Goal: Task Accomplishment & Management: Manage account settings

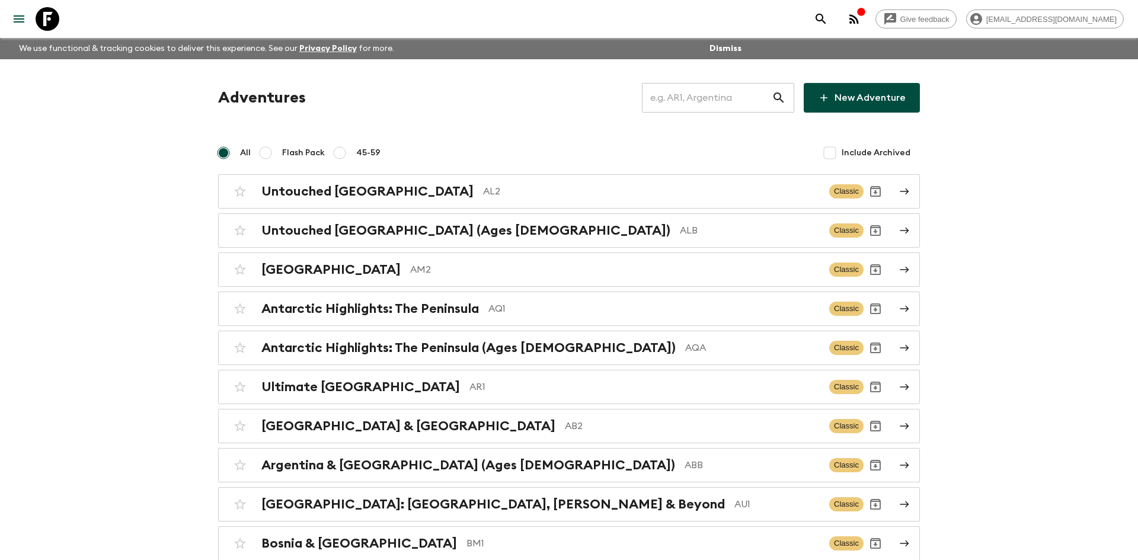
click at [668, 104] on input "text" at bounding box center [707, 97] width 130 height 33
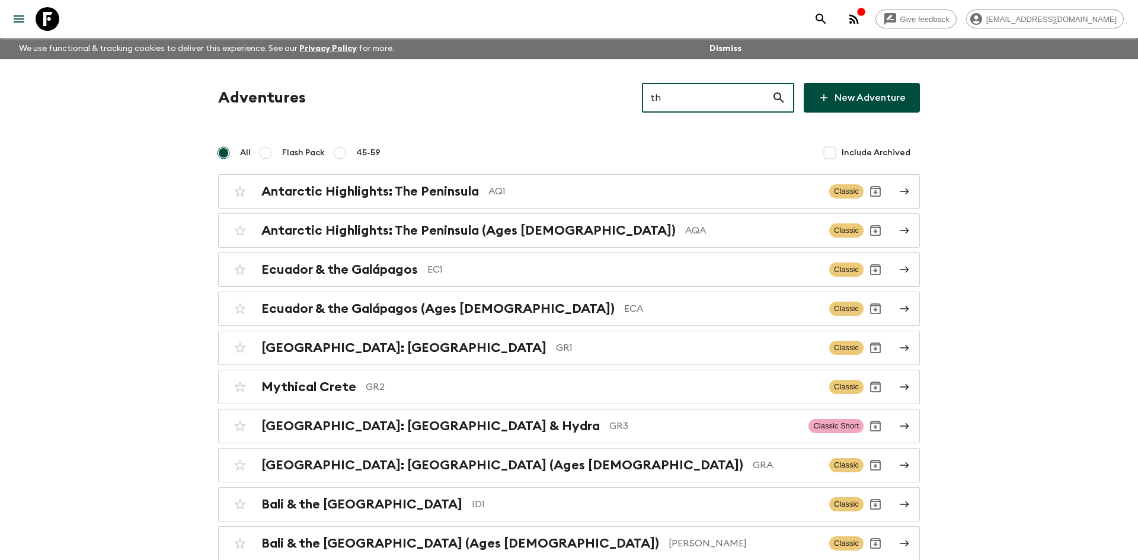
type input "th2"
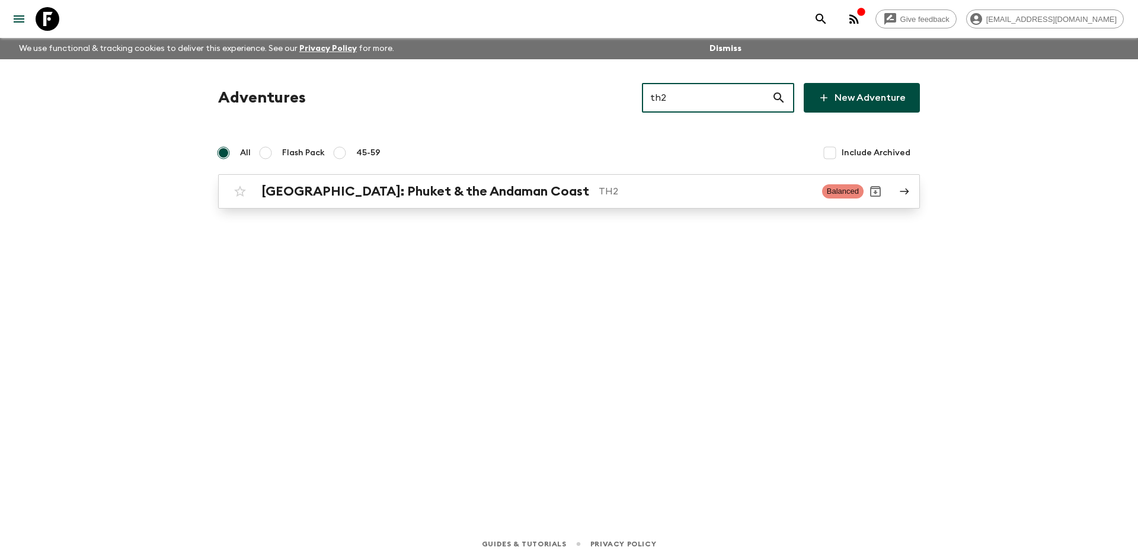
click at [457, 180] on div "[GEOGRAPHIC_DATA]: Phuket & the Andaman Coast TH2 Balanced" at bounding box center [545, 192] width 635 height 24
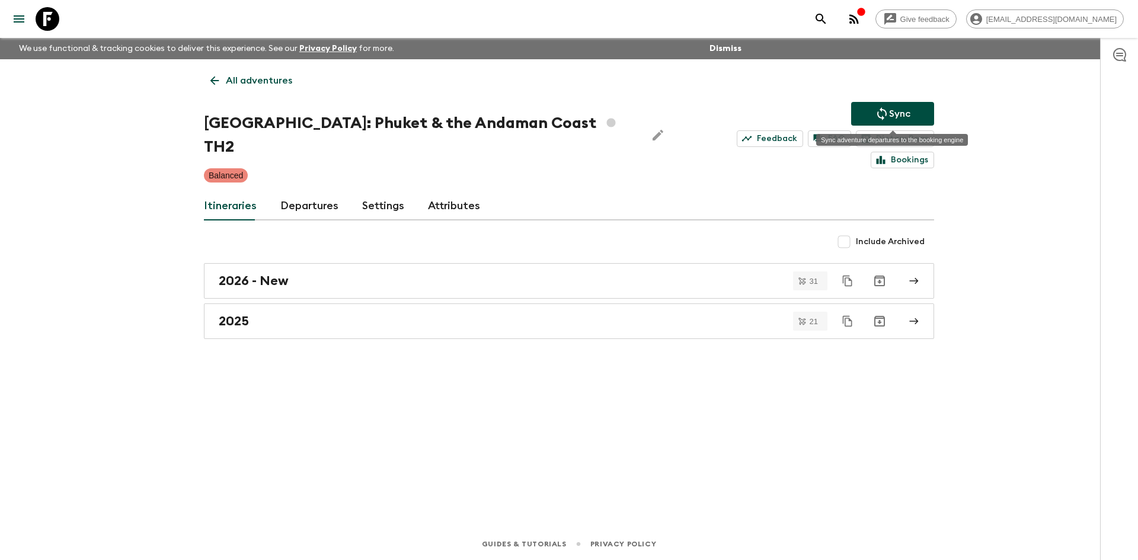
click at [885, 116] on icon "Sync adventure departures to the booking engine" at bounding box center [882, 114] width 14 height 14
click at [908, 111] on p "Sync" at bounding box center [899, 114] width 21 height 14
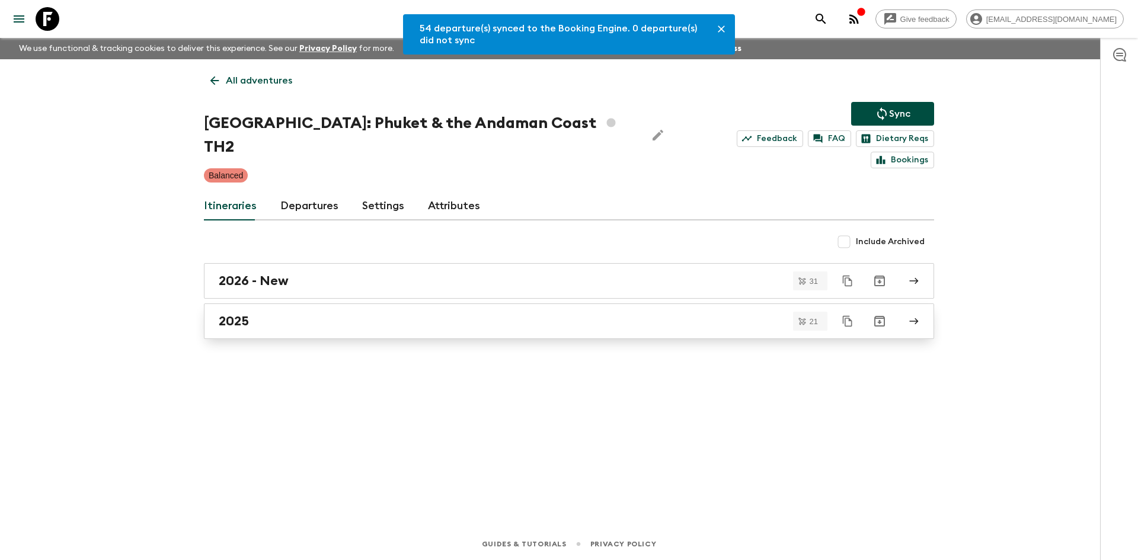
click at [249, 313] on div "2025" at bounding box center [558, 320] width 678 height 15
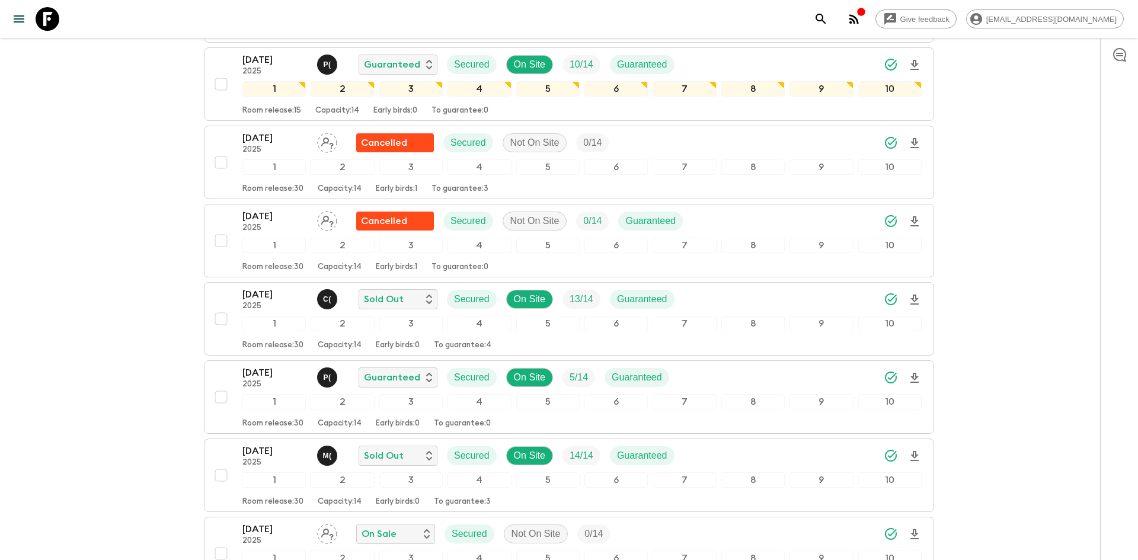
scroll to position [430, 0]
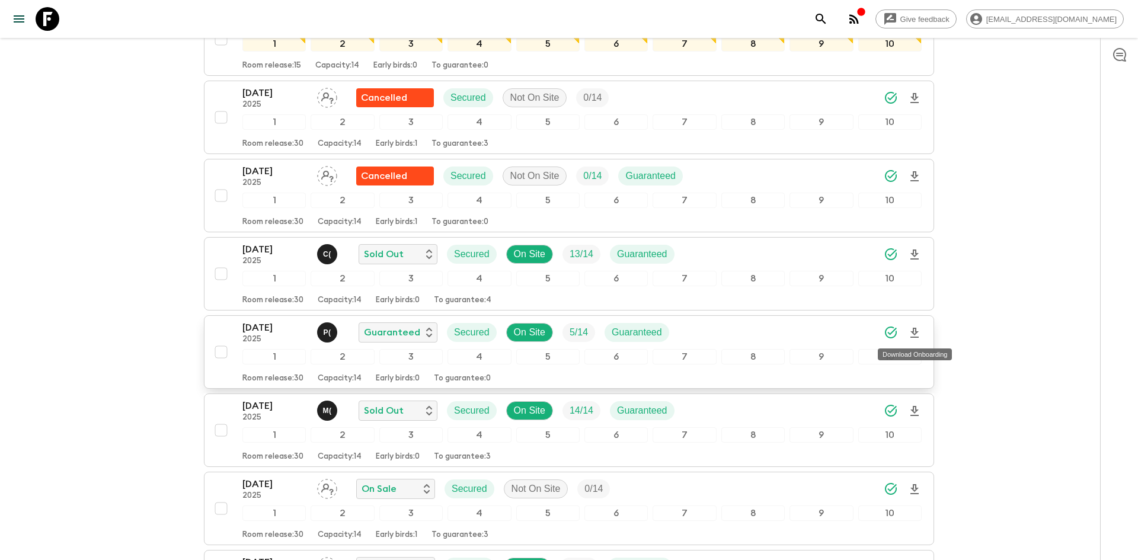
click at [914, 337] on icon "Download Onboarding" at bounding box center [914, 333] width 8 height 10
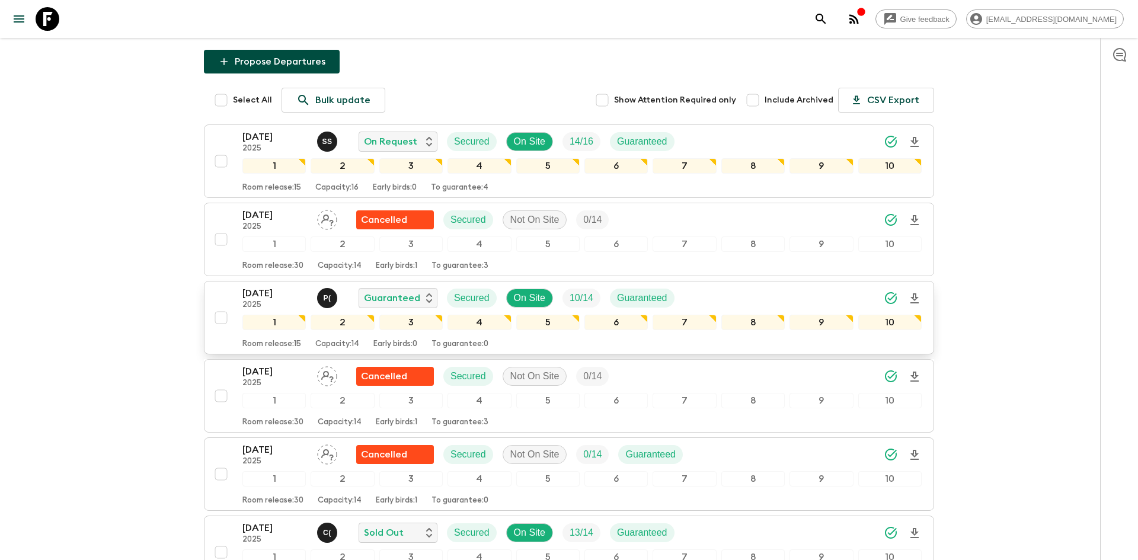
scroll to position [0, 0]
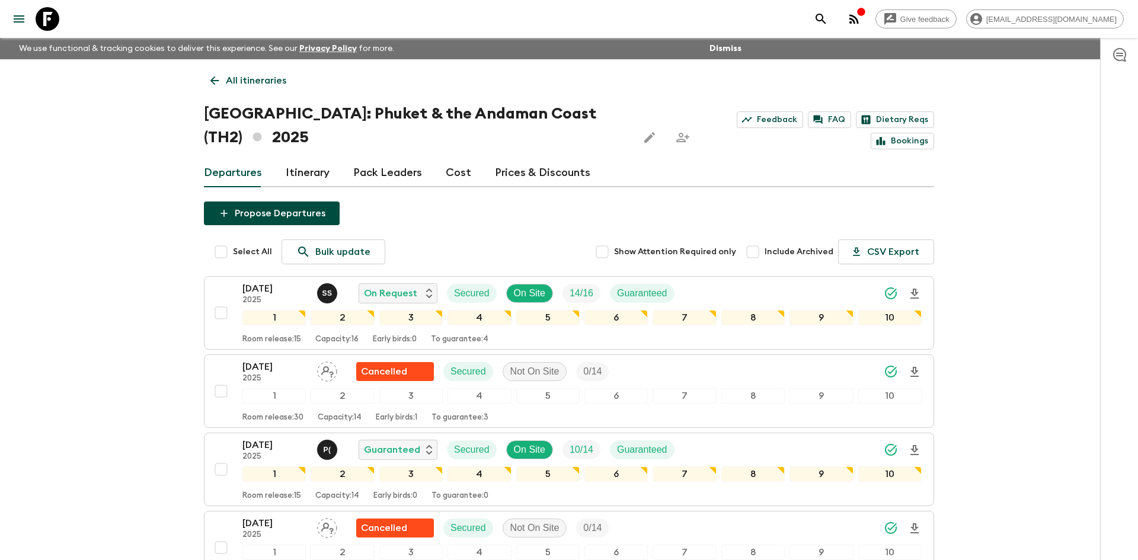
click at [261, 82] on p "All itineraries" at bounding box center [256, 80] width 60 height 14
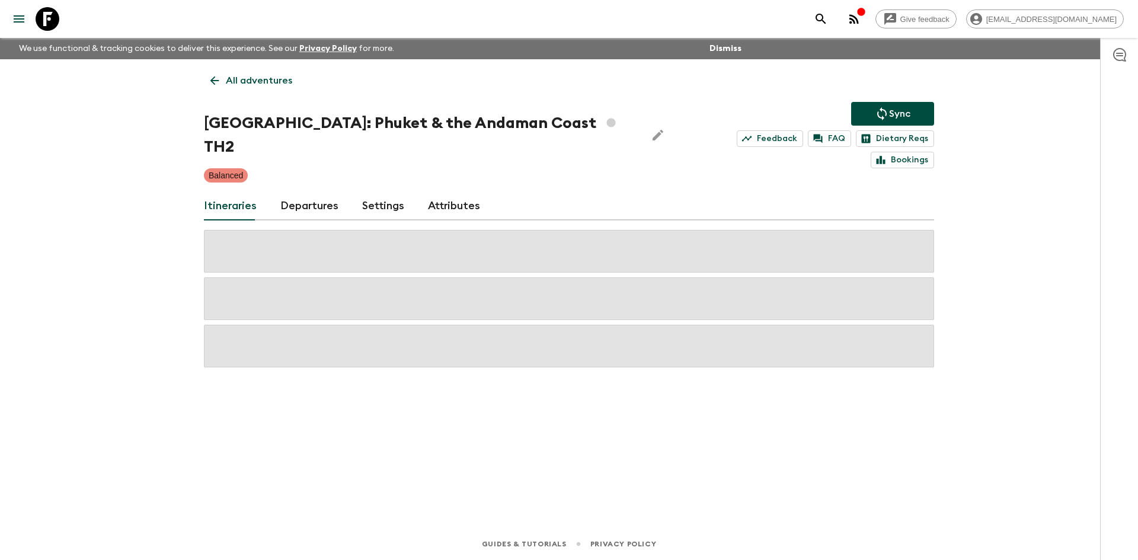
click at [261, 82] on p "All adventures" at bounding box center [259, 80] width 66 height 14
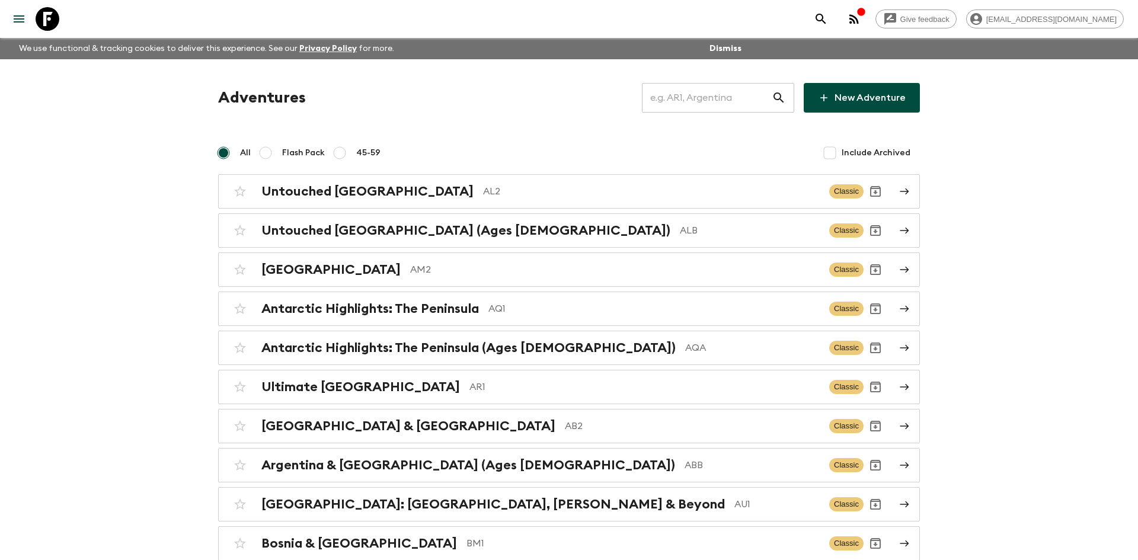
click at [664, 101] on input "text" at bounding box center [707, 97] width 130 height 33
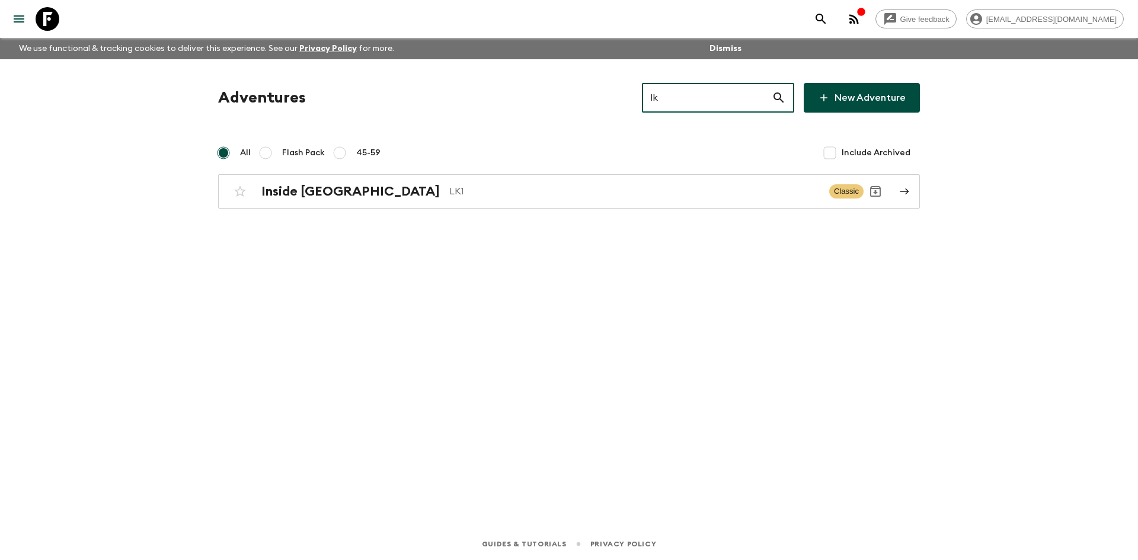
type input "lk1"
click at [449, 185] on p "LK1" at bounding box center [634, 191] width 370 height 14
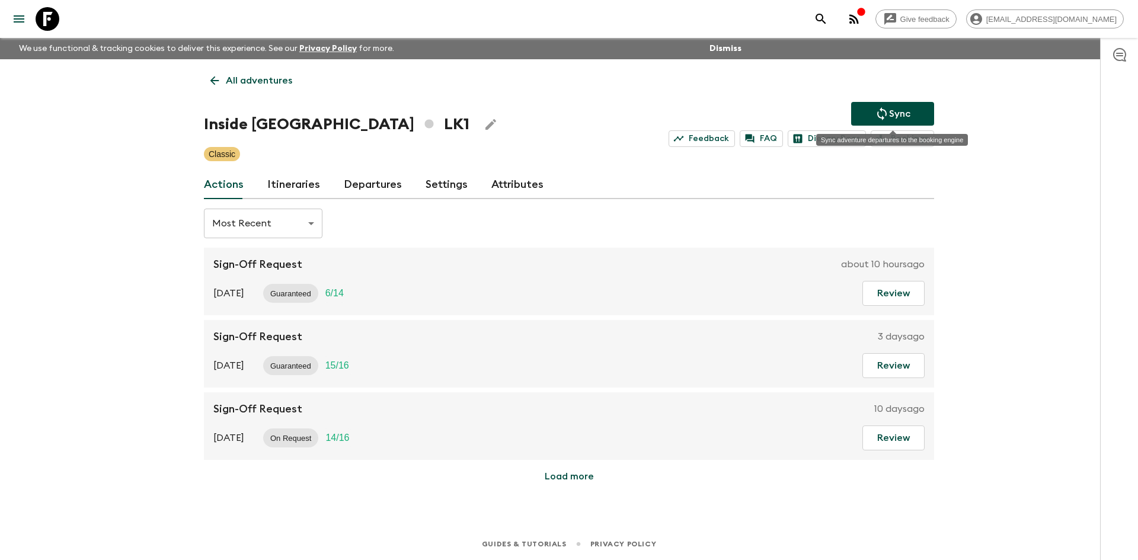
click at [896, 109] on p "Sync" at bounding box center [899, 114] width 21 height 14
click at [358, 182] on link "Departures" at bounding box center [373, 185] width 58 height 28
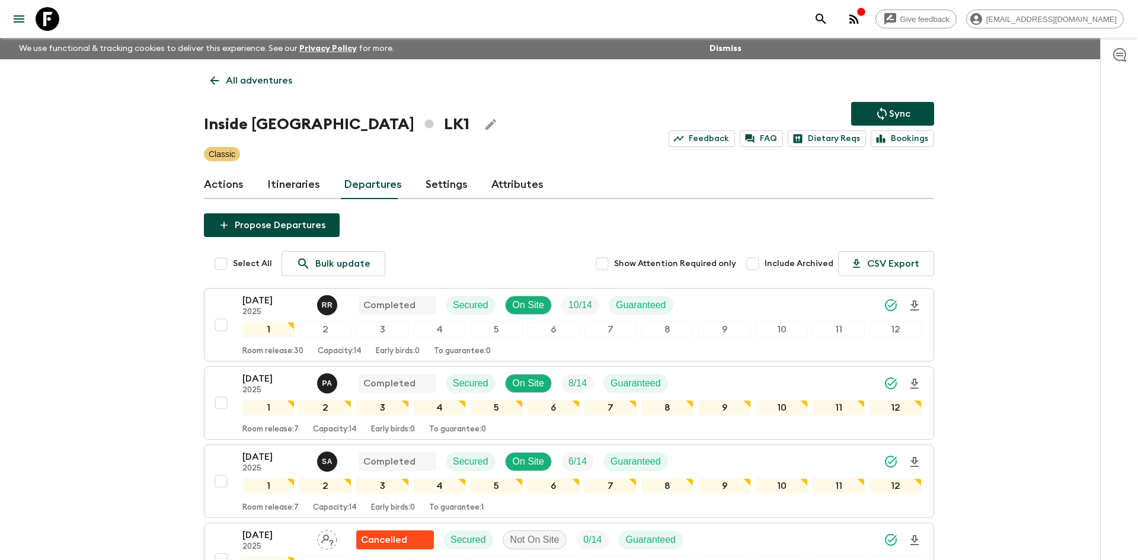
click at [283, 79] on p "All adventures" at bounding box center [259, 80] width 66 height 14
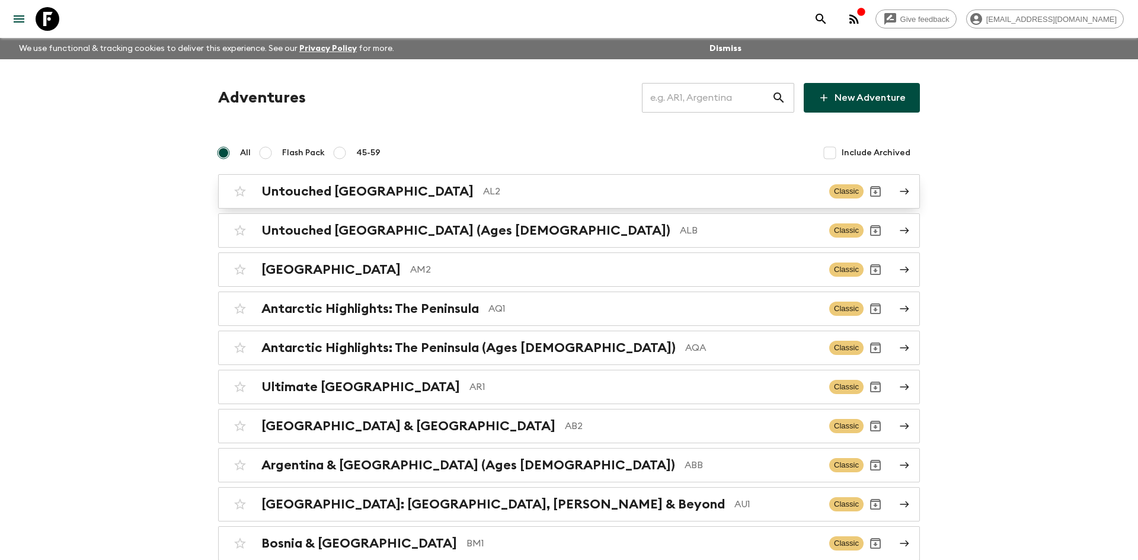
click at [483, 189] on p "AL2" at bounding box center [651, 191] width 337 height 14
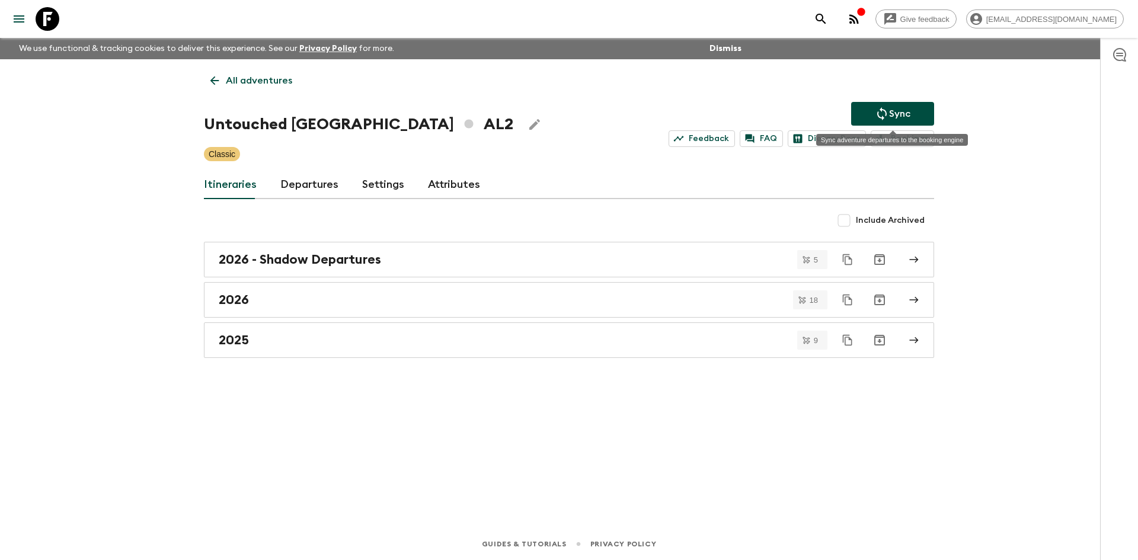
click at [907, 107] on p "Sync" at bounding box center [899, 114] width 21 height 14
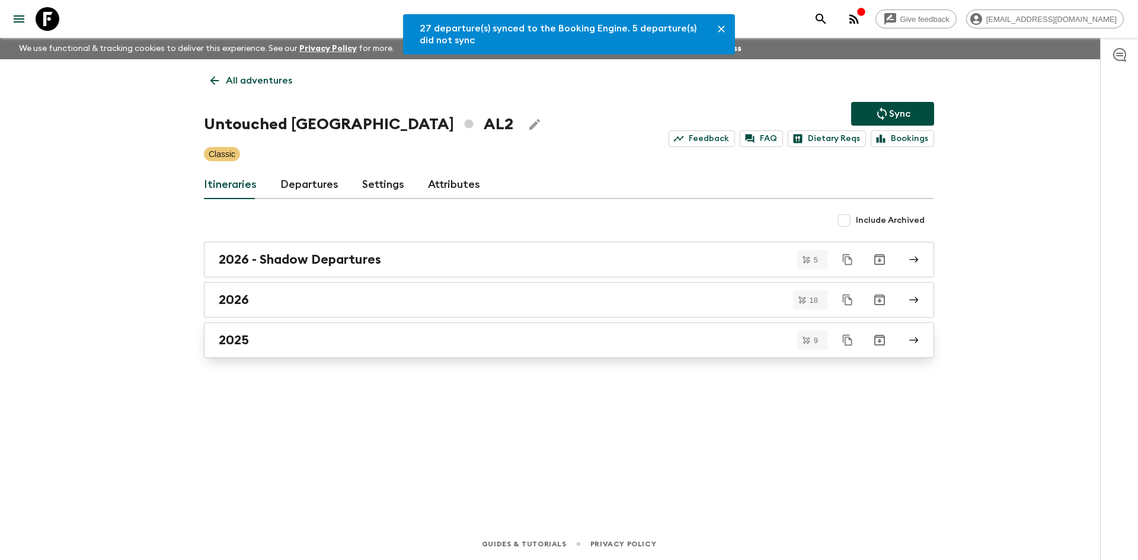
click at [276, 336] on div "2025" at bounding box center [558, 339] width 678 height 15
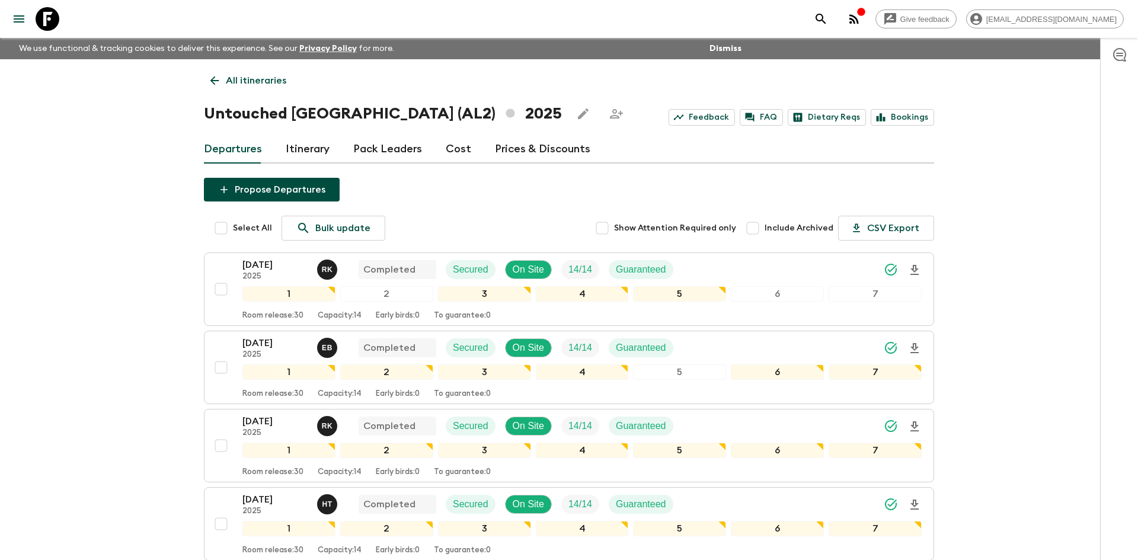
click at [227, 81] on p "All itineraries" at bounding box center [256, 80] width 60 height 14
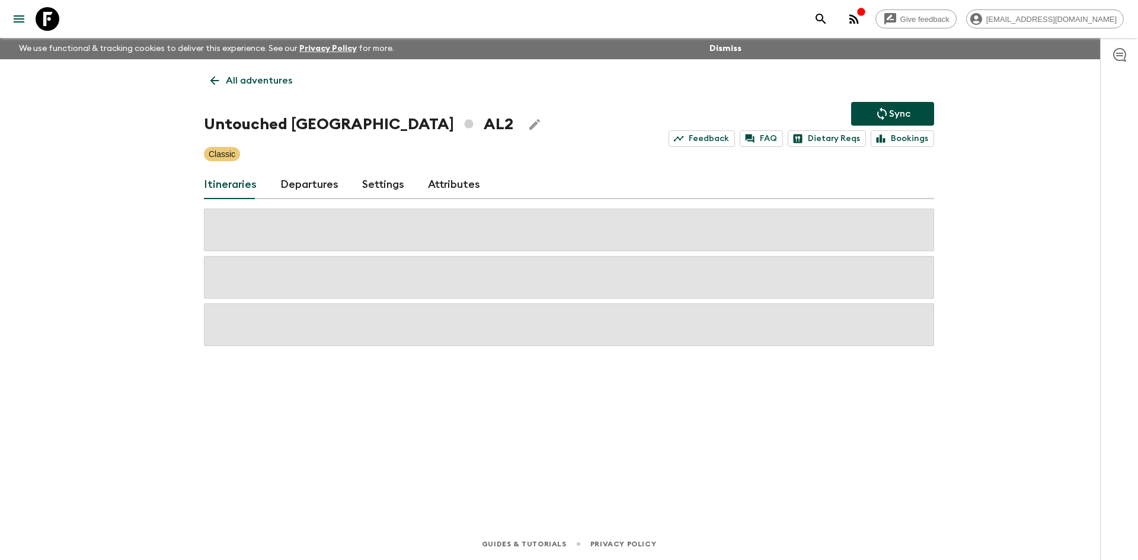
click at [227, 81] on p "All adventures" at bounding box center [259, 80] width 66 height 14
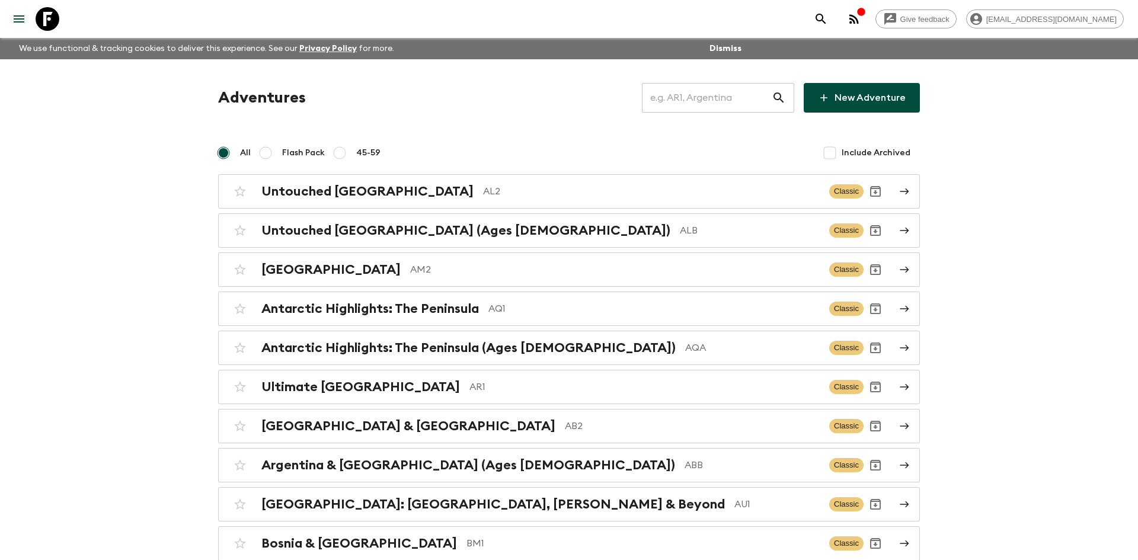
click at [655, 101] on input "text" at bounding box center [707, 97] width 130 height 33
type input "ega"
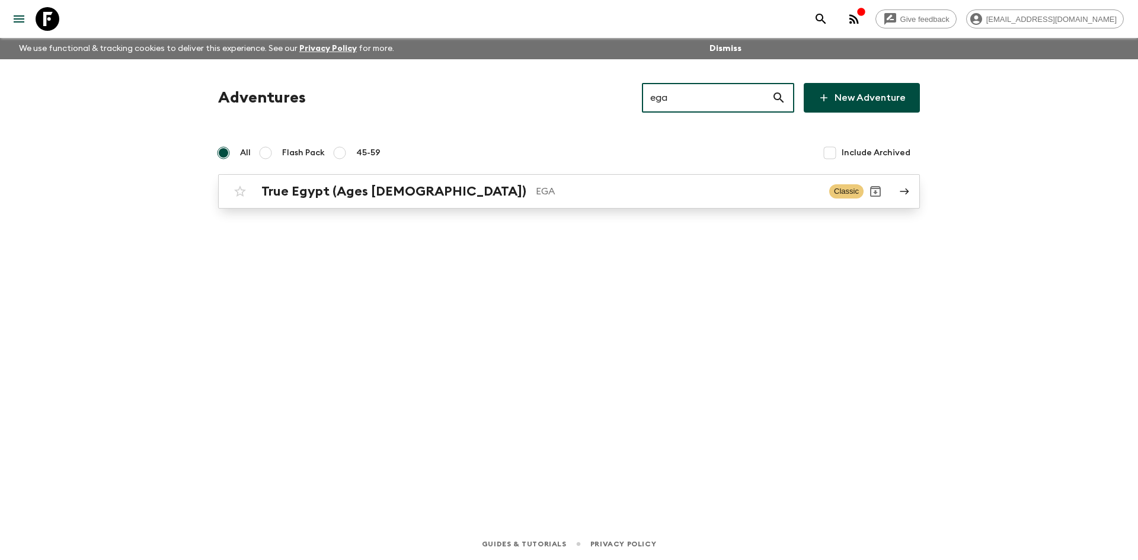
click at [367, 185] on h2 "True Egypt (Ages [DEMOGRAPHIC_DATA])" at bounding box center [393, 191] width 265 height 15
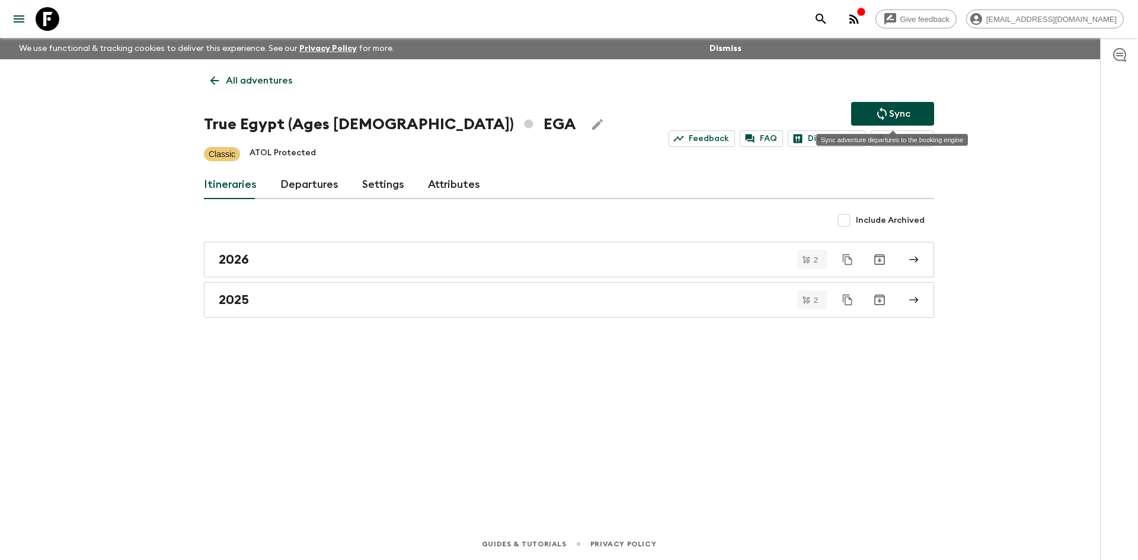
click at [903, 115] on p "Sync" at bounding box center [899, 114] width 21 height 14
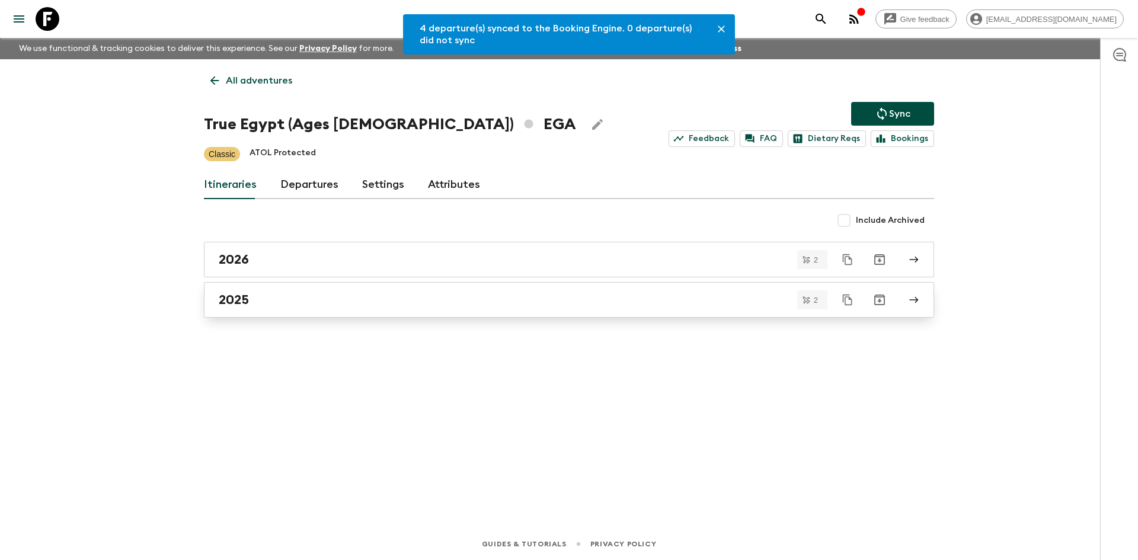
click at [260, 293] on div "2025" at bounding box center [558, 299] width 678 height 15
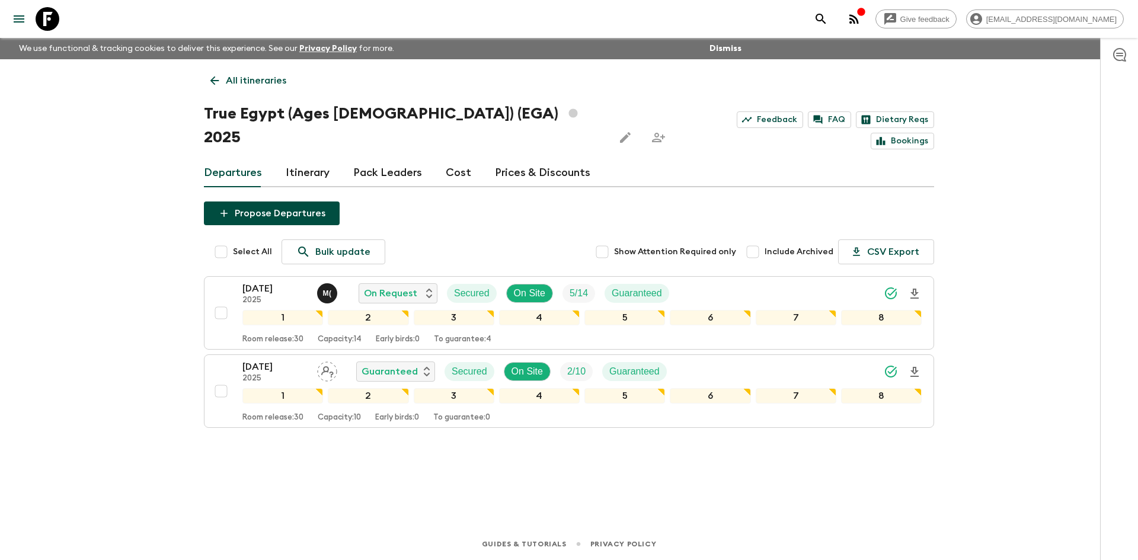
click at [264, 84] on p "All itineraries" at bounding box center [256, 80] width 60 height 14
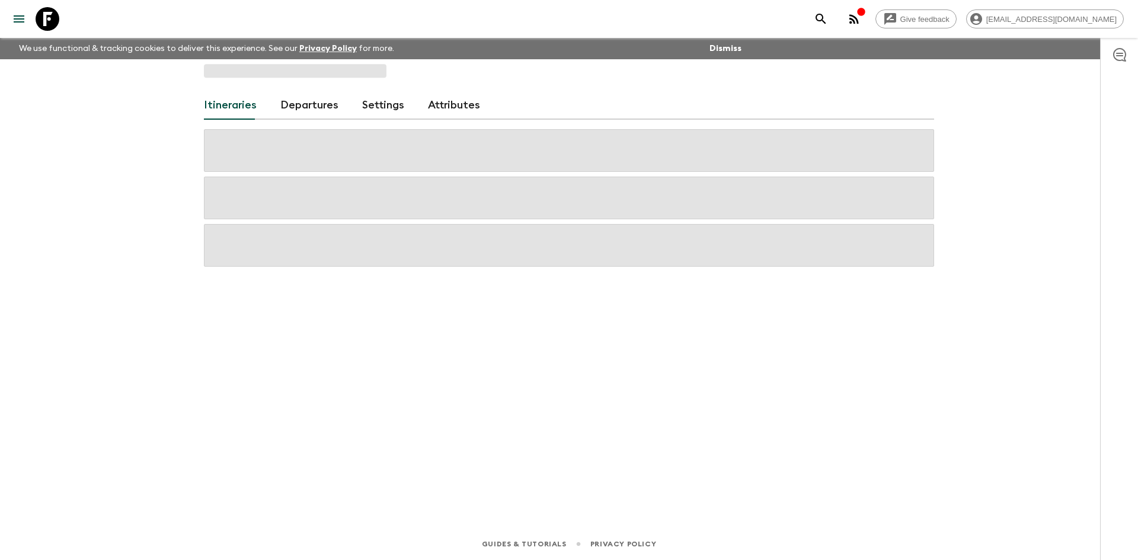
click at [264, 84] on div "Itineraries Departures Settings Attributes" at bounding box center [569, 276] width 758 height 435
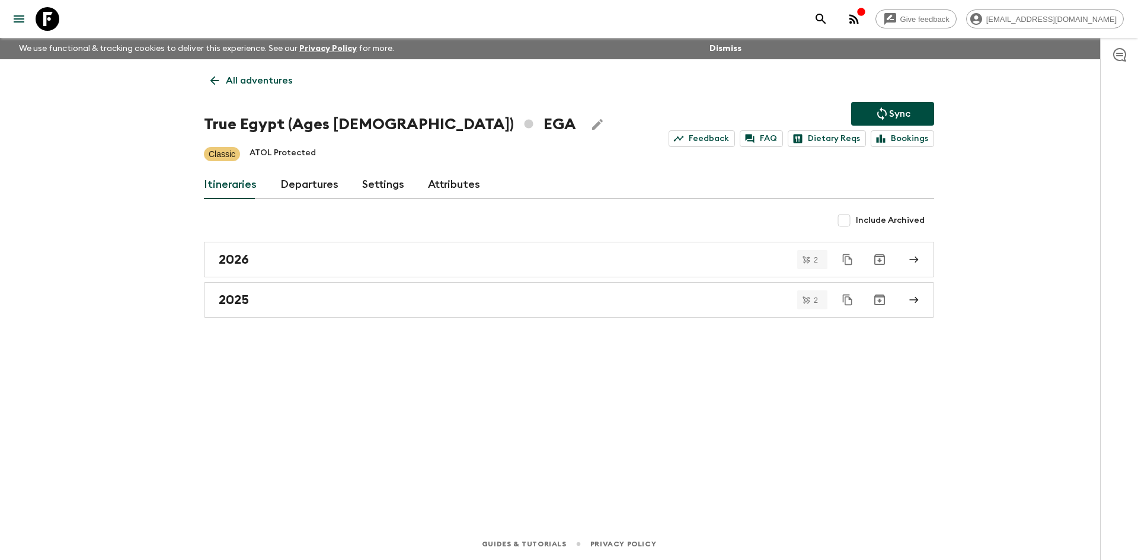
click at [264, 84] on p "All adventures" at bounding box center [259, 80] width 66 height 14
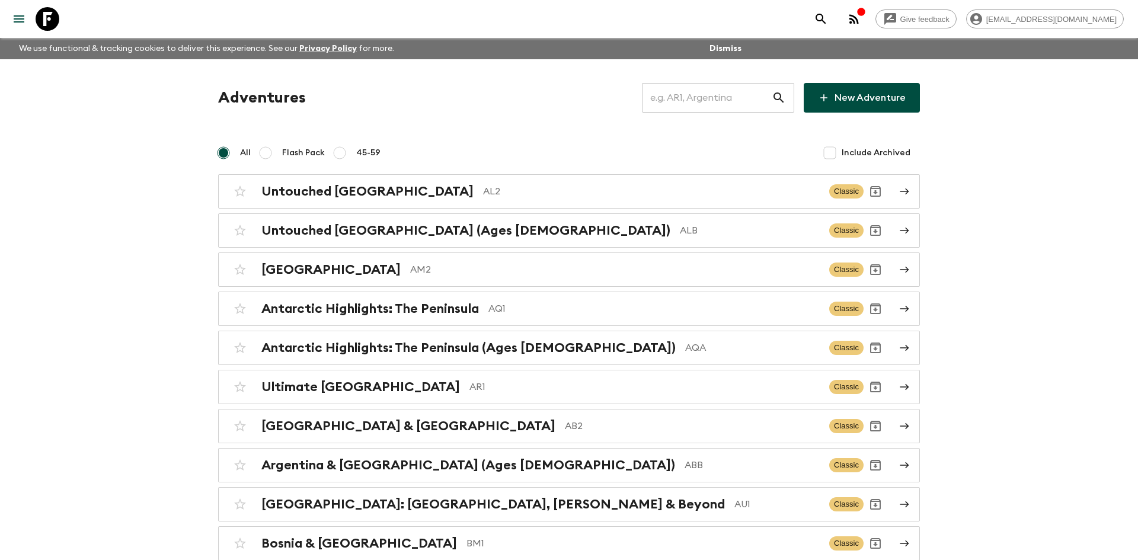
click at [709, 94] on input "text" at bounding box center [707, 97] width 130 height 33
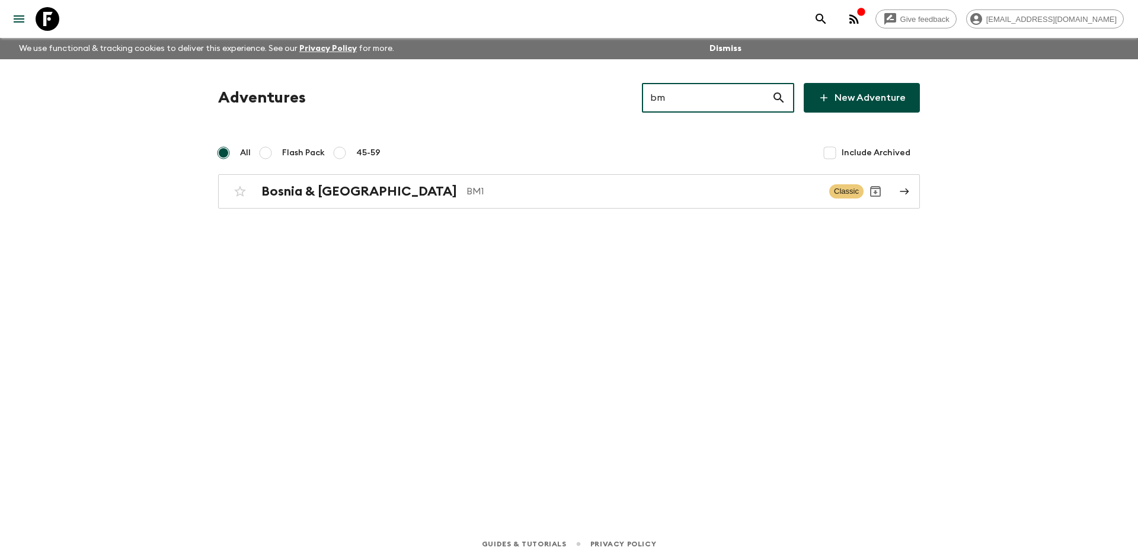
type input "bm1"
click at [466, 190] on p "BM1" at bounding box center [642, 191] width 353 height 14
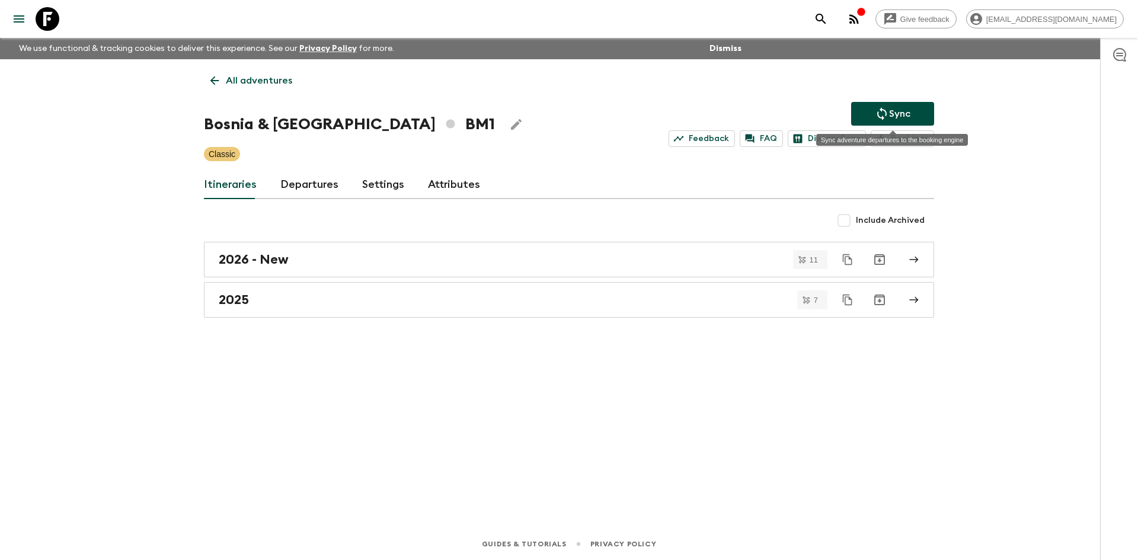
click at [886, 113] on icon "Sync adventure departures to the booking engine" at bounding box center [882, 114] width 14 height 14
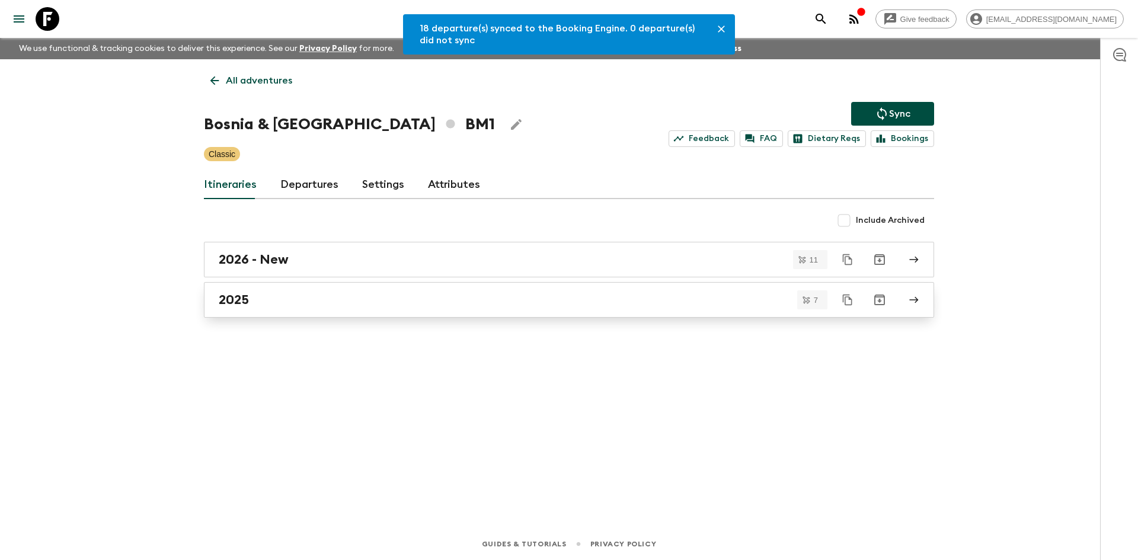
click at [283, 310] on link "2025" at bounding box center [569, 300] width 730 height 36
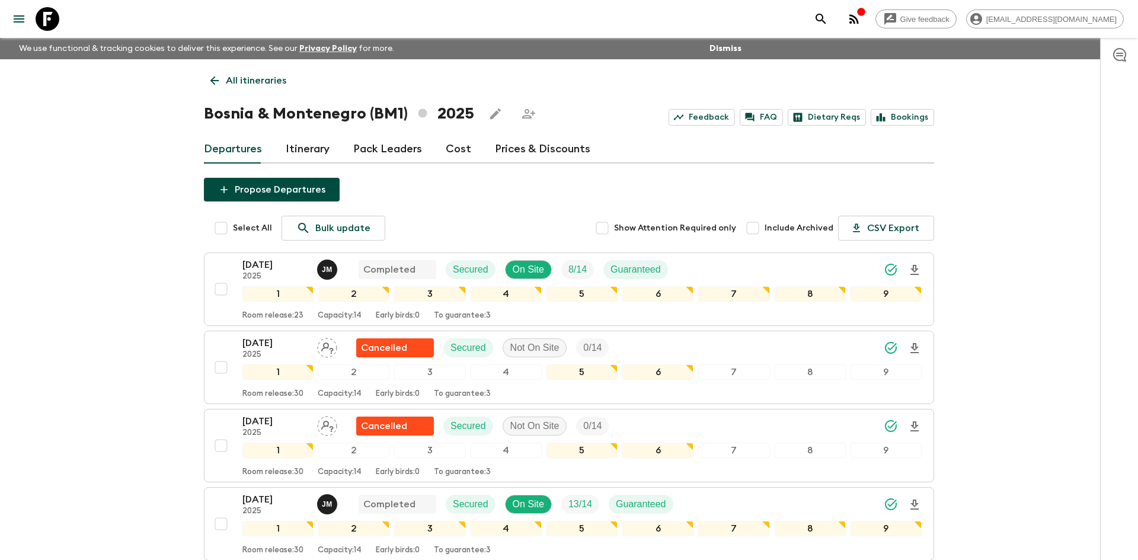
click at [258, 73] on p "All itineraries" at bounding box center [256, 80] width 60 height 14
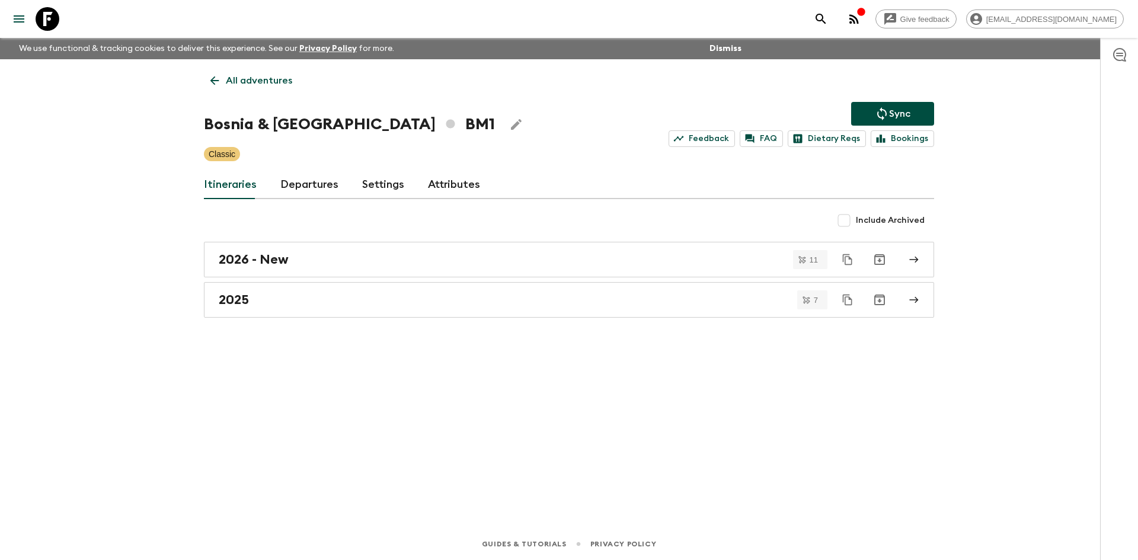
click at [287, 80] on p "All adventures" at bounding box center [259, 80] width 66 height 14
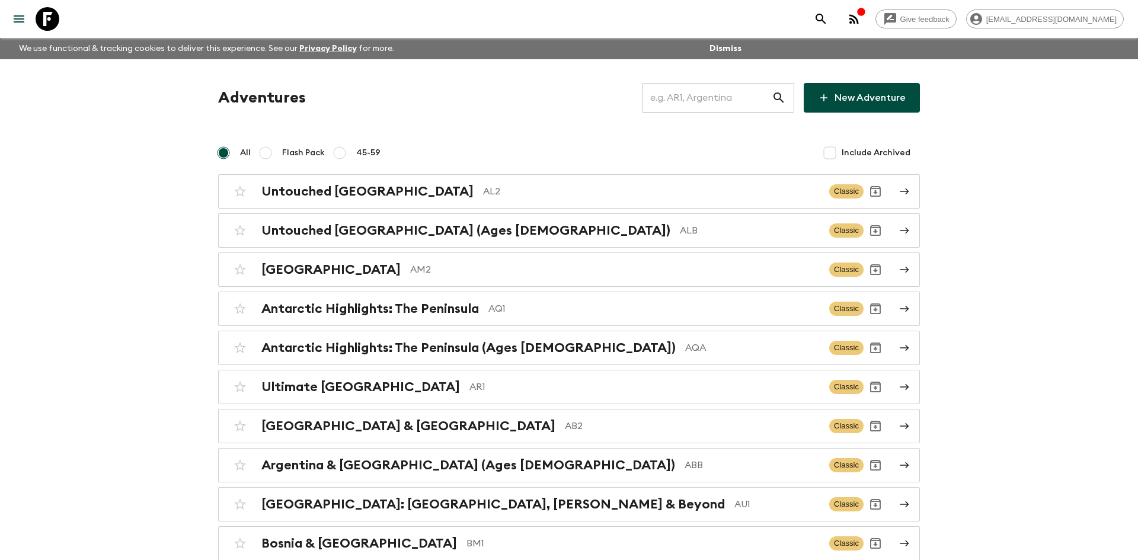
click at [669, 100] on input "text" at bounding box center [707, 97] width 130 height 33
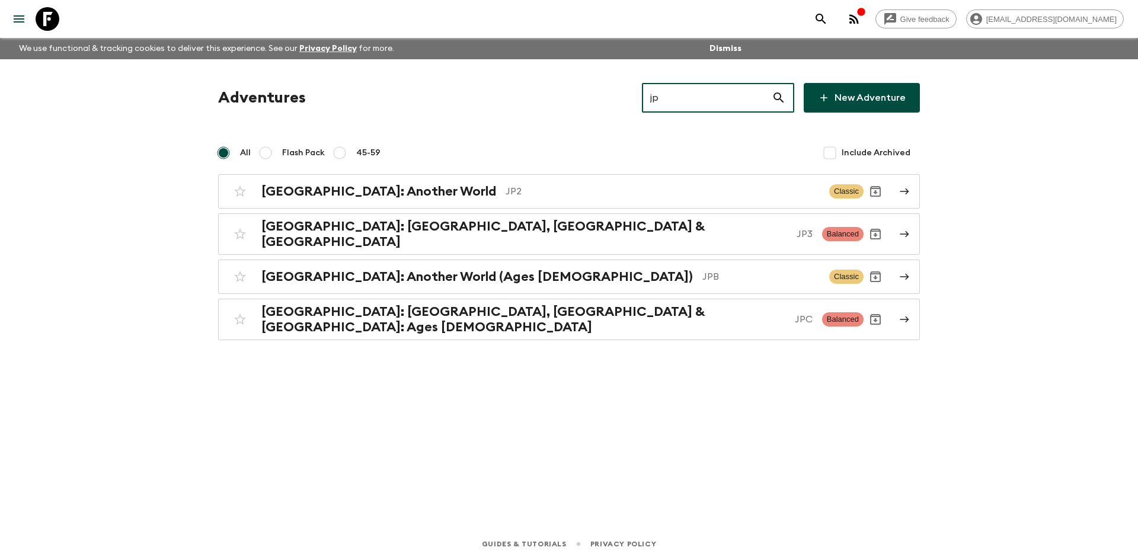
type input "jpb"
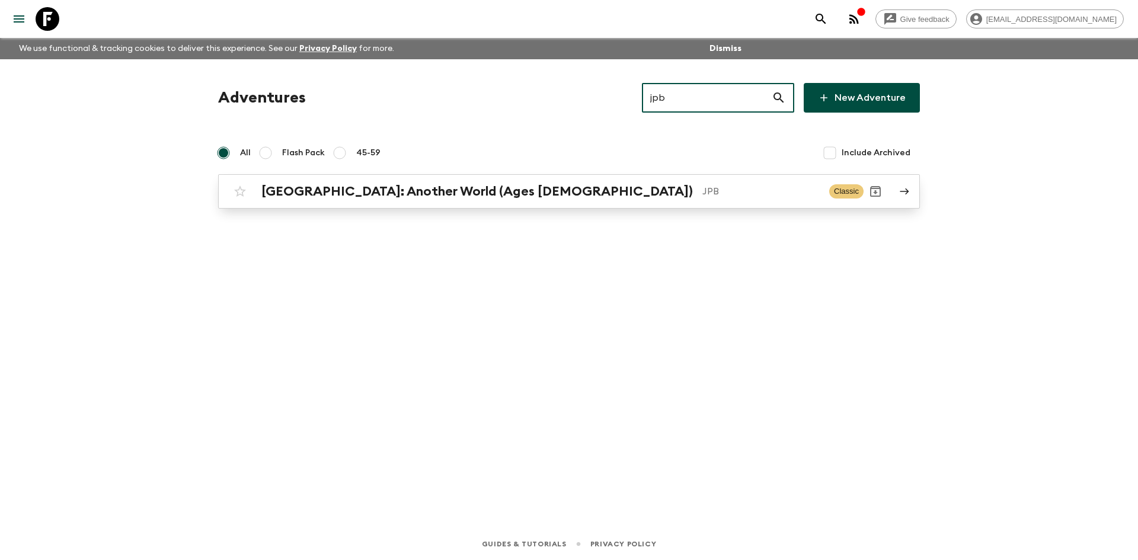
click at [365, 191] on h2 "[GEOGRAPHIC_DATA]: Another World (Ages [DEMOGRAPHIC_DATA])" at bounding box center [476, 191] width 431 height 15
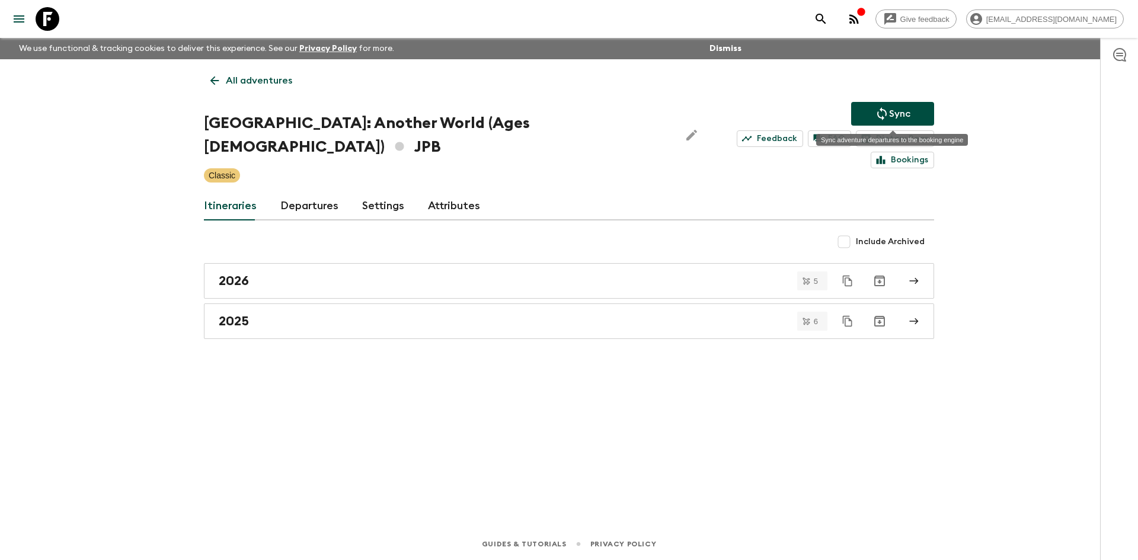
click at [891, 108] on p "Sync" at bounding box center [899, 114] width 21 height 14
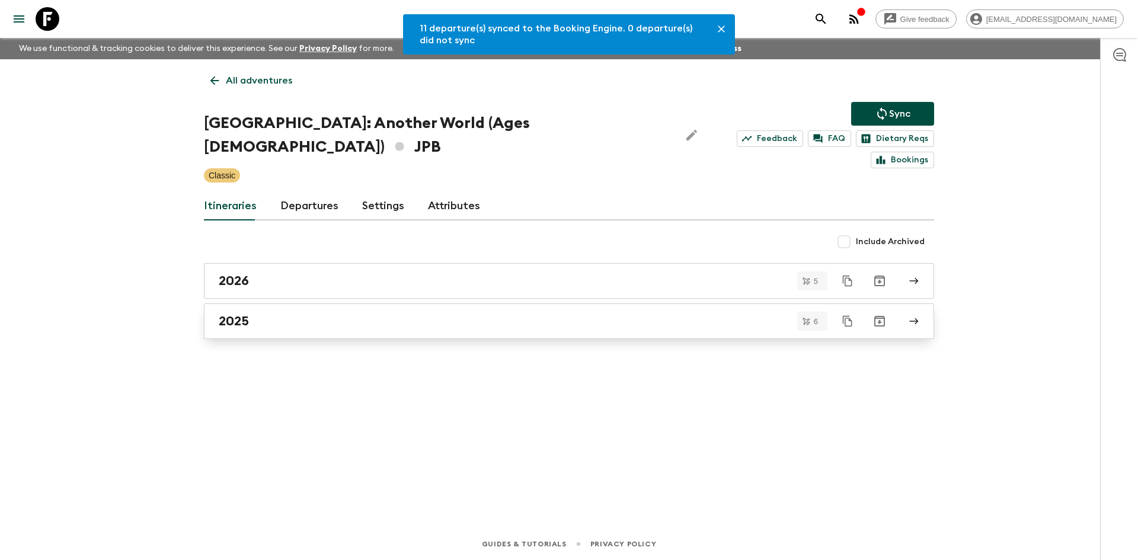
click at [274, 313] on div "2025" at bounding box center [558, 320] width 678 height 15
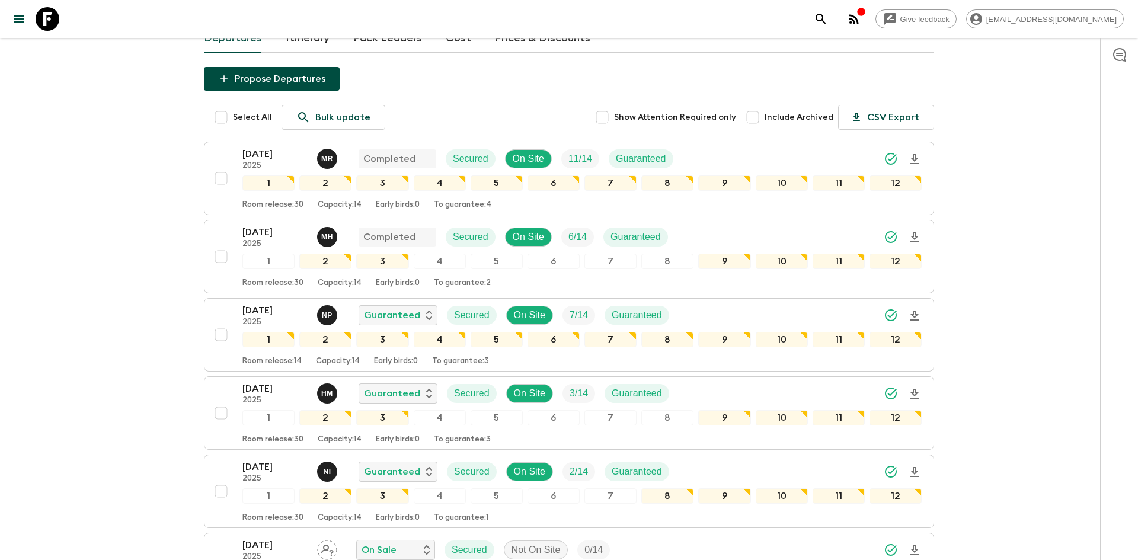
scroll to position [188, 0]
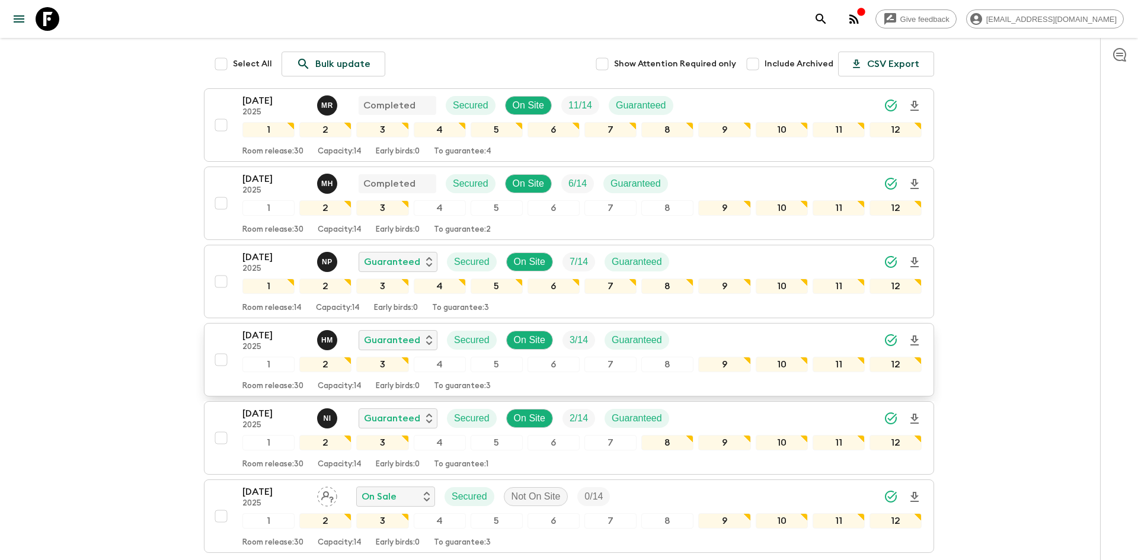
click at [918, 334] on icon "Download Onboarding" at bounding box center [914, 341] width 14 height 14
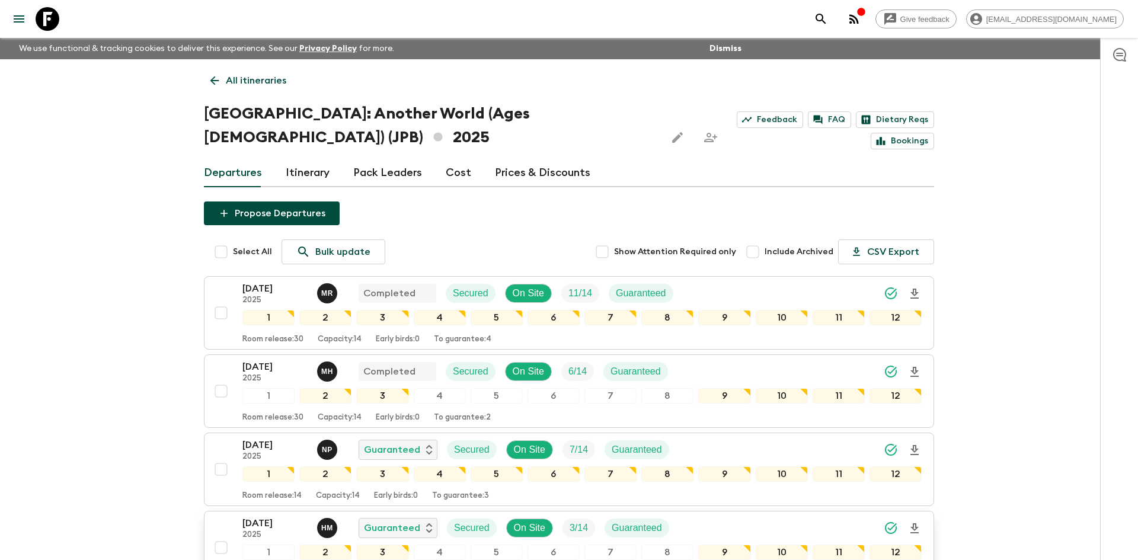
click at [224, 81] on link "All itineraries" at bounding box center [248, 81] width 89 height 24
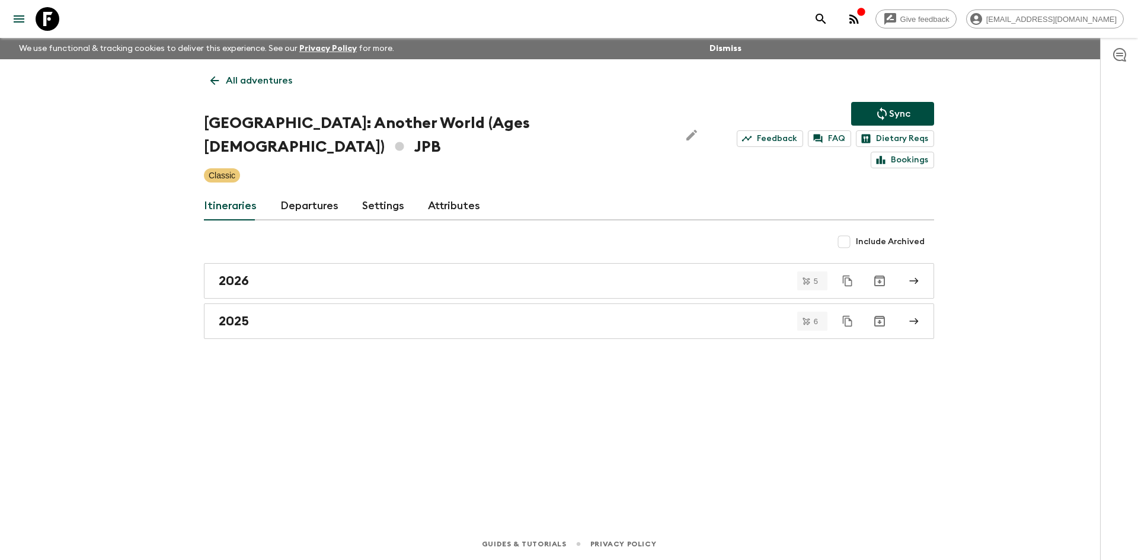
click at [224, 81] on link "All adventures" at bounding box center [251, 81] width 95 height 24
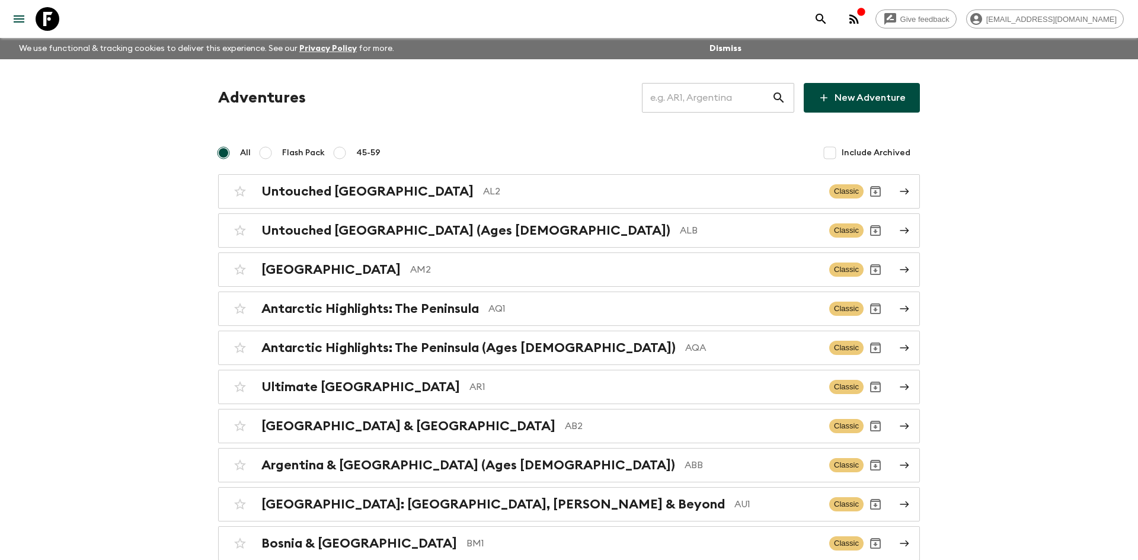
click at [685, 98] on input "text" at bounding box center [707, 97] width 130 height 33
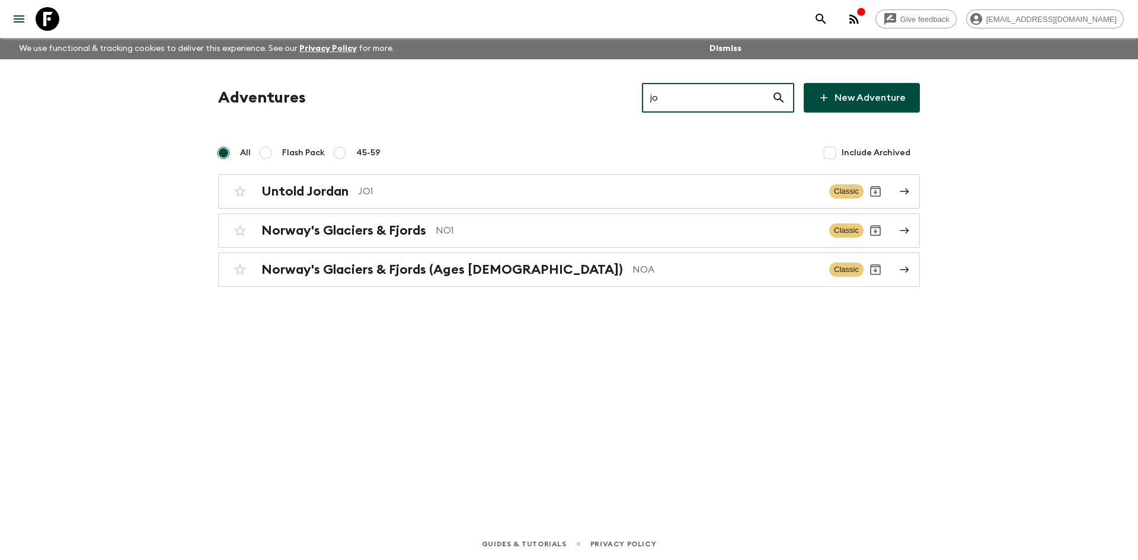
type input "jo1"
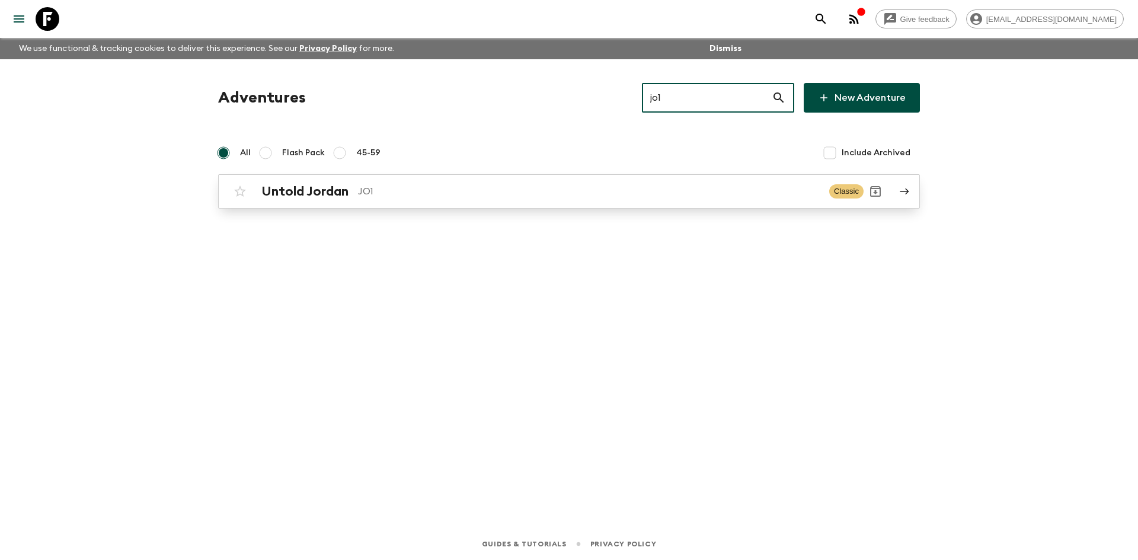
click at [382, 185] on p "JO1" at bounding box center [589, 191] width 462 height 14
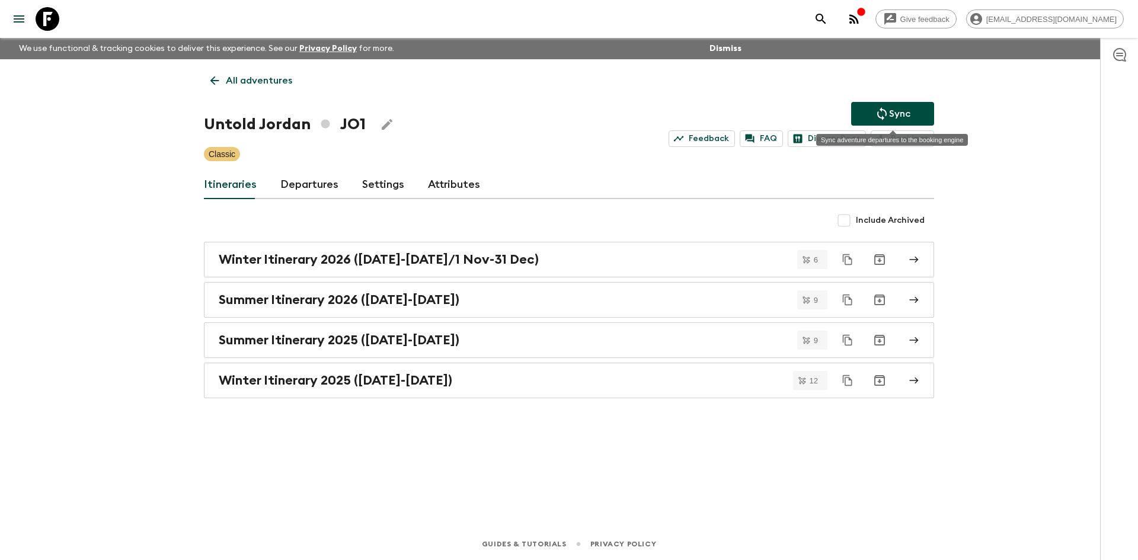
click at [861, 111] on button "Sync" at bounding box center [892, 114] width 83 height 24
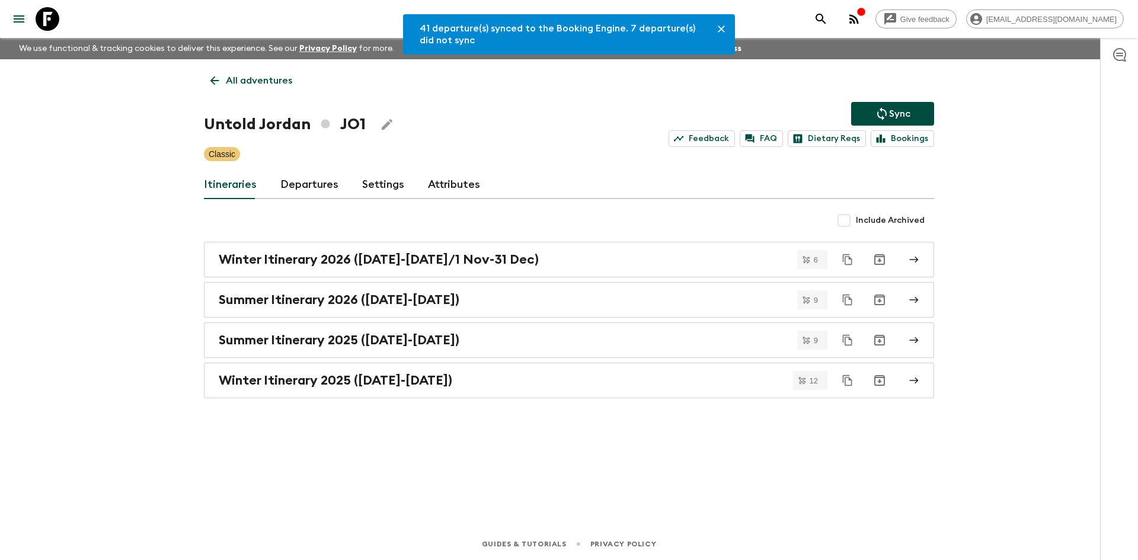
click at [329, 179] on link "Departures" at bounding box center [309, 185] width 58 height 28
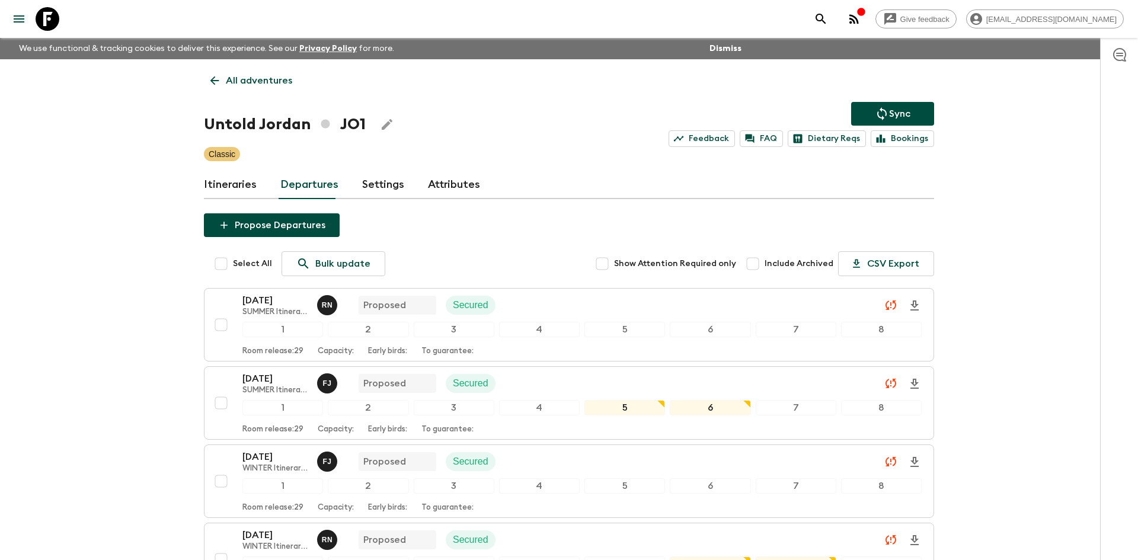
click at [891, 114] on p "Sync" at bounding box center [899, 114] width 21 height 14
click at [903, 117] on p "Sync" at bounding box center [899, 114] width 21 height 14
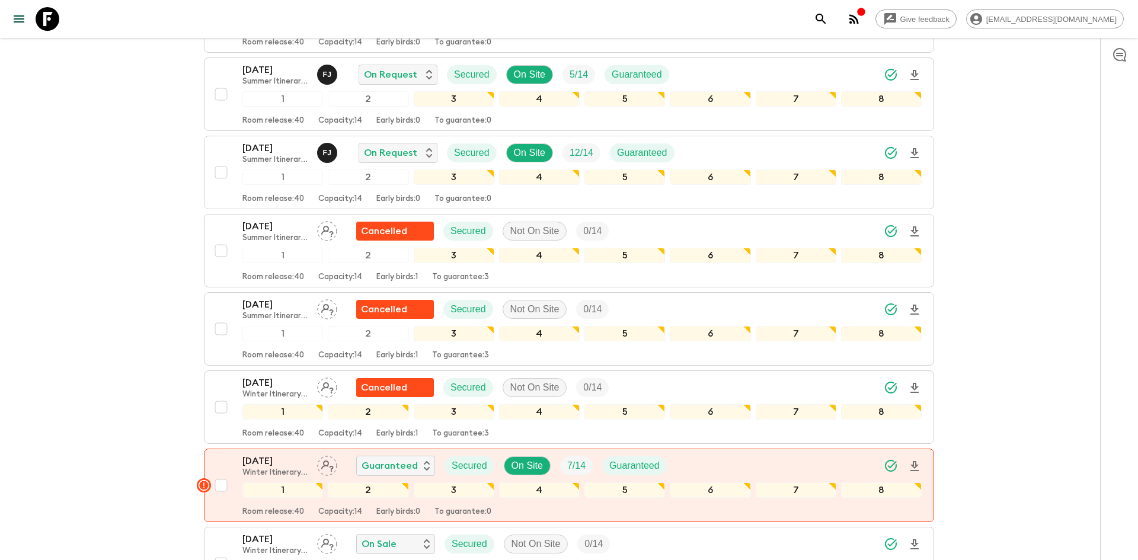
scroll to position [1871, 0]
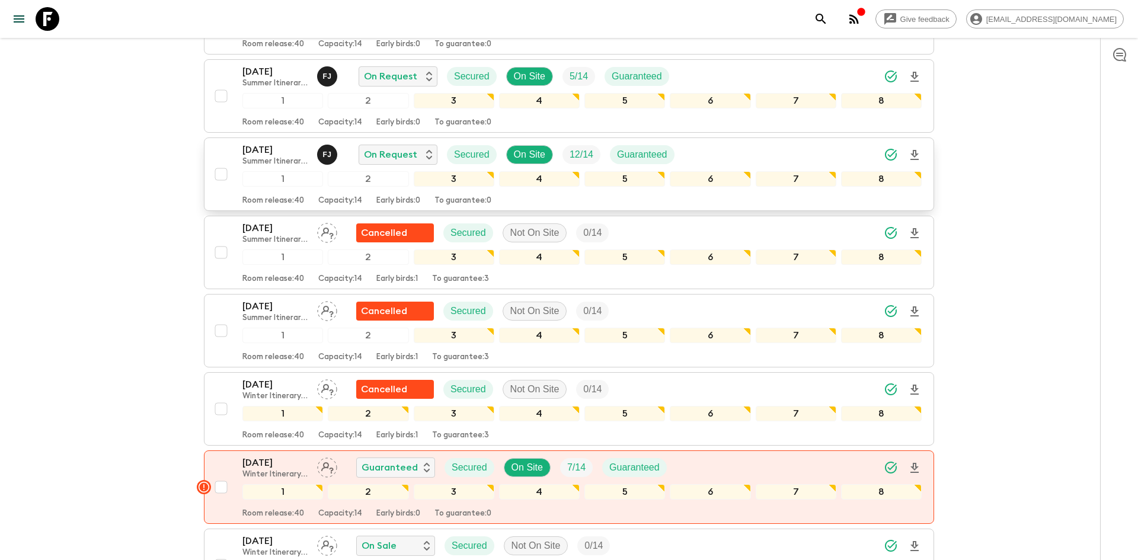
click at [918, 153] on icon "Download Onboarding" at bounding box center [914, 155] width 14 height 14
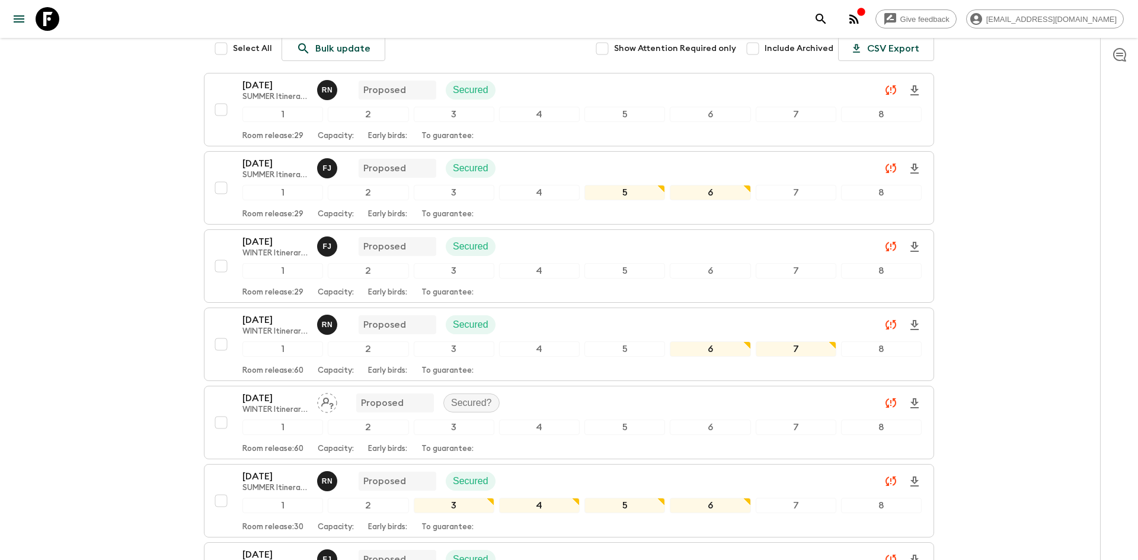
scroll to position [0, 0]
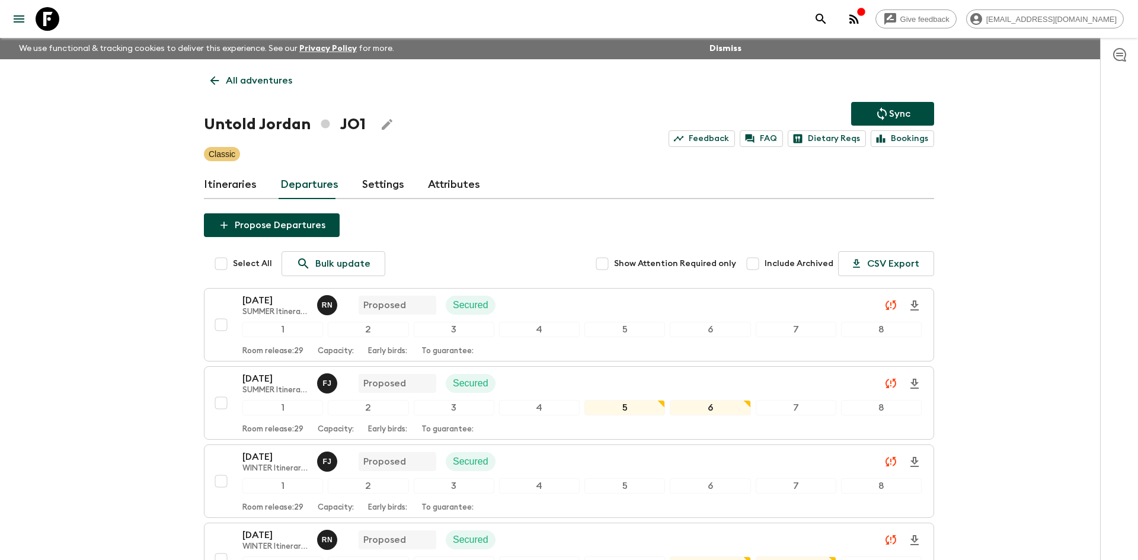
click at [258, 82] on p "All adventures" at bounding box center [259, 80] width 66 height 14
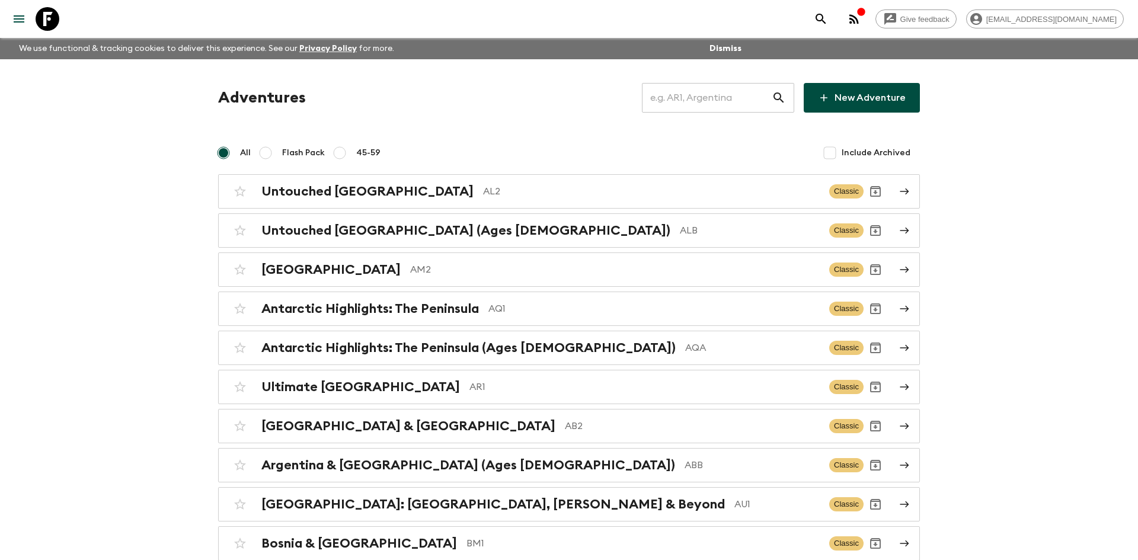
click at [670, 102] on input "text" at bounding box center [707, 97] width 130 height 33
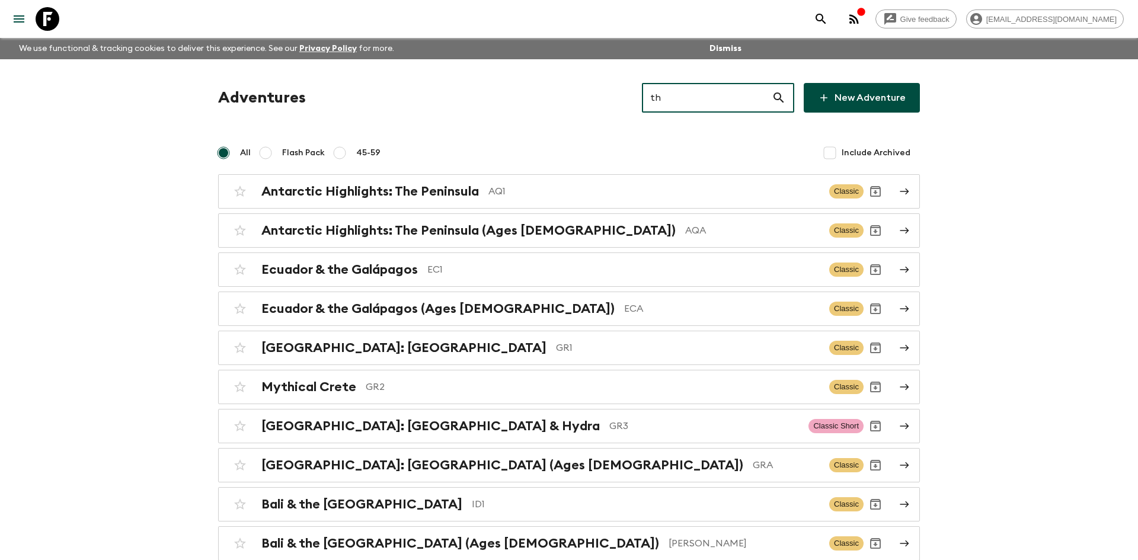
type input "th1"
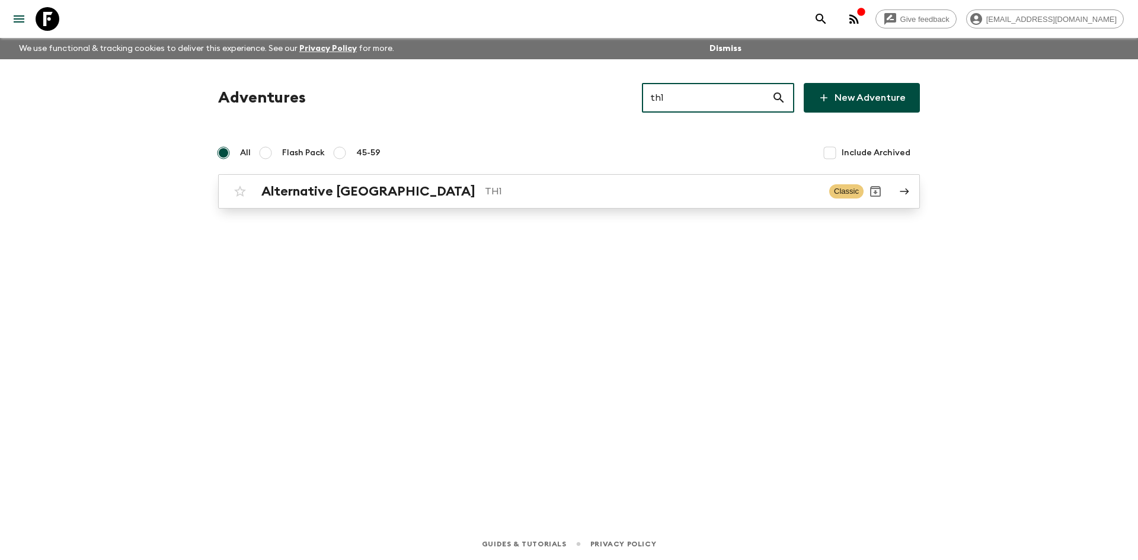
click at [431, 182] on div "Alternative [GEOGRAPHIC_DATA] TH1 Classic" at bounding box center [545, 192] width 635 height 24
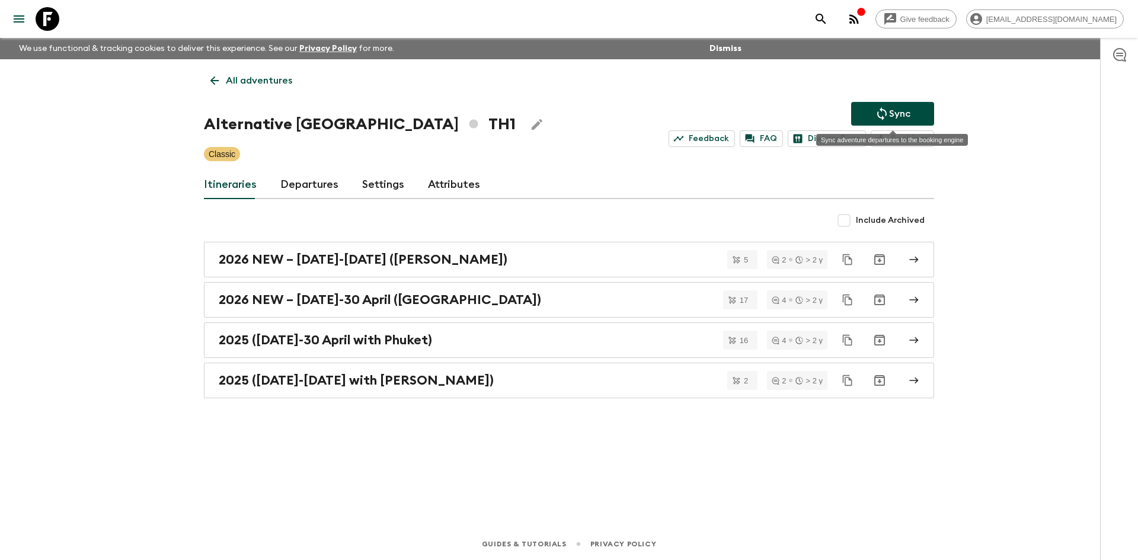
click at [867, 110] on button "Sync" at bounding box center [892, 114] width 83 height 24
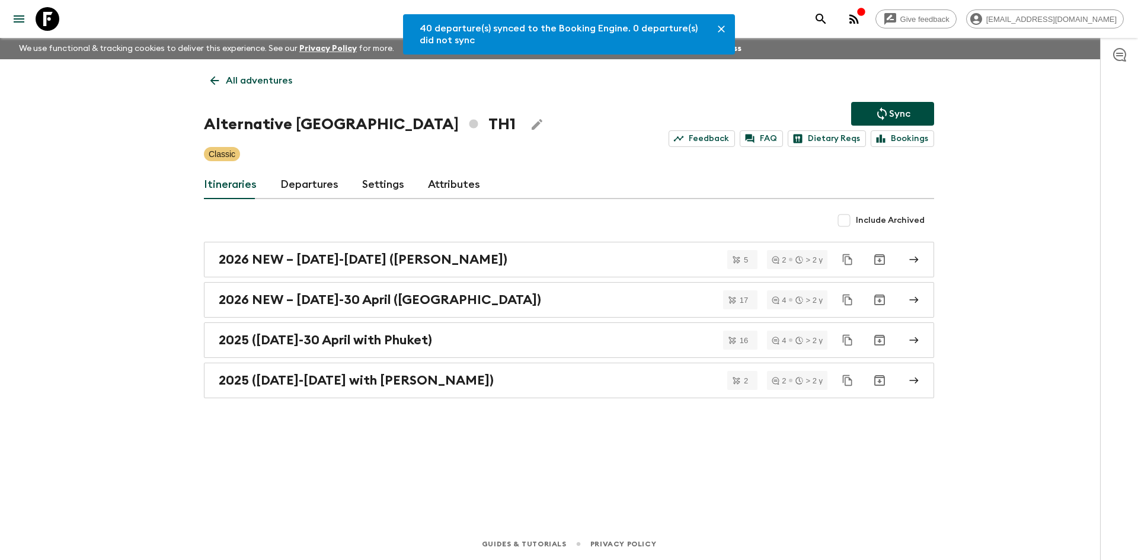
click at [312, 183] on link "Departures" at bounding box center [309, 185] width 58 height 28
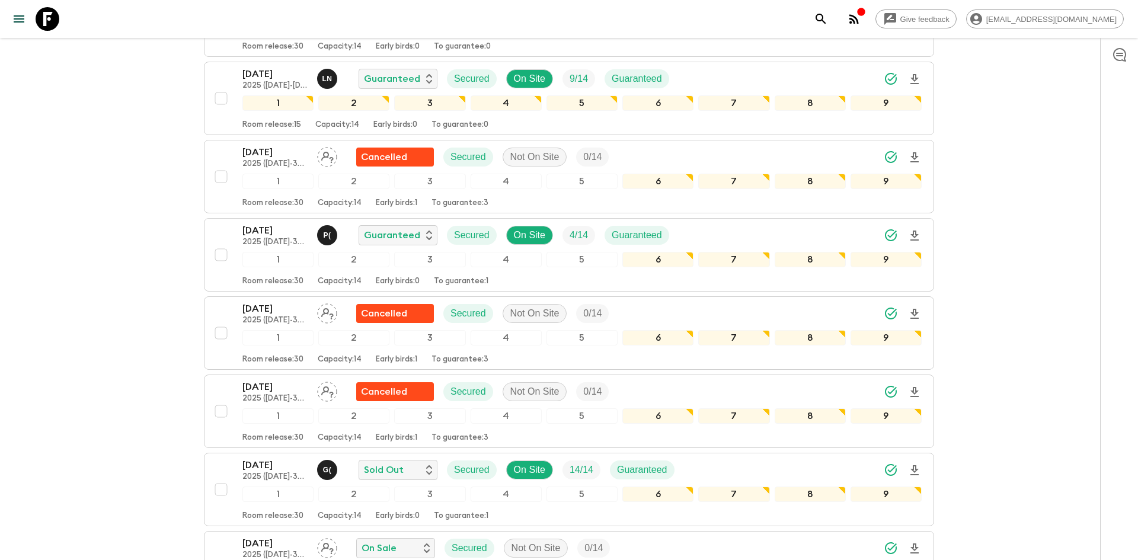
scroll to position [305, 0]
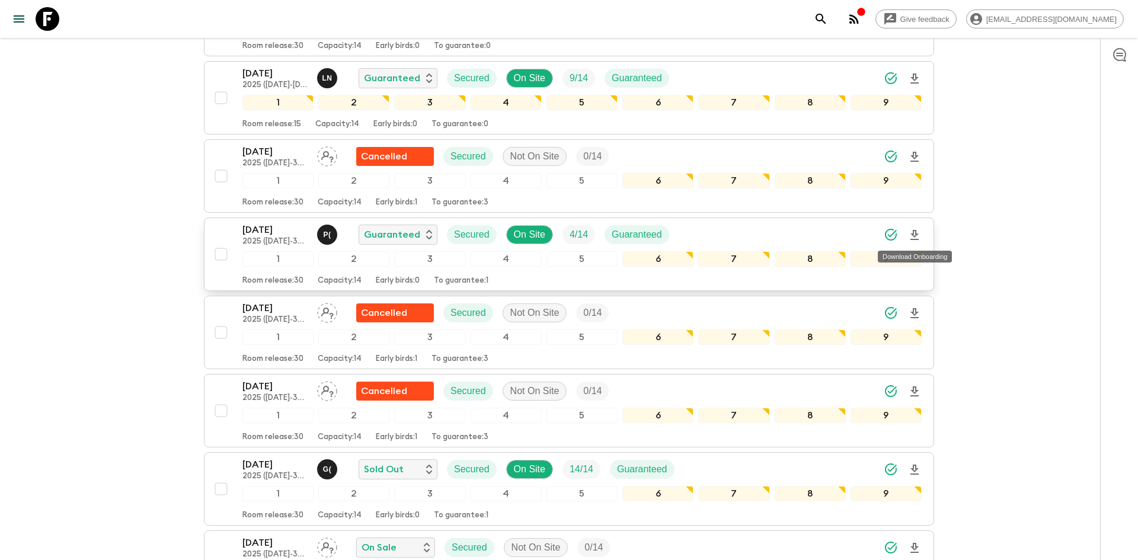
click at [919, 237] on icon "Download Onboarding" at bounding box center [914, 235] width 14 height 14
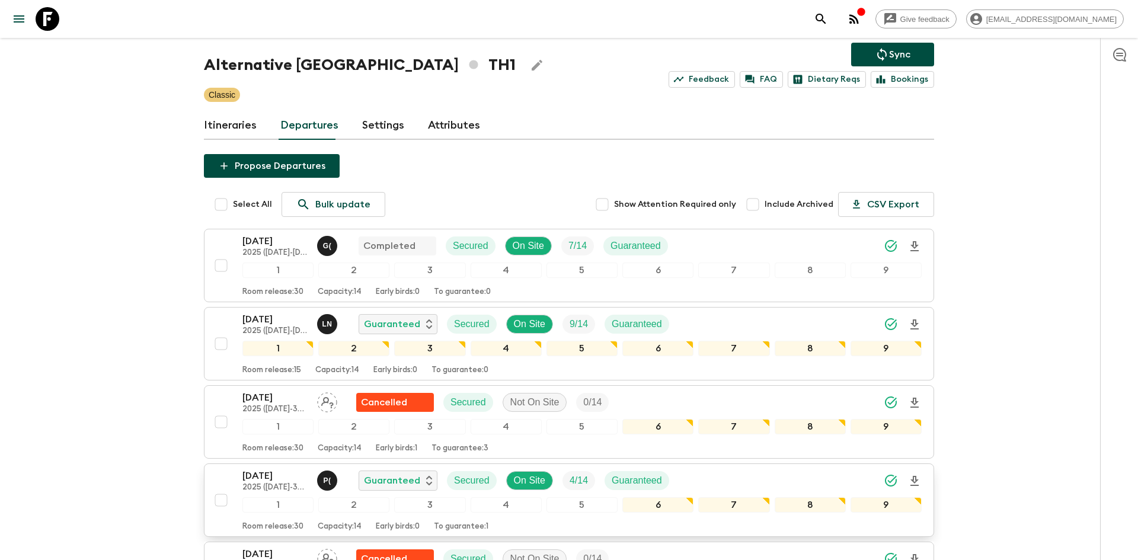
scroll to position [0, 0]
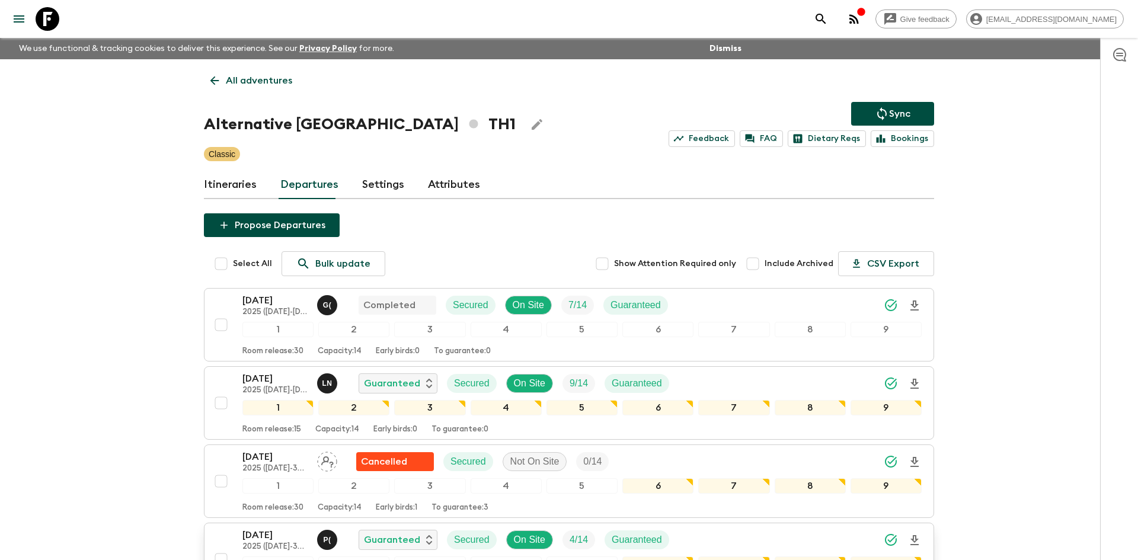
click at [238, 80] on p "All adventures" at bounding box center [259, 80] width 66 height 14
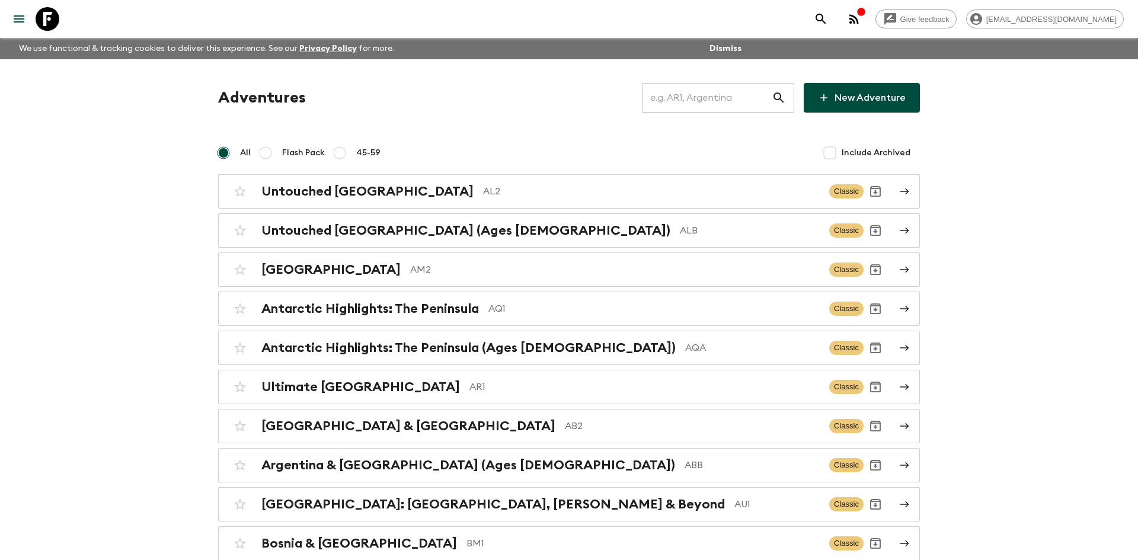
click at [672, 97] on input "text" at bounding box center [707, 97] width 130 height 33
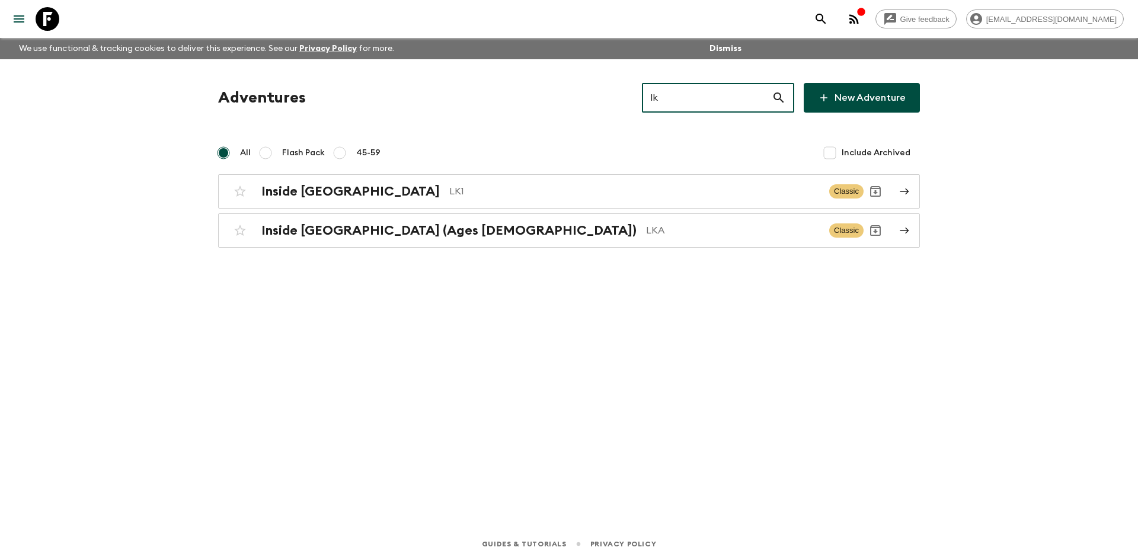
type input "lk1"
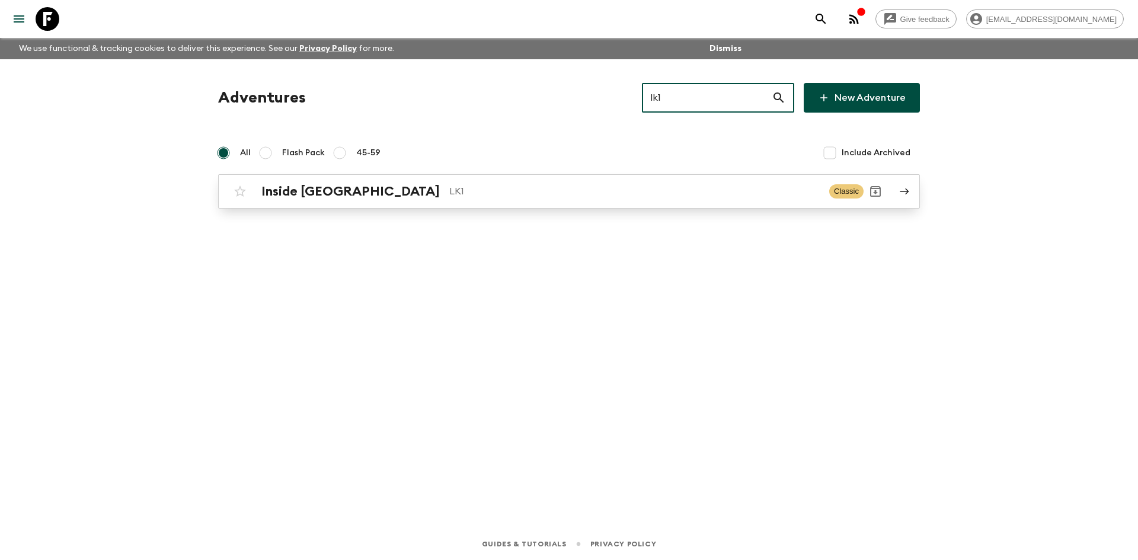
click at [449, 184] on p "LK1" at bounding box center [634, 191] width 370 height 14
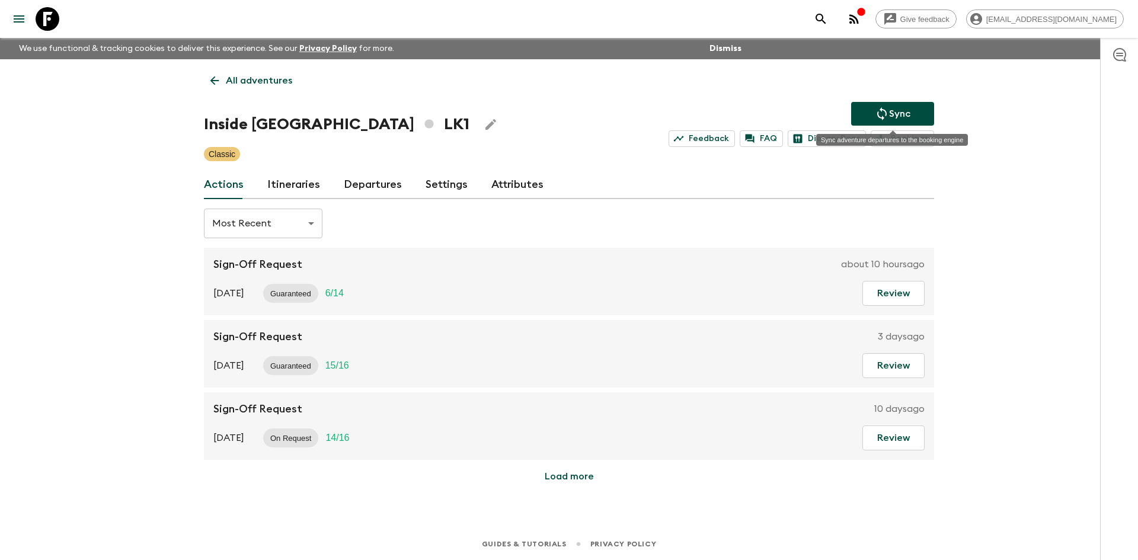
click at [869, 117] on button "Sync" at bounding box center [892, 114] width 83 height 24
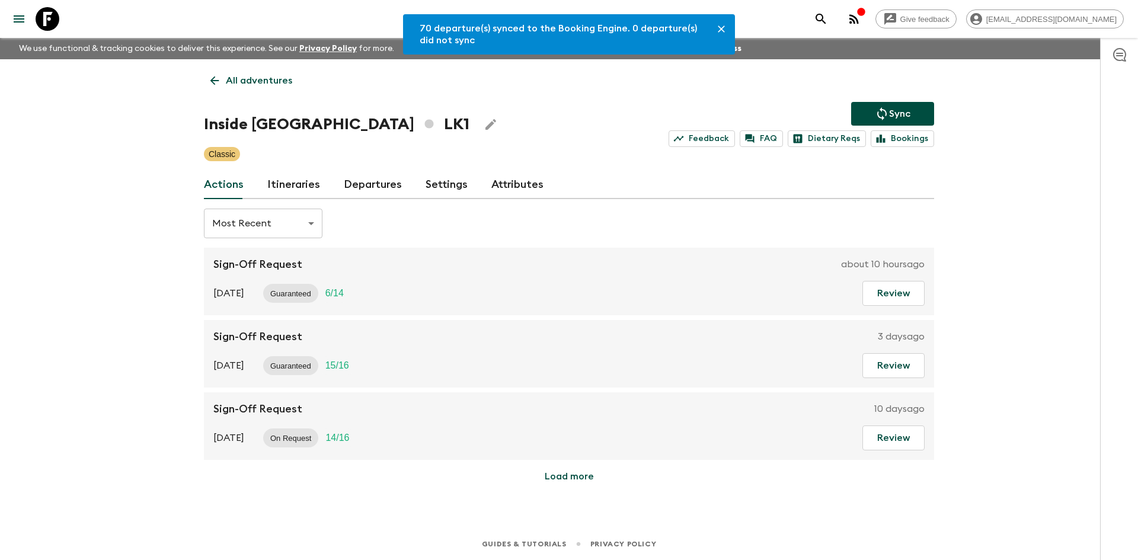
click at [353, 183] on link "Departures" at bounding box center [373, 185] width 58 height 28
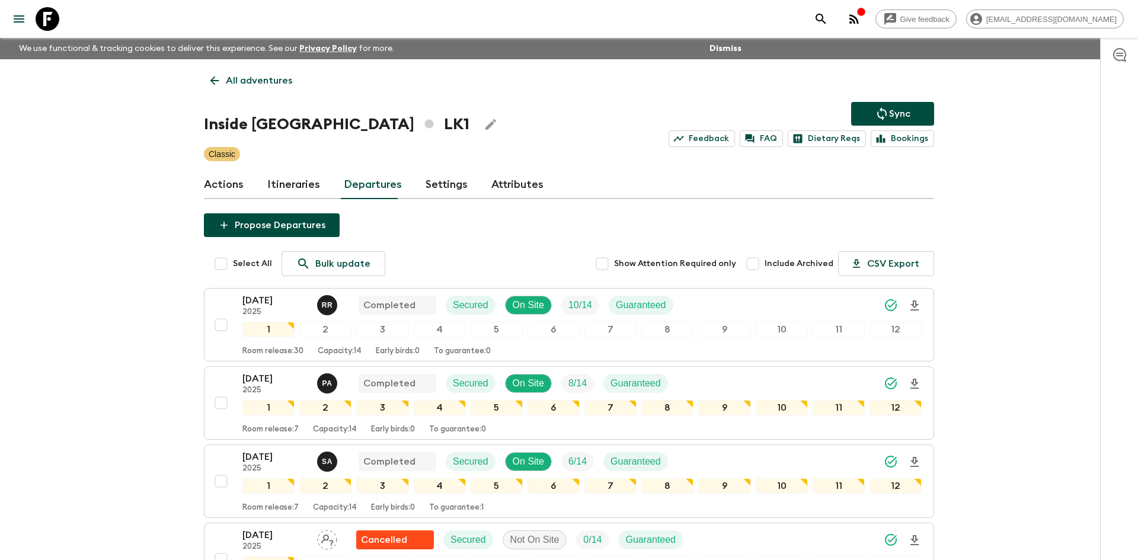
click at [886, 117] on icon "Sync adventure departures to the booking engine" at bounding box center [882, 114] width 14 height 14
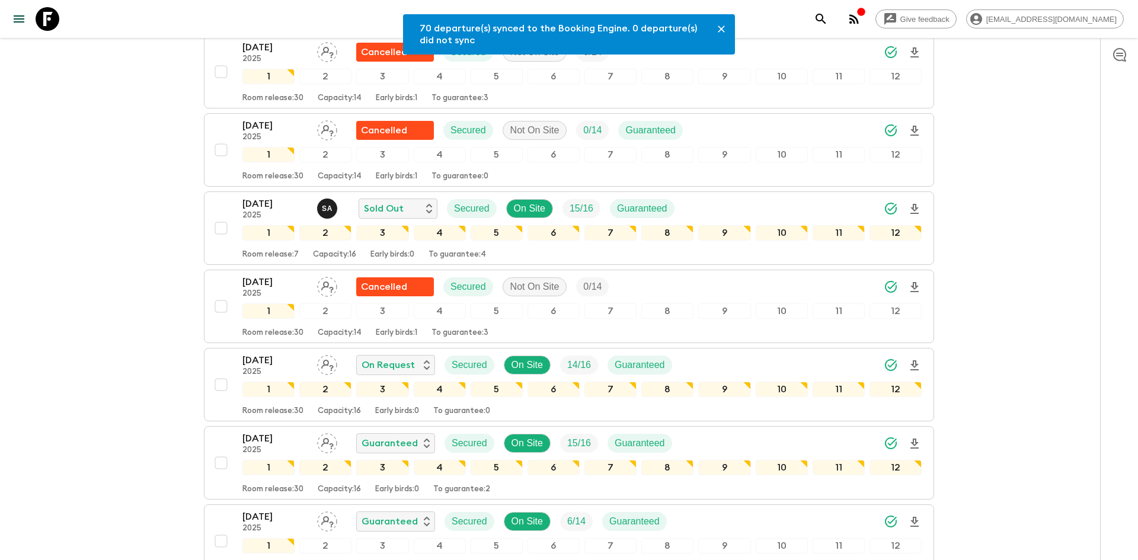
scroll to position [818, 0]
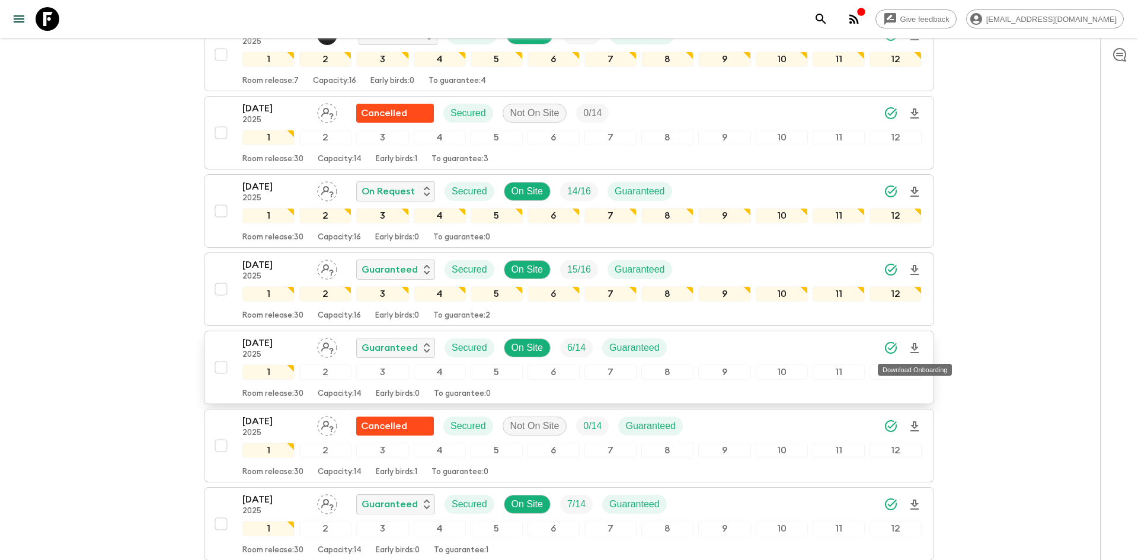
click at [914, 347] on icon "Download Onboarding" at bounding box center [914, 348] width 14 height 14
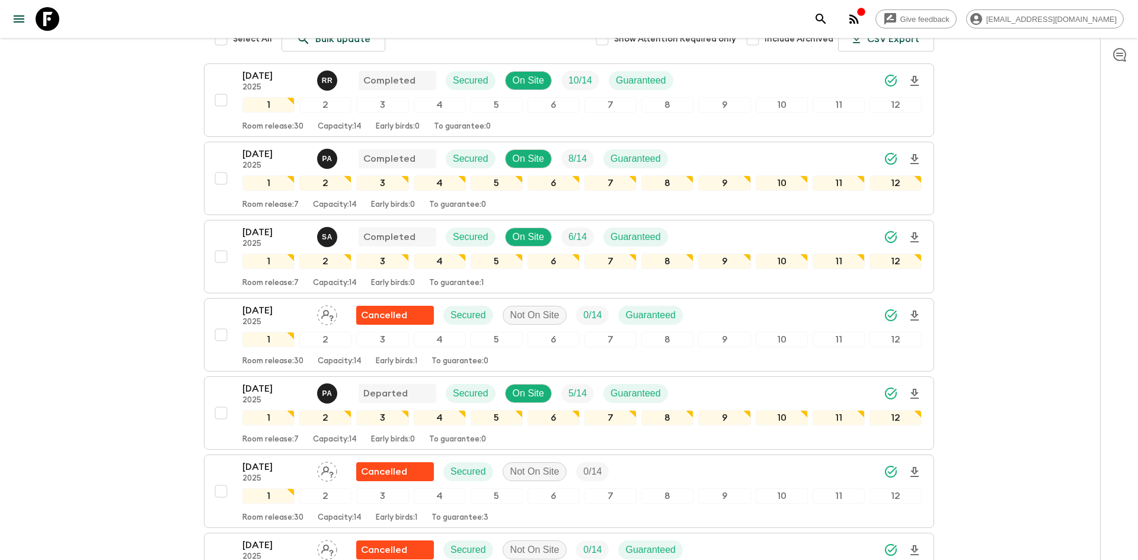
scroll to position [0, 0]
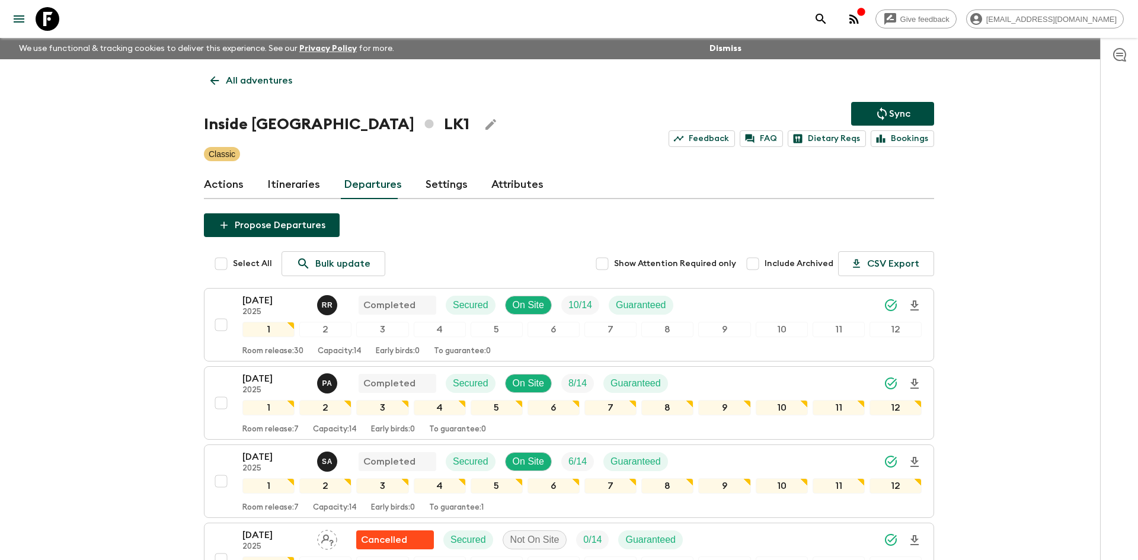
click at [232, 82] on p "All adventures" at bounding box center [259, 80] width 66 height 14
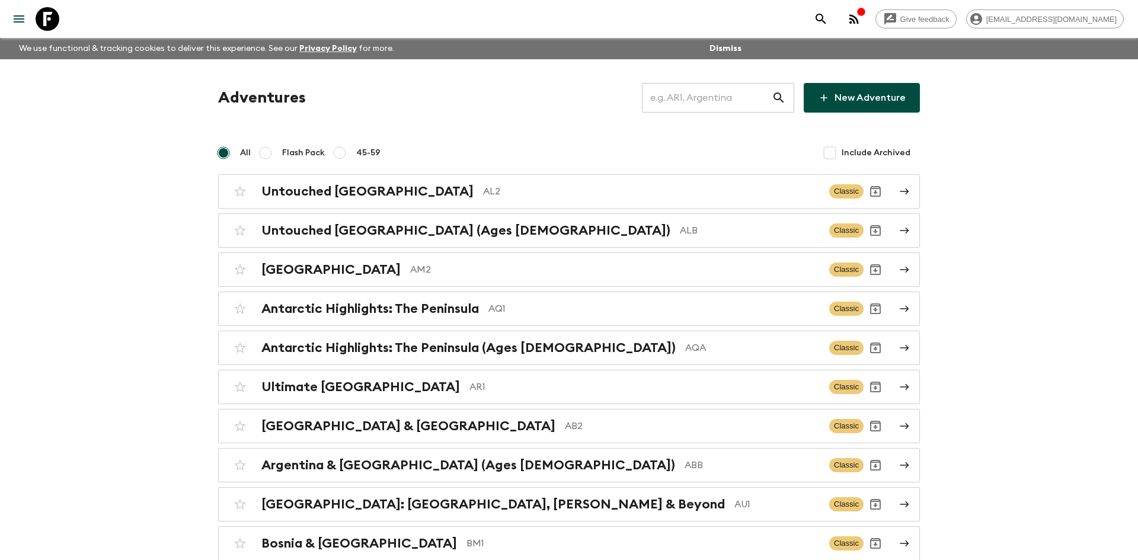
click at [684, 96] on input "text" at bounding box center [707, 97] width 130 height 33
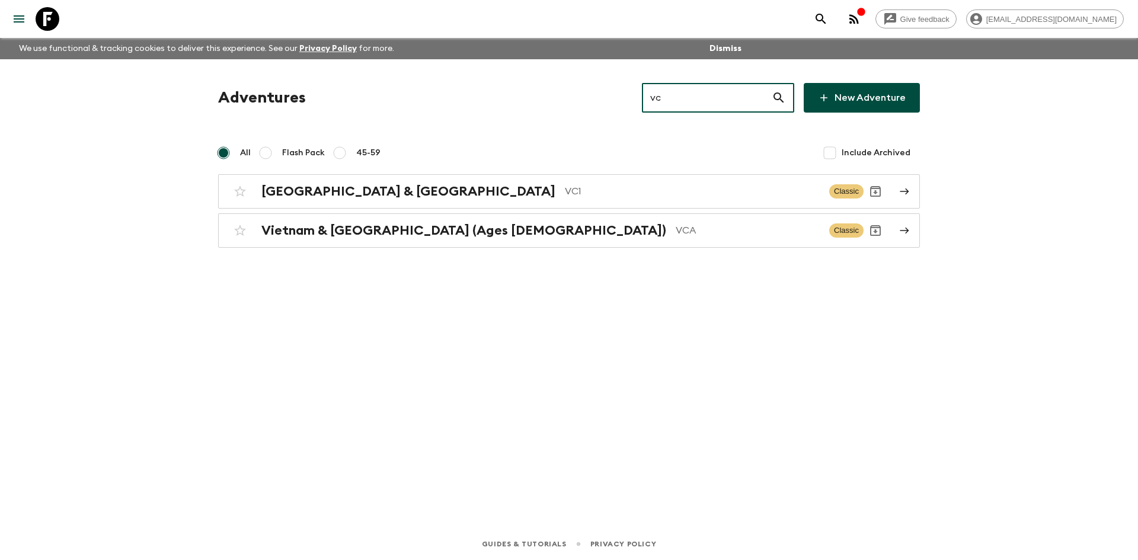
type input "vca"
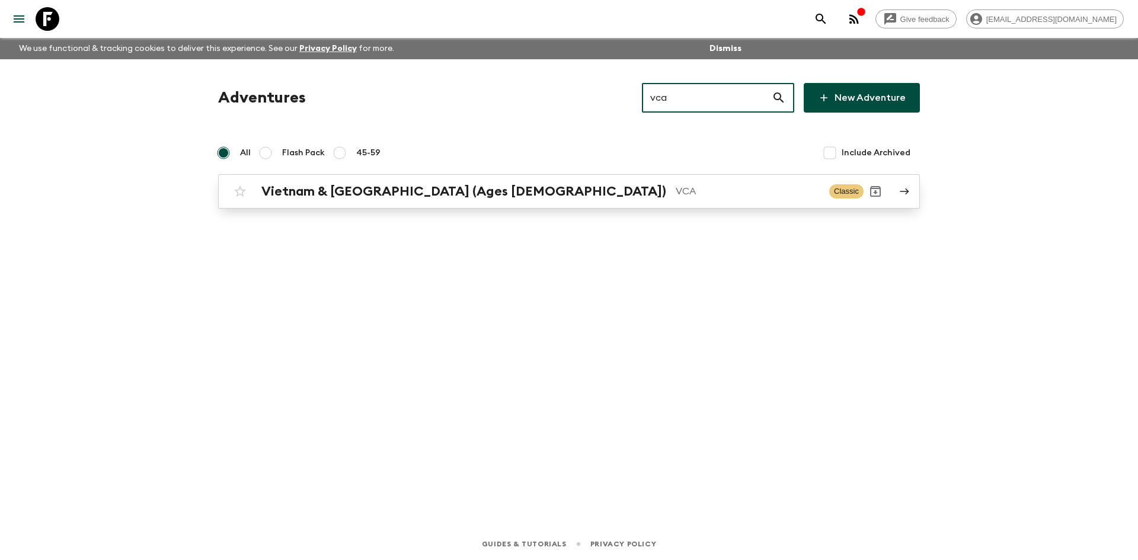
click at [443, 199] on div "Vietnam & [GEOGRAPHIC_DATA] (Ages [DEMOGRAPHIC_DATA]) VCA Classic" at bounding box center [545, 192] width 635 height 24
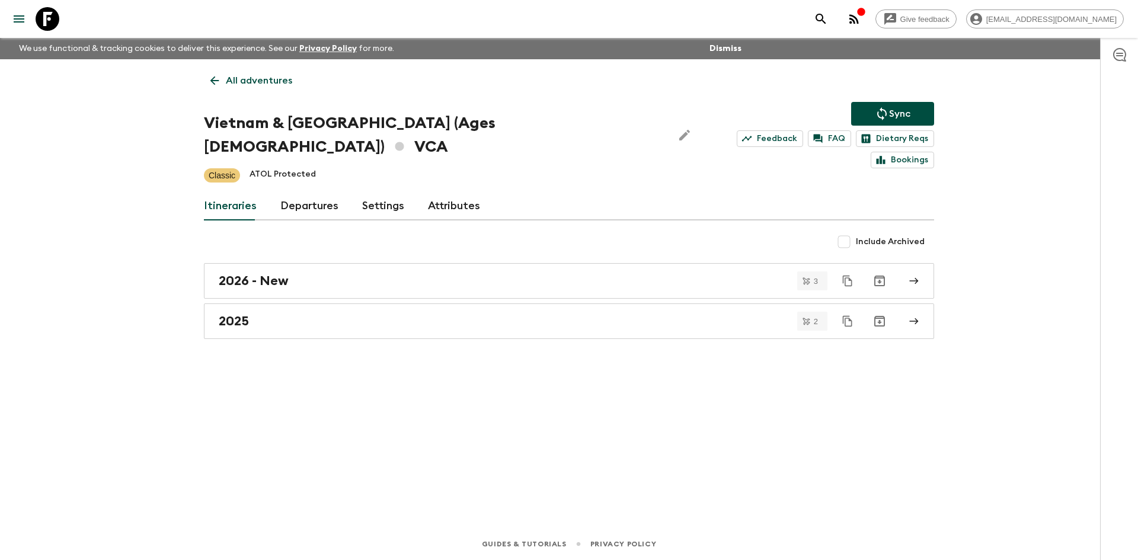
click at [892, 110] on p "Sync" at bounding box center [899, 114] width 21 height 14
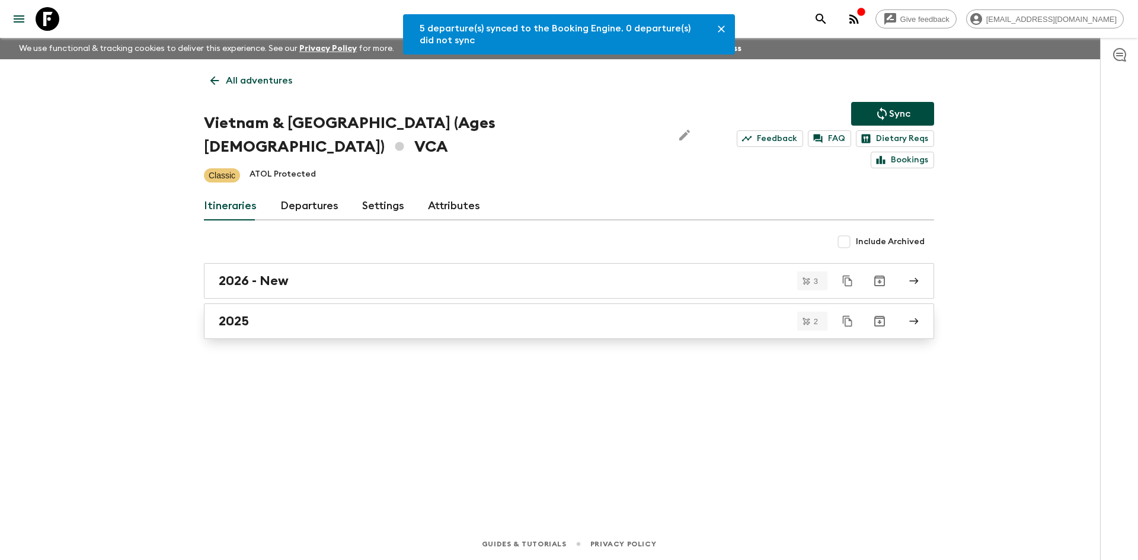
click at [233, 313] on h2 "2025" at bounding box center [234, 320] width 30 height 15
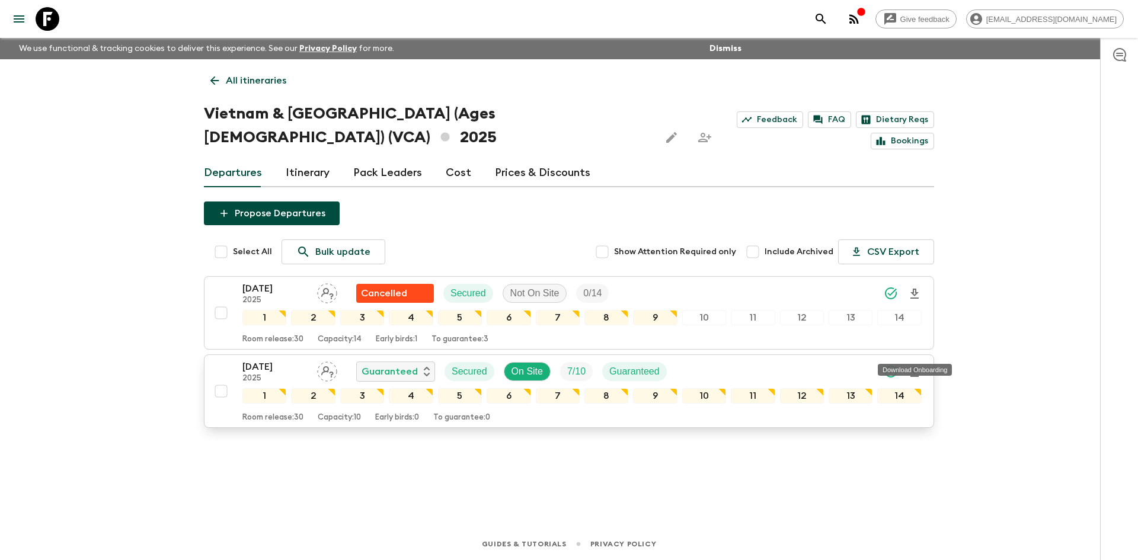
click at [915, 367] on icon "Download Onboarding" at bounding box center [914, 372] width 8 height 10
click at [275, 76] on p "All itineraries" at bounding box center [256, 80] width 60 height 14
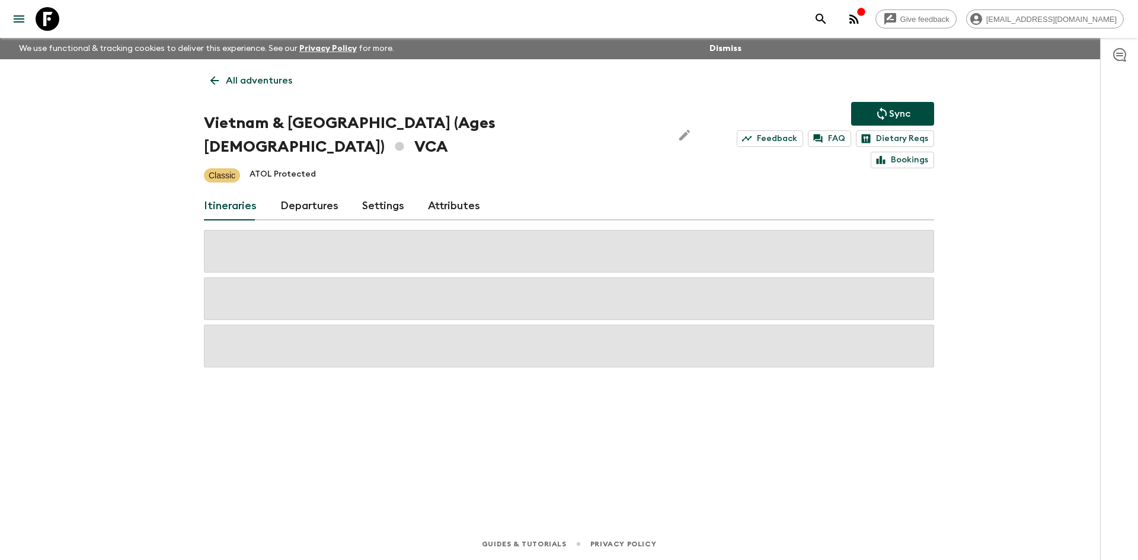
click at [275, 76] on p "All adventures" at bounding box center [259, 80] width 66 height 14
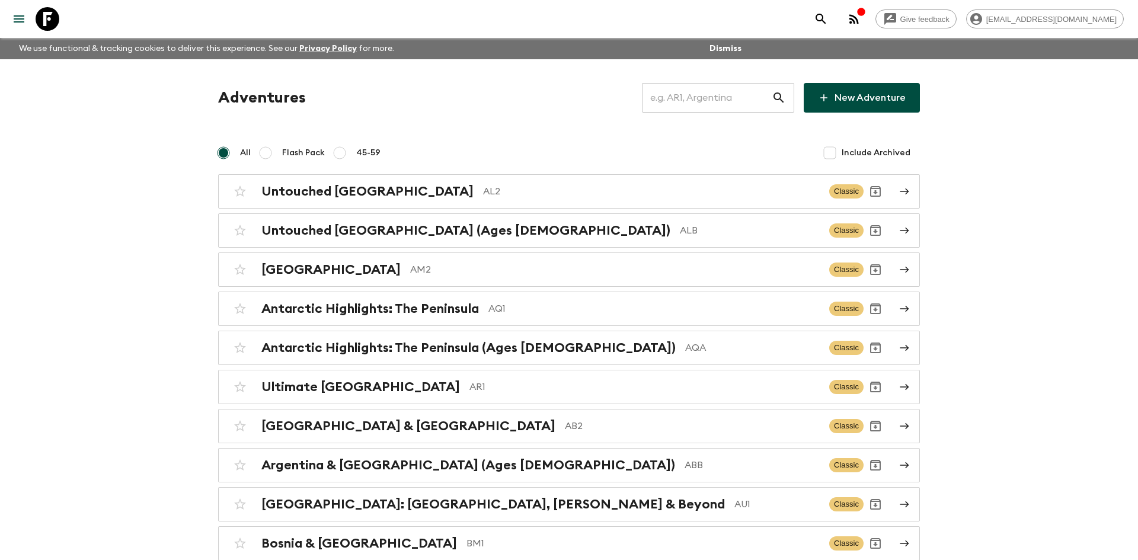
click at [689, 96] on input "text" at bounding box center [707, 97] width 130 height 33
type input "lk1"
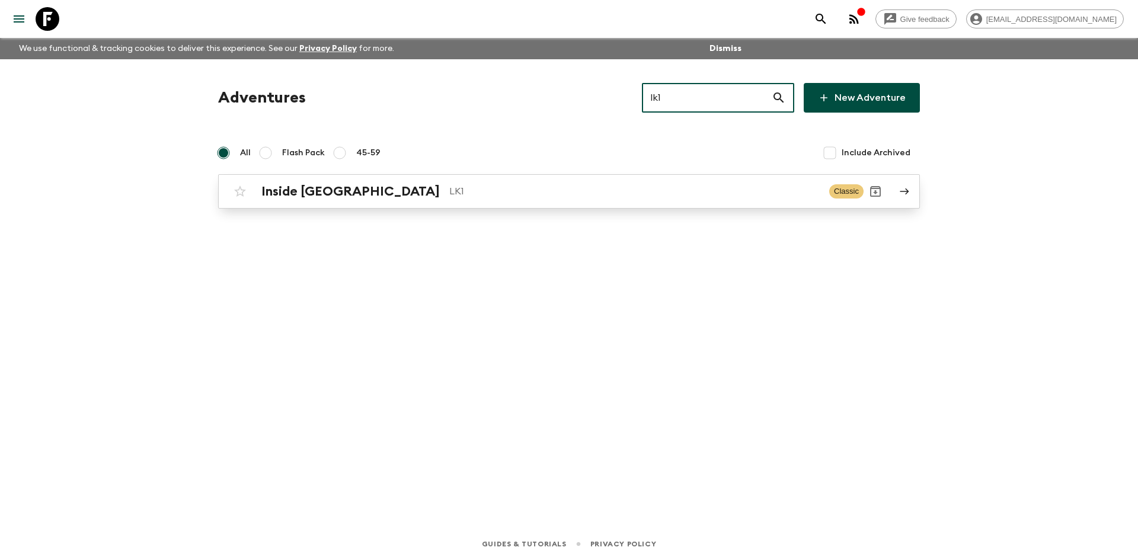
click at [423, 184] on div "Inside [GEOGRAPHIC_DATA] LK1" at bounding box center [540, 191] width 558 height 15
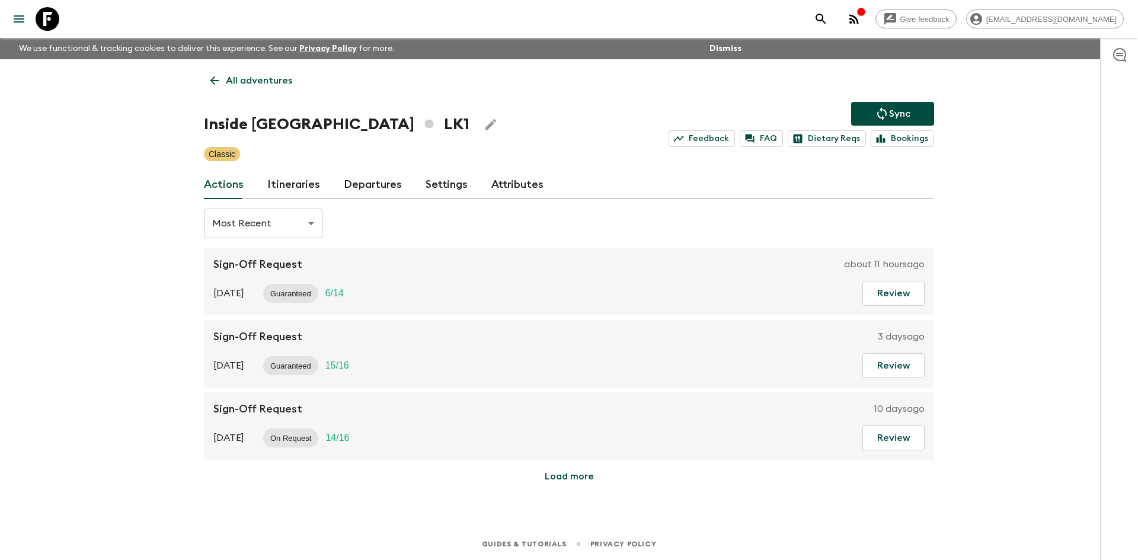
click at [902, 120] on p "Sync" at bounding box center [899, 114] width 21 height 14
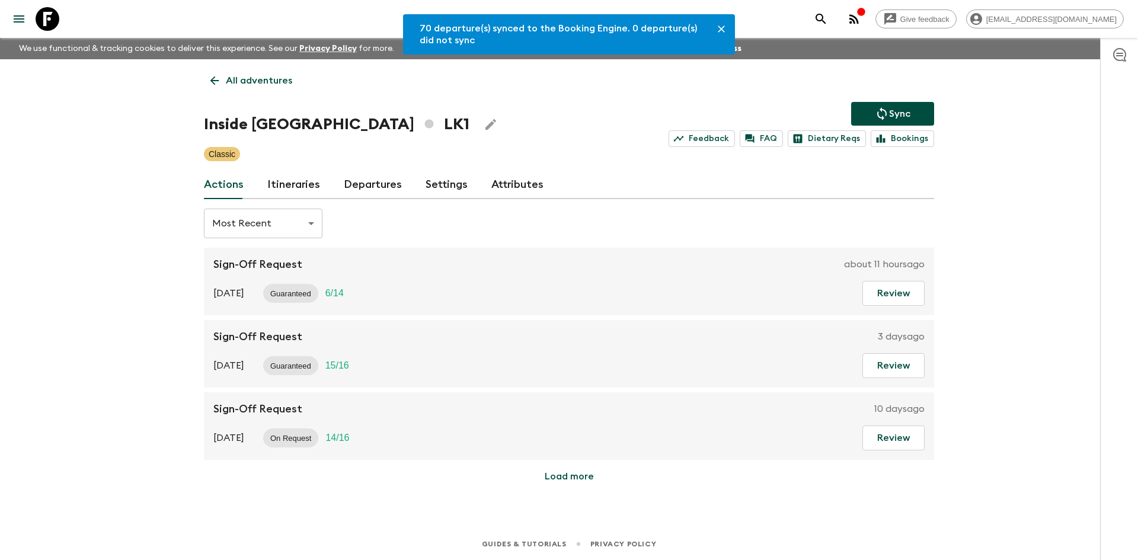
click at [386, 177] on link "Departures" at bounding box center [373, 185] width 58 height 28
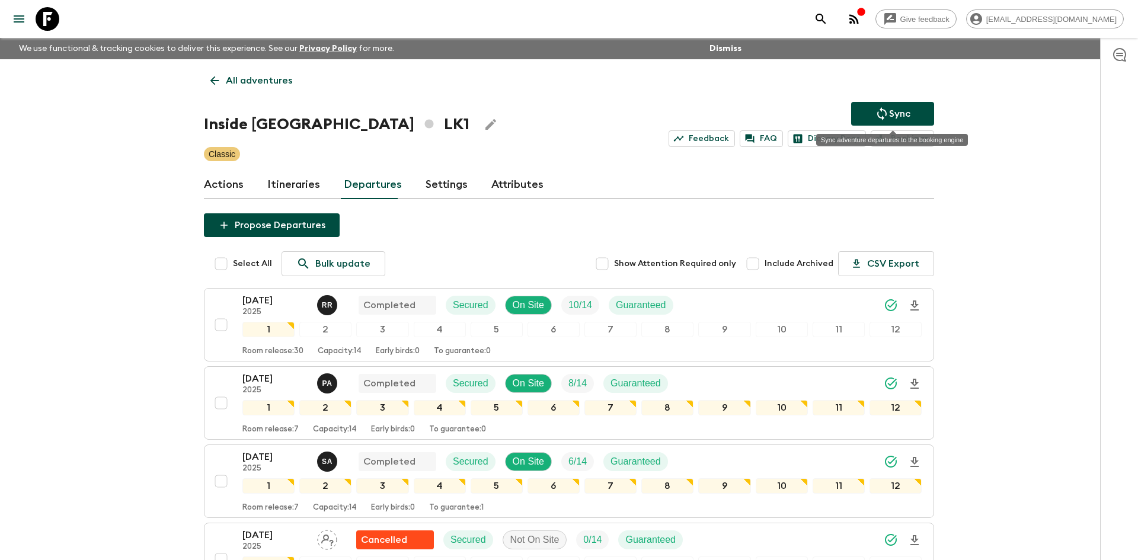
click at [882, 108] on icon "Sync adventure departures to the booking engine" at bounding box center [882, 114] width 14 height 14
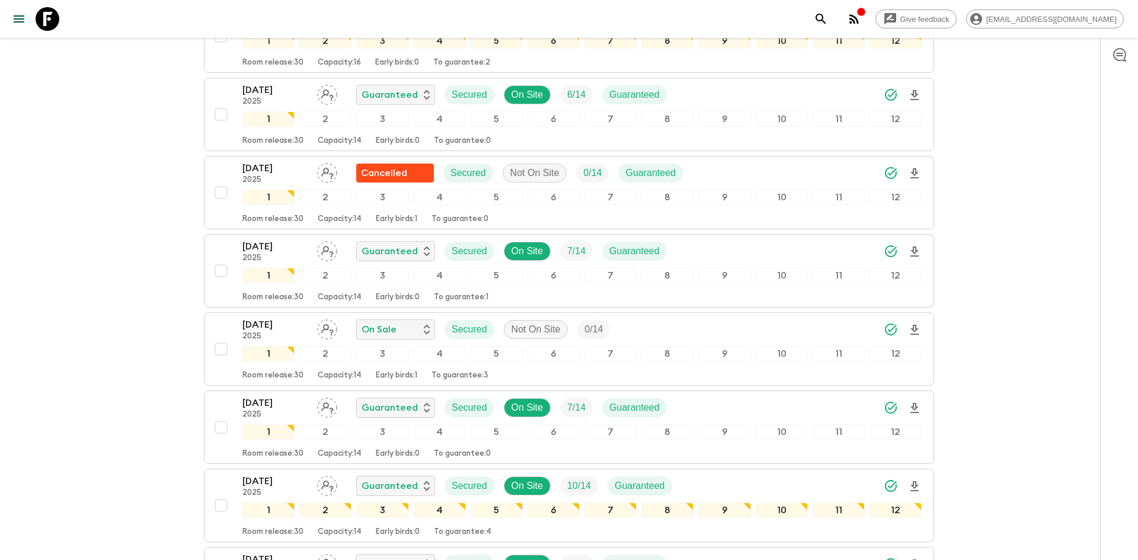
scroll to position [1074, 0]
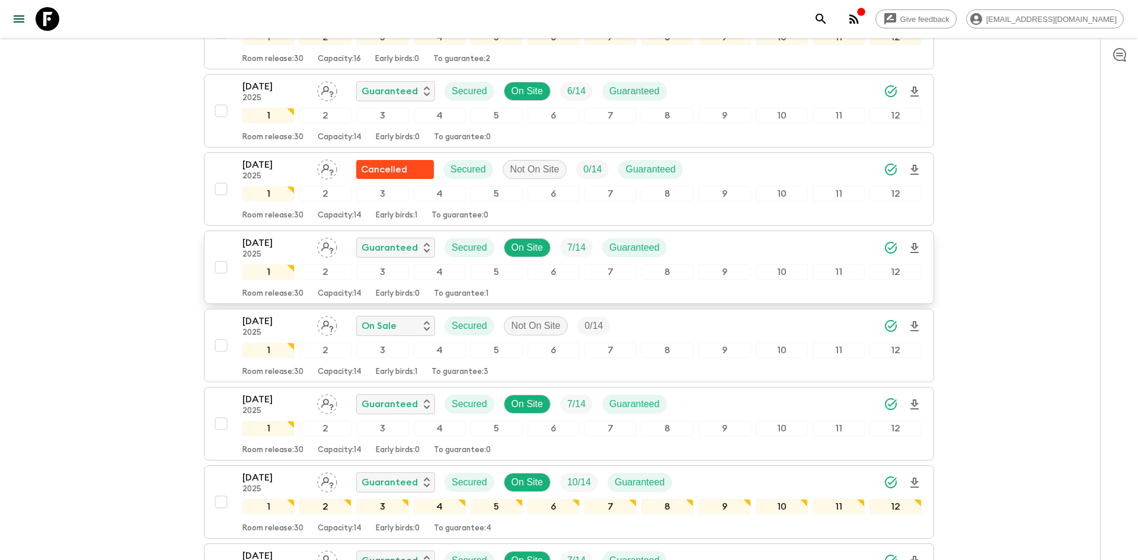
click at [917, 246] on icon "Download Onboarding" at bounding box center [914, 248] width 8 height 10
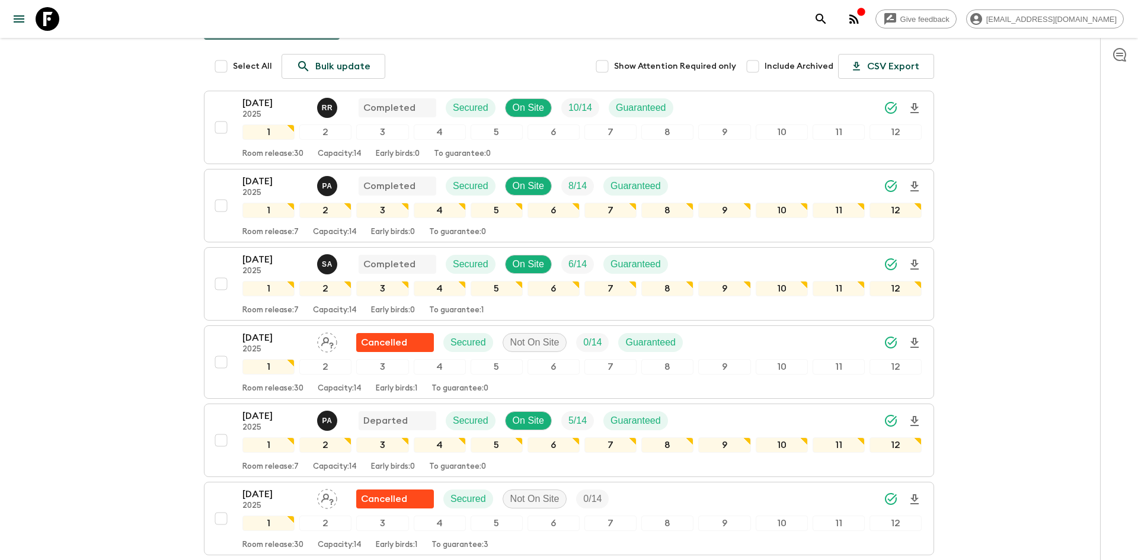
scroll to position [0, 0]
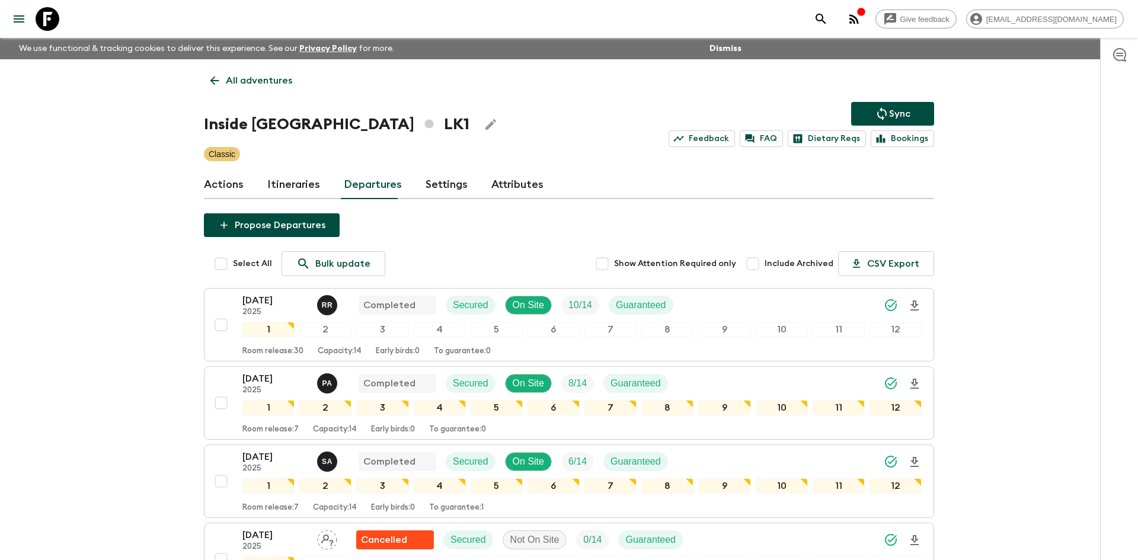
click at [279, 81] on p "All adventures" at bounding box center [259, 80] width 66 height 14
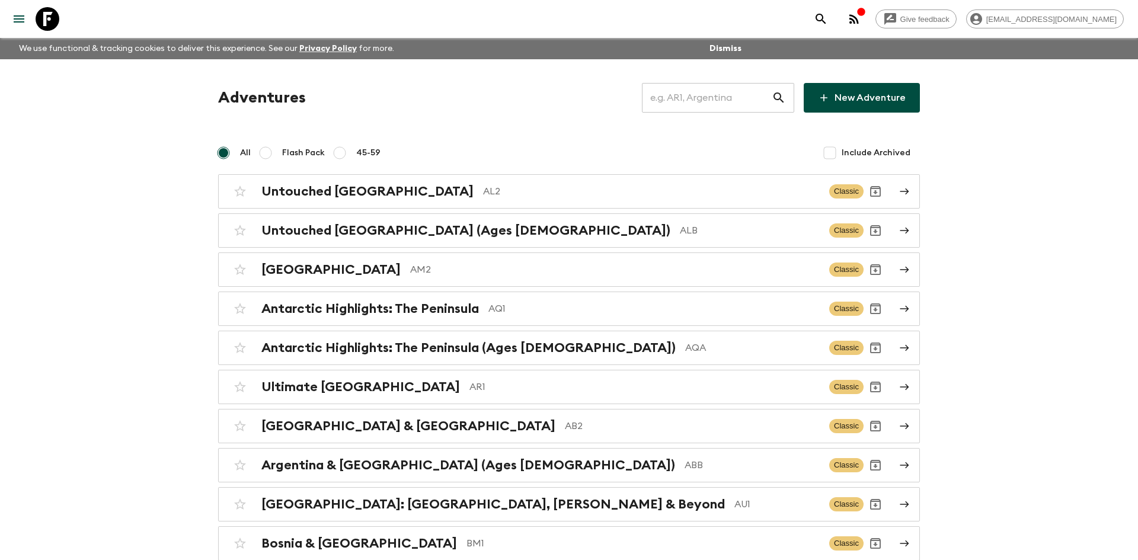
click at [655, 101] on input "text" at bounding box center [707, 97] width 130 height 33
type input "al2"
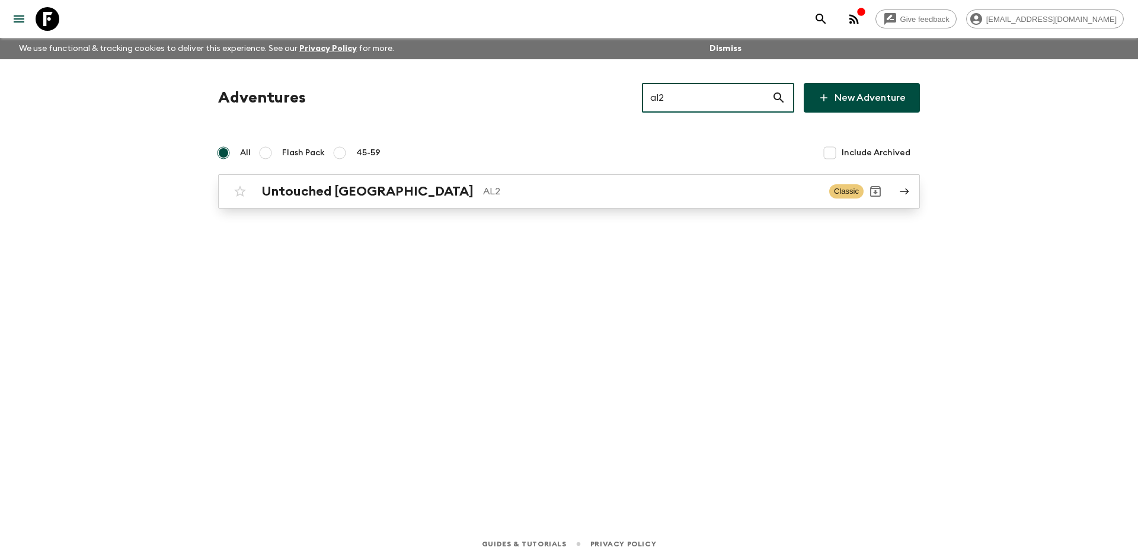
click at [385, 199] on div "Untouched Albania AL2 Classic" at bounding box center [545, 192] width 635 height 24
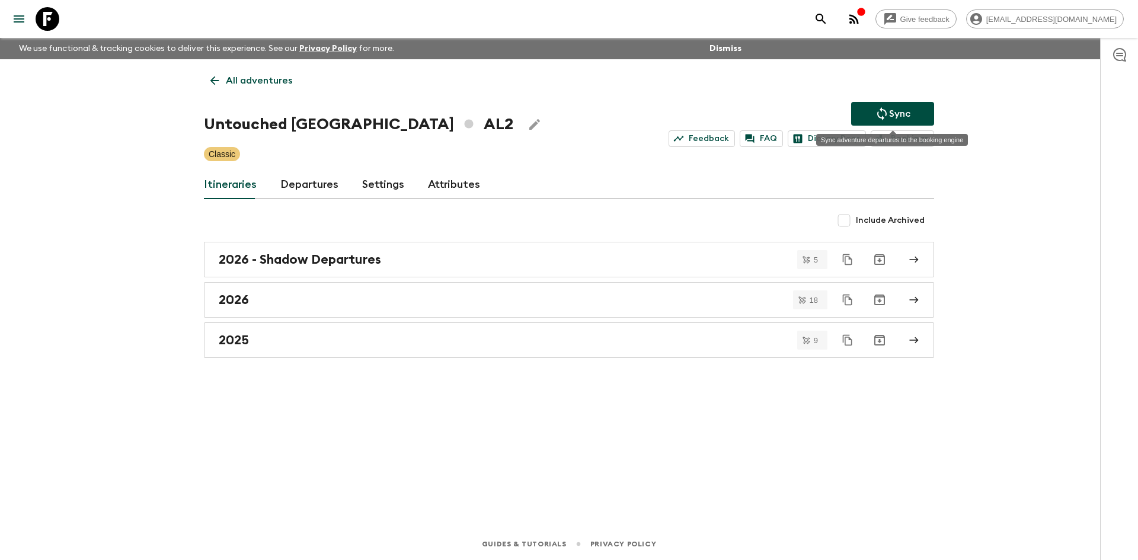
click at [866, 113] on button "Sync" at bounding box center [892, 114] width 83 height 24
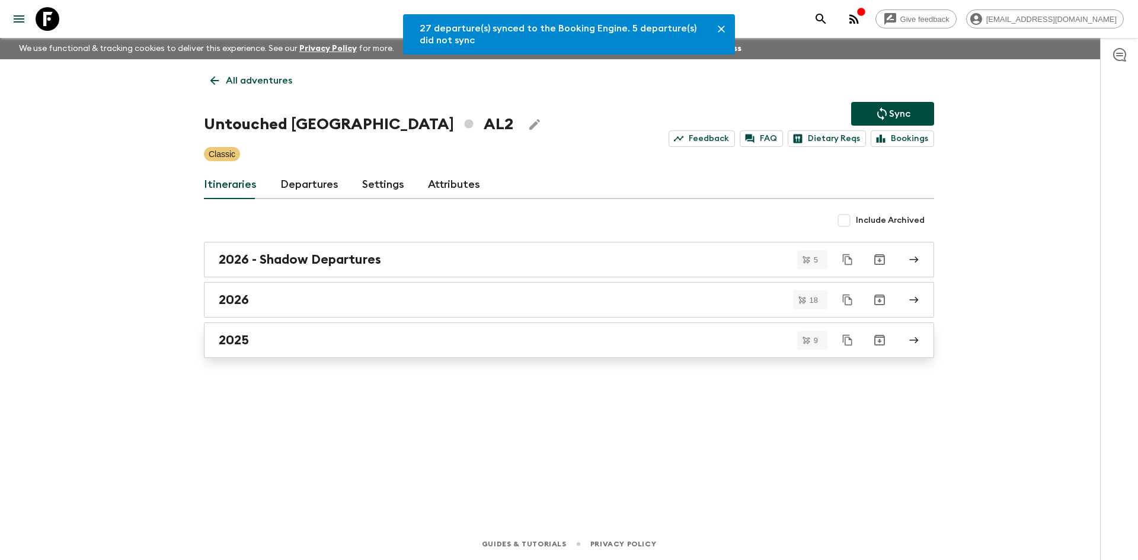
click at [252, 339] on div "2025" at bounding box center [558, 339] width 678 height 15
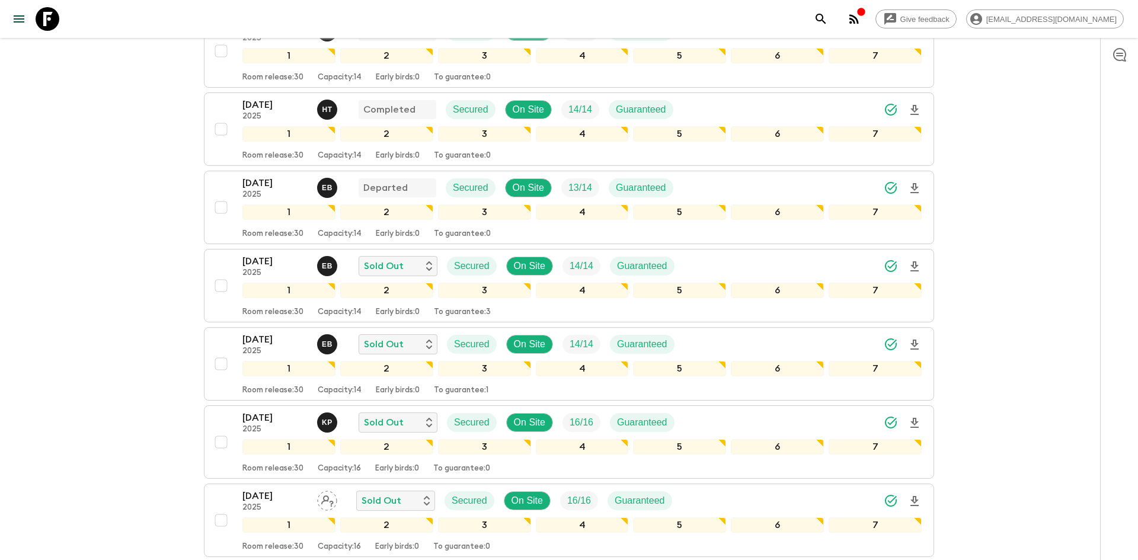
scroll to position [396, 0]
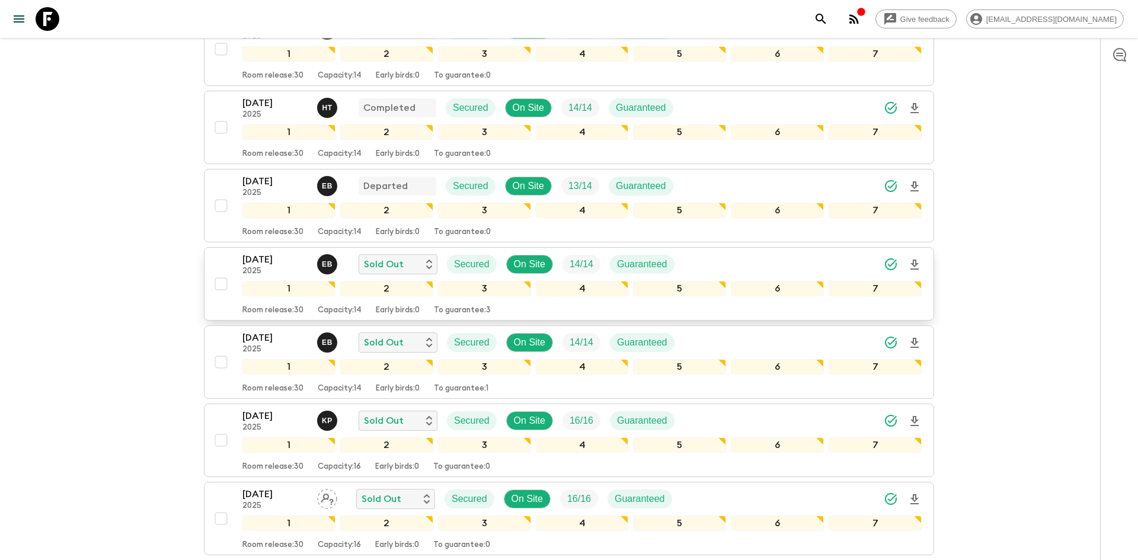
click at [708, 271] on div "[DATE] 2025 E B Sold Out Secured On Site 14 / 14 Guaranteed" at bounding box center [581, 264] width 679 height 24
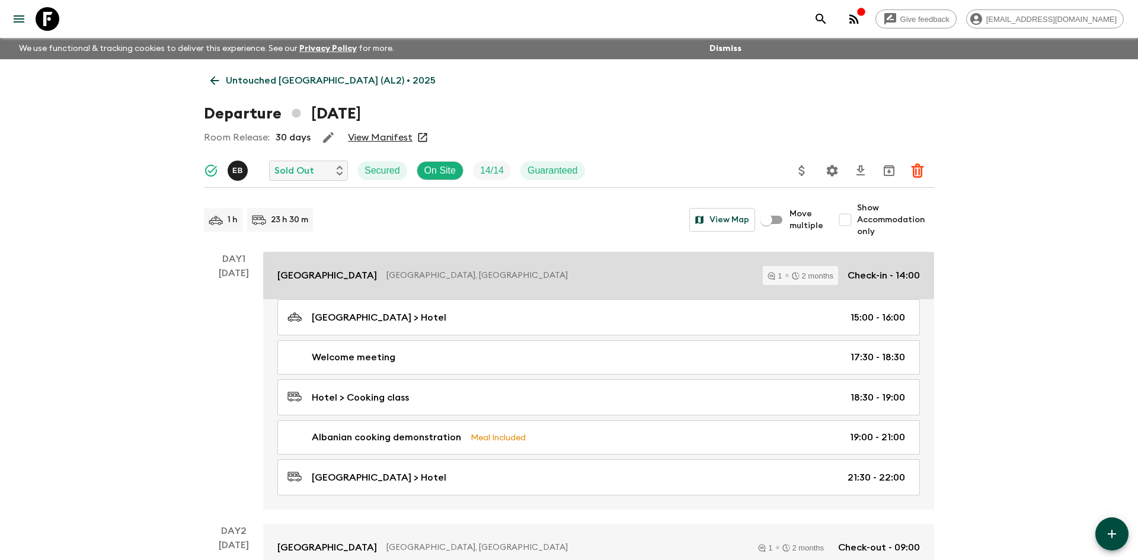
click at [375, 283] on div "[GEOGRAPHIC_DATA], [GEOGRAPHIC_DATA] 1 2 months Check-in - 14:00" at bounding box center [598, 275] width 642 height 19
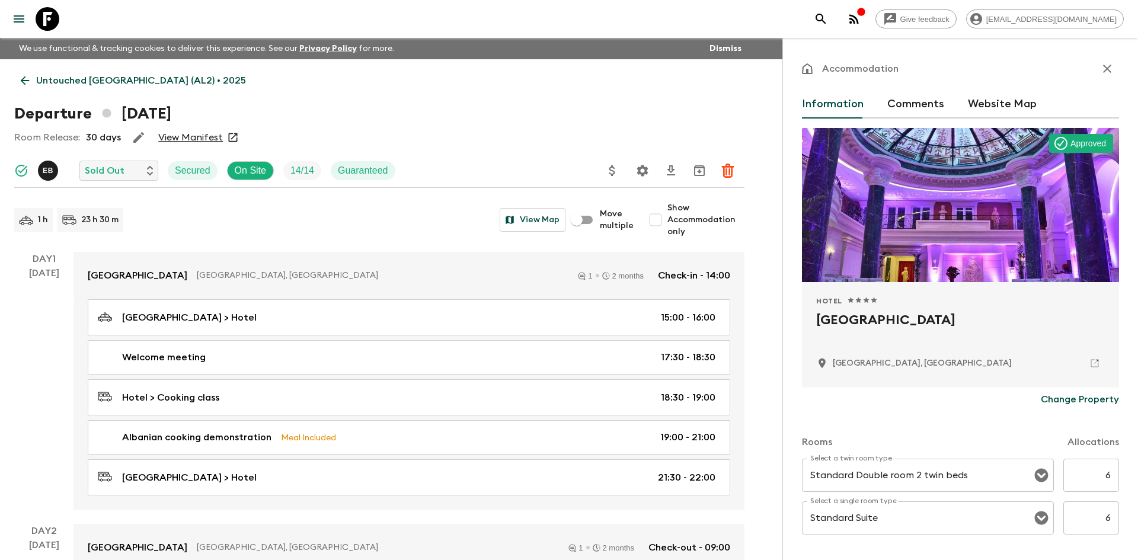
click at [137, 81] on p "Untouched [GEOGRAPHIC_DATA] (AL2) • 2025" at bounding box center [141, 80] width 210 height 14
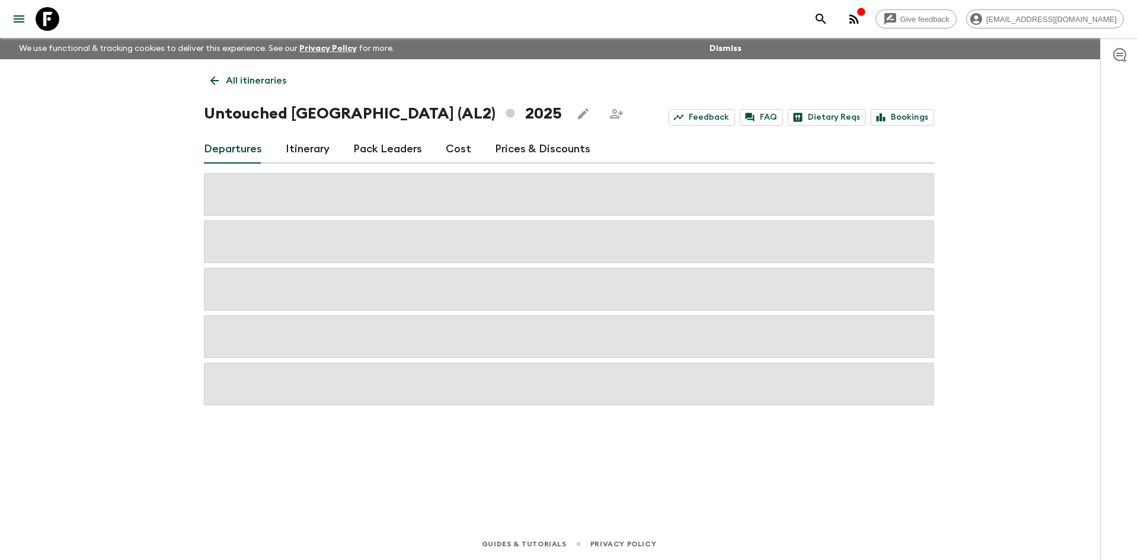
click at [247, 78] on p "All itineraries" at bounding box center [256, 80] width 60 height 14
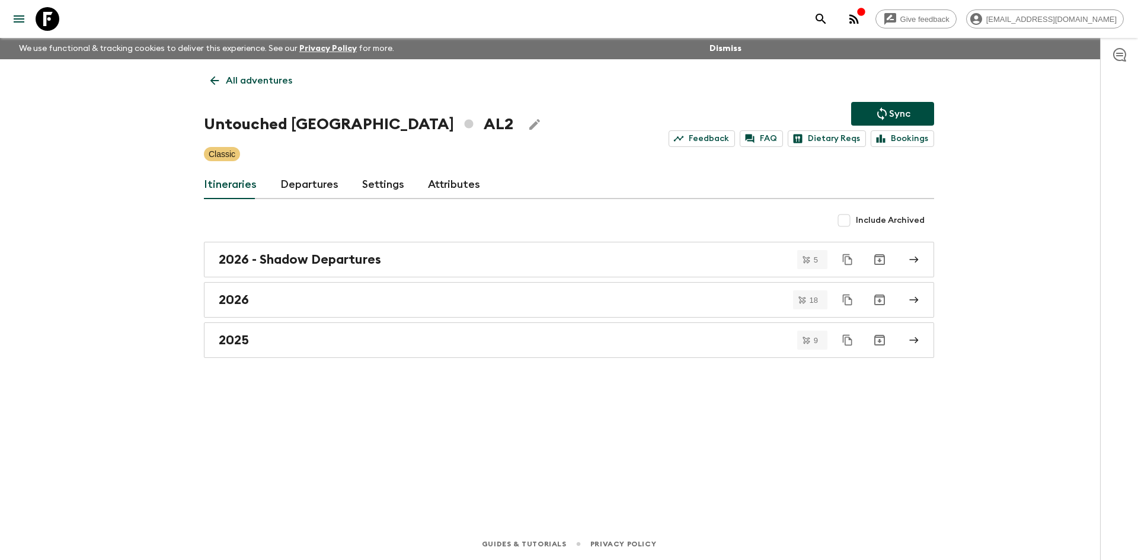
click at [247, 78] on p "All adventures" at bounding box center [259, 80] width 66 height 14
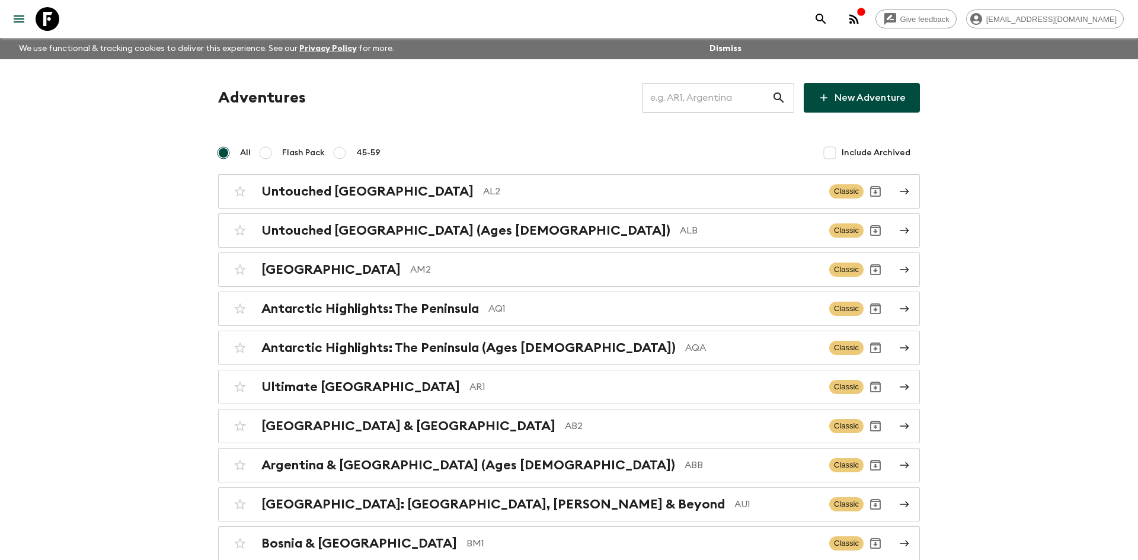
click at [692, 101] on input "text" at bounding box center [707, 97] width 130 height 33
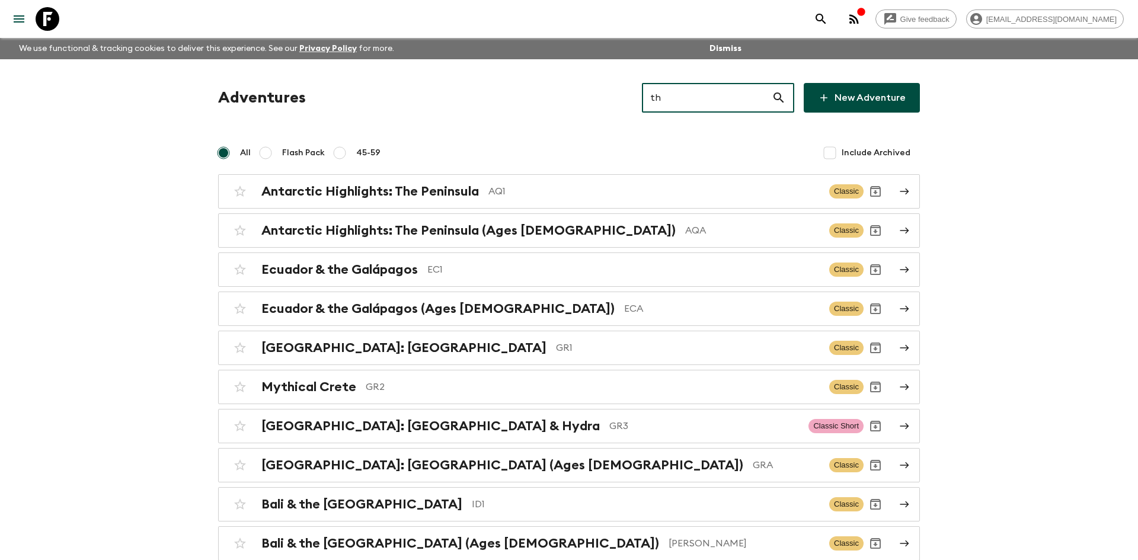
type input "th2"
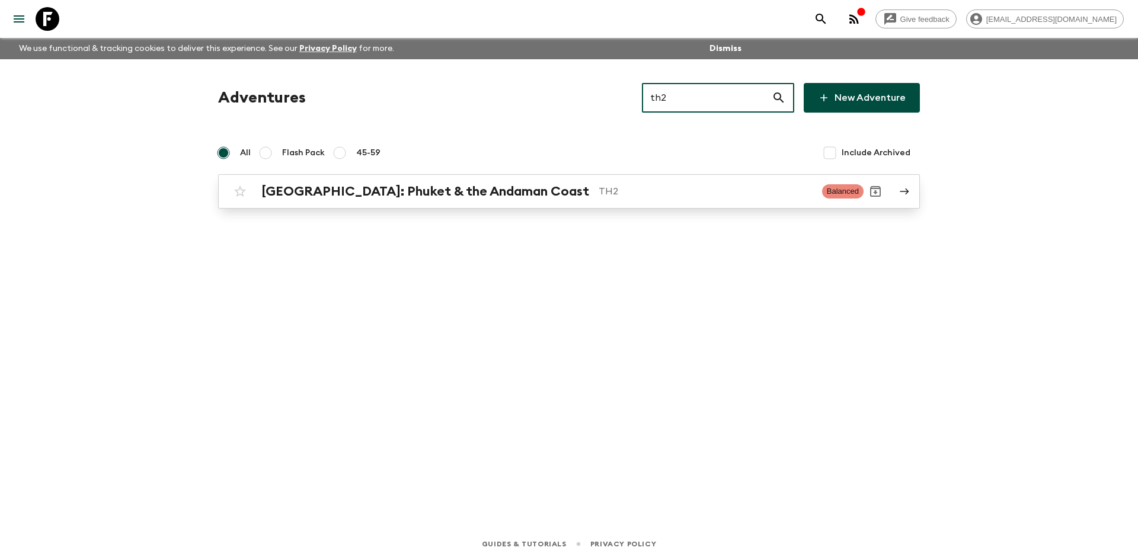
click at [514, 181] on div "[GEOGRAPHIC_DATA]: Phuket & the Andaman Coast TH2 Balanced" at bounding box center [545, 192] width 635 height 24
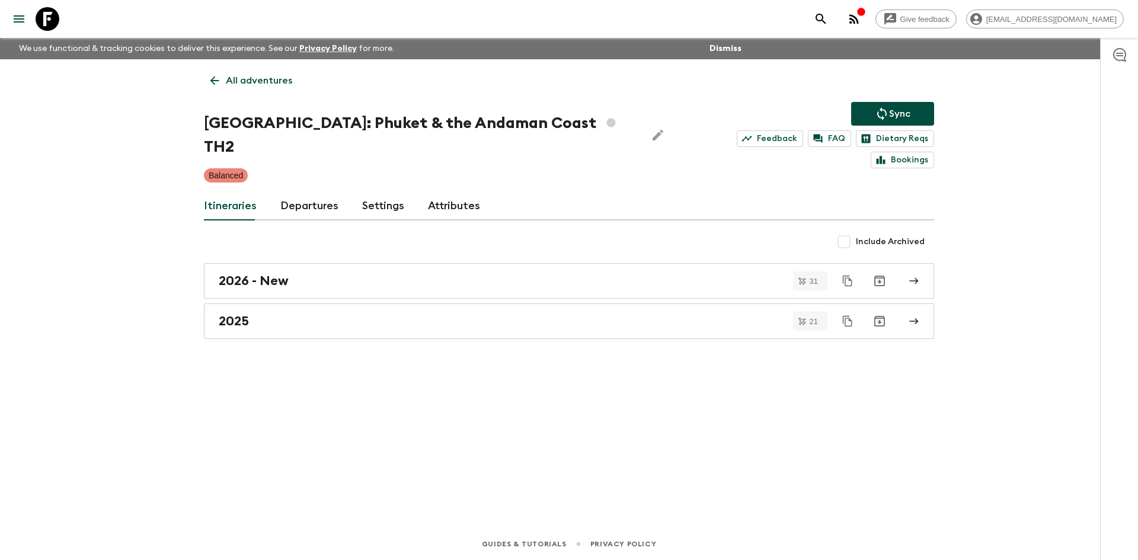
click at [893, 110] on p "Sync" at bounding box center [899, 114] width 21 height 14
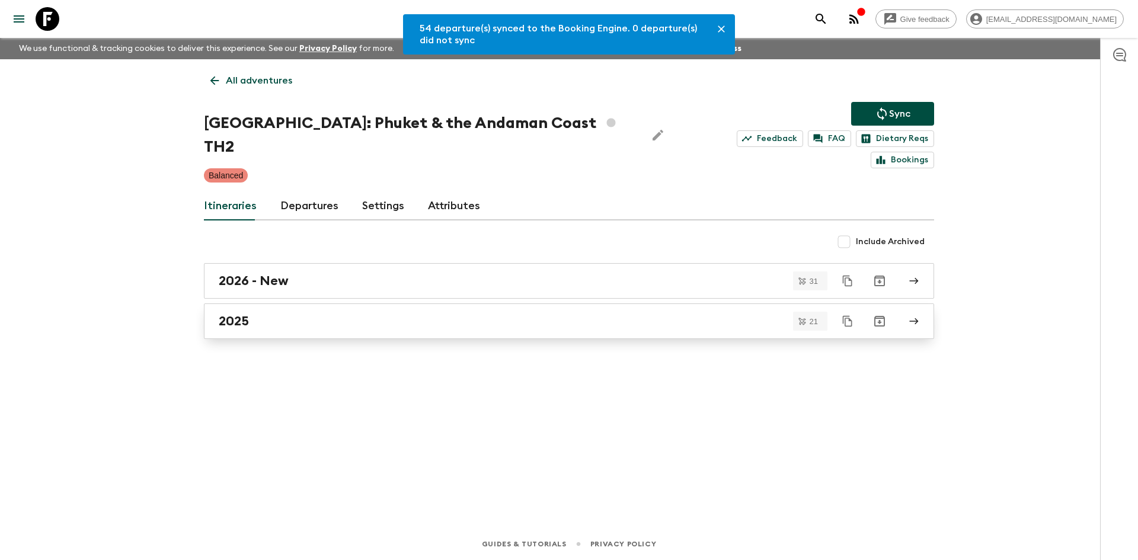
click at [306, 313] on div "2025" at bounding box center [558, 320] width 678 height 15
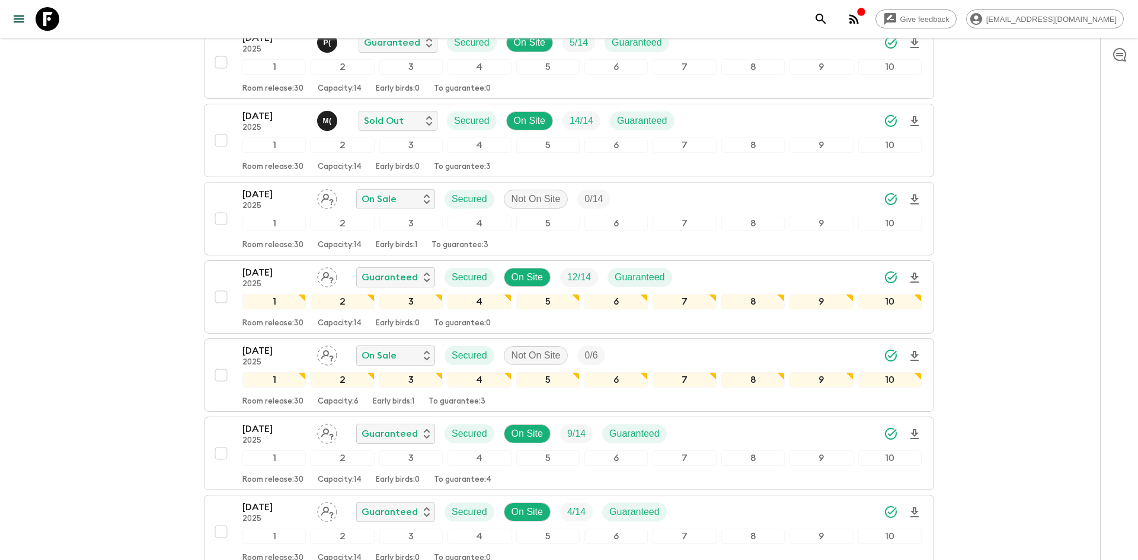
scroll to position [722, 0]
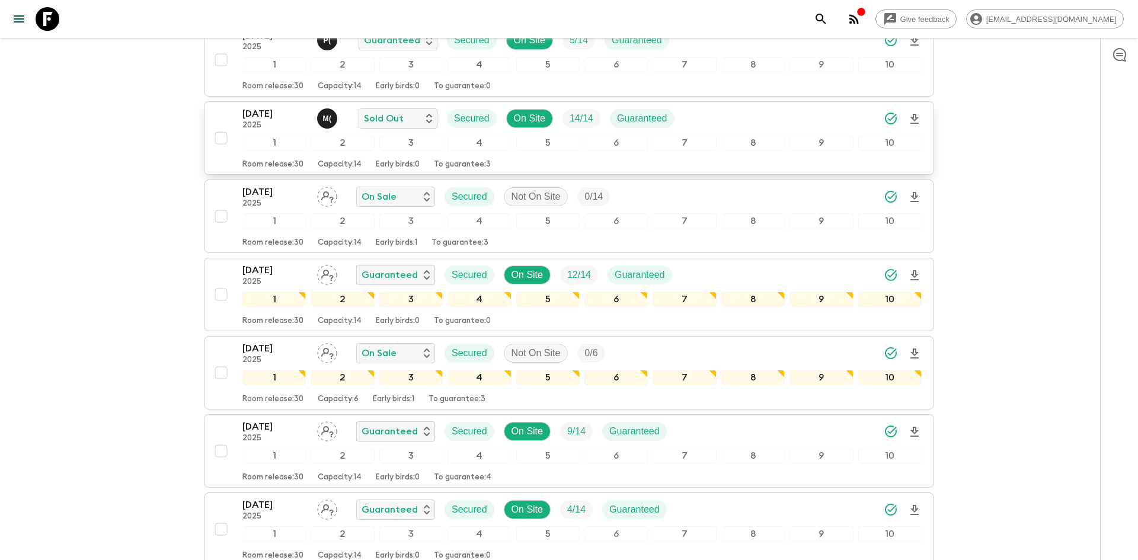
click at [914, 120] on icon "Download Onboarding" at bounding box center [914, 119] width 8 height 10
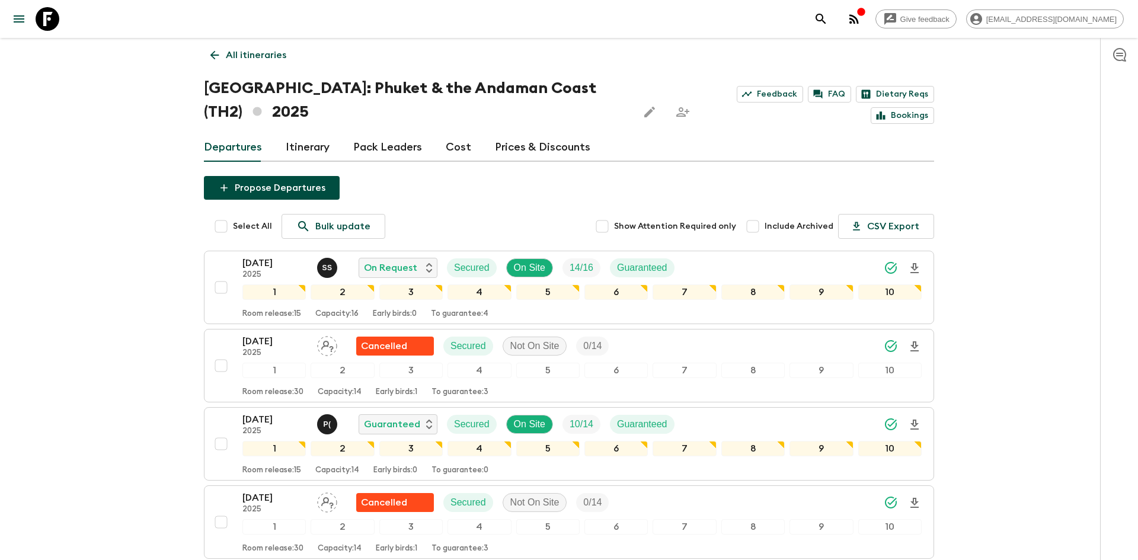
scroll to position [0, 0]
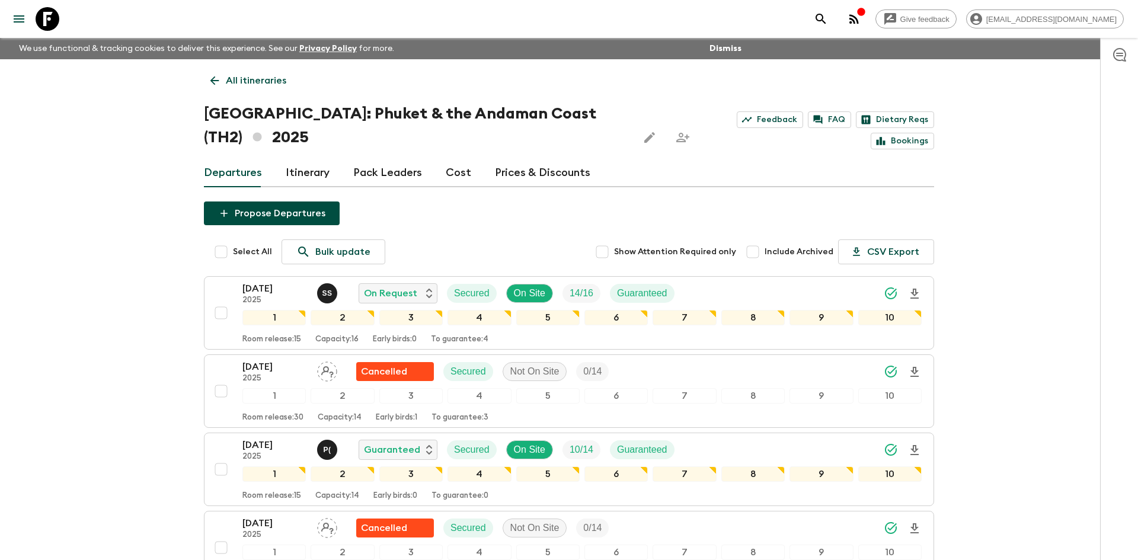
click at [226, 85] on p "All itineraries" at bounding box center [256, 80] width 60 height 14
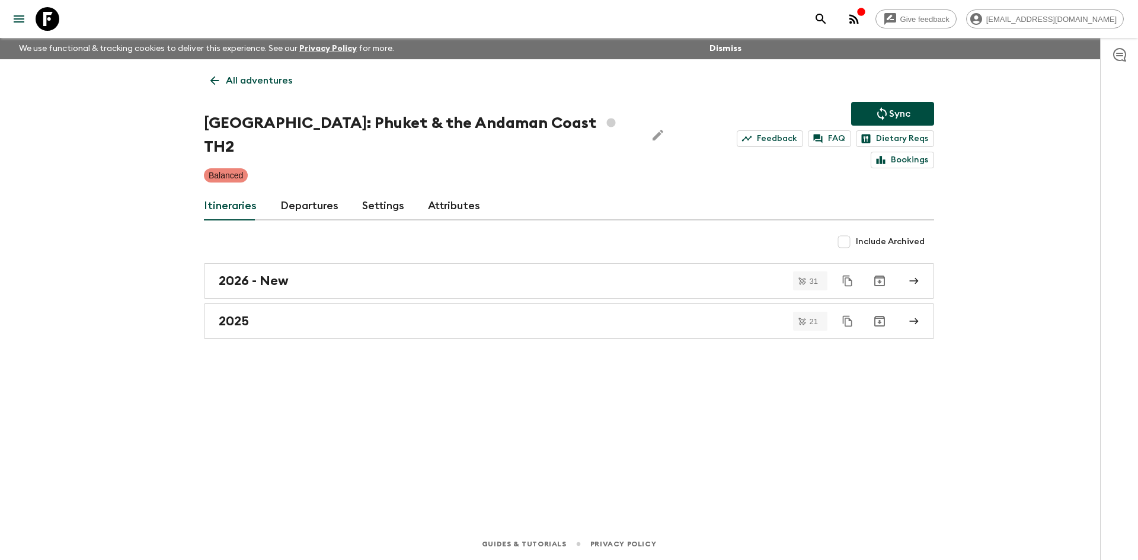
click at [278, 75] on p "All adventures" at bounding box center [259, 80] width 66 height 14
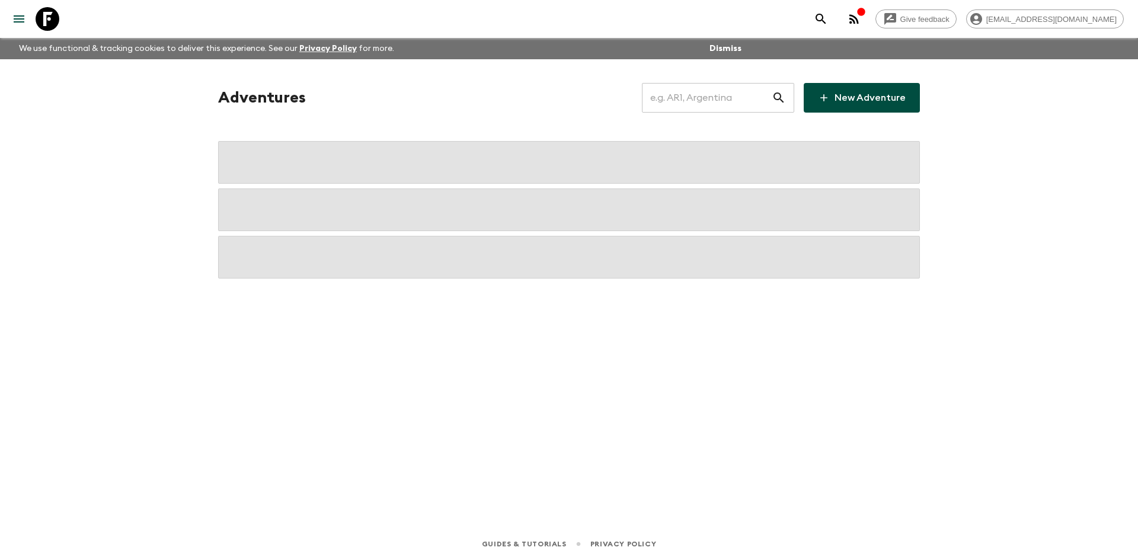
click at [674, 100] on input "text" at bounding box center [707, 97] width 130 height 33
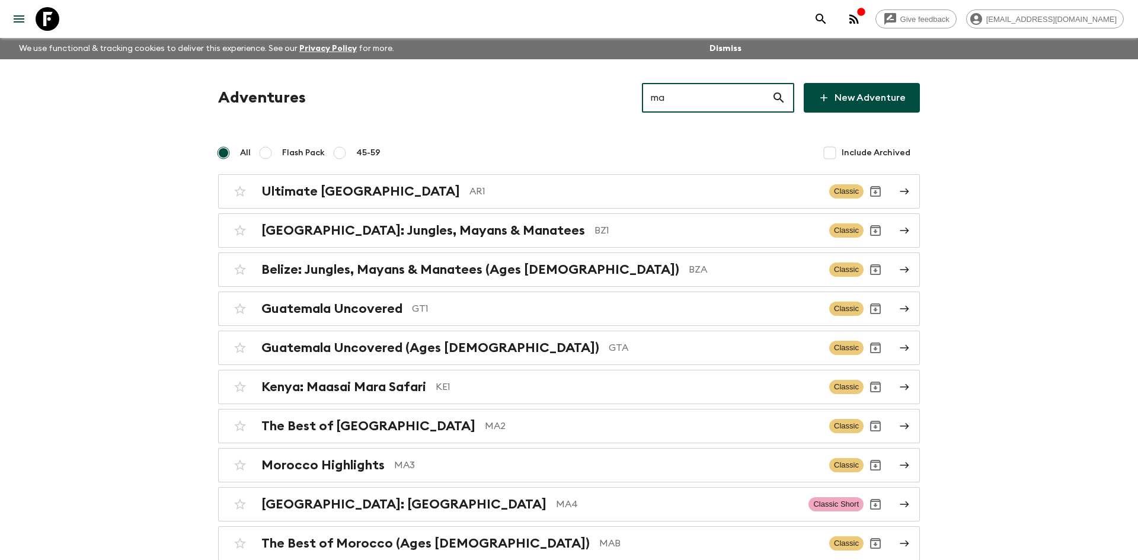
type input "ma2"
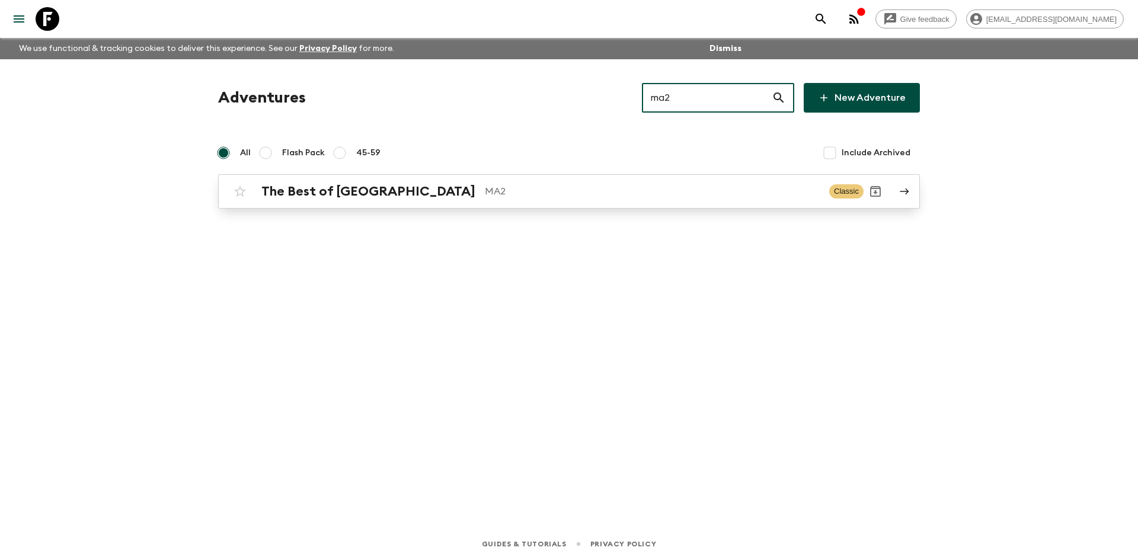
click at [485, 188] on p "MA2" at bounding box center [652, 191] width 335 height 14
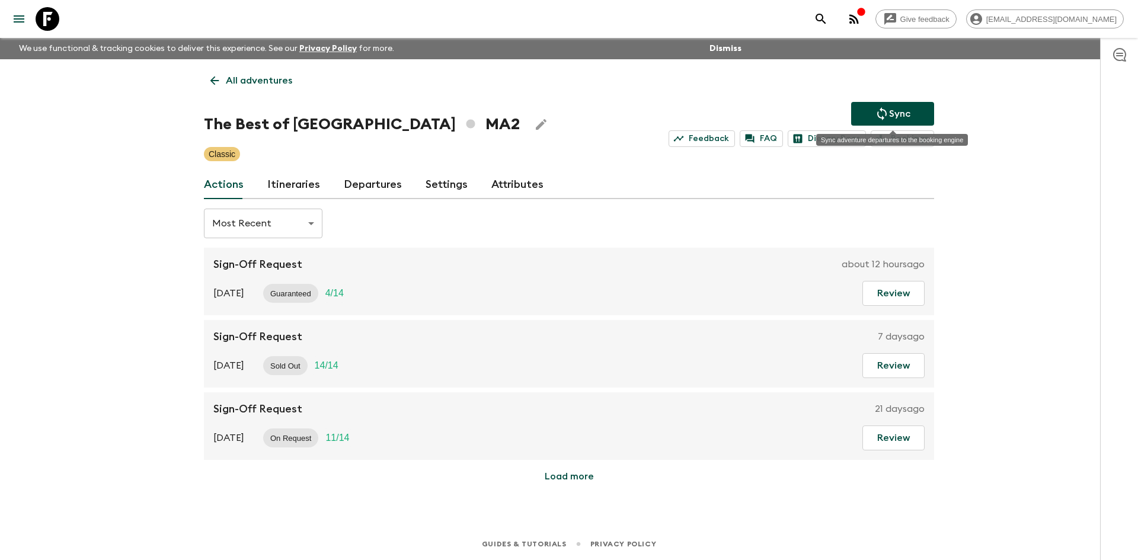
click at [892, 114] on p "Sync" at bounding box center [899, 114] width 21 height 14
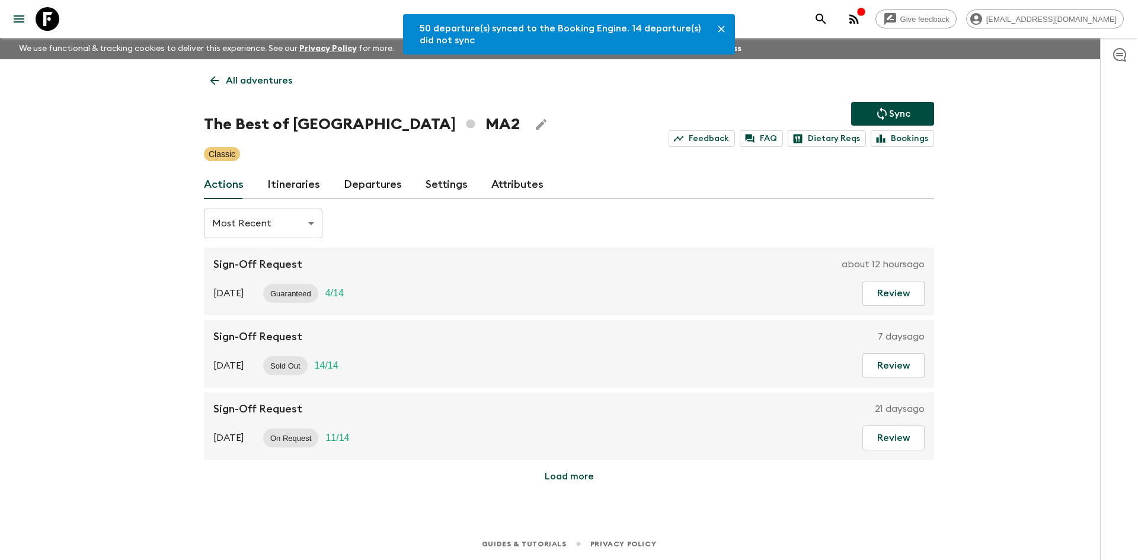
click at [375, 193] on link "Departures" at bounding box center [373, 185] width 58 height 28
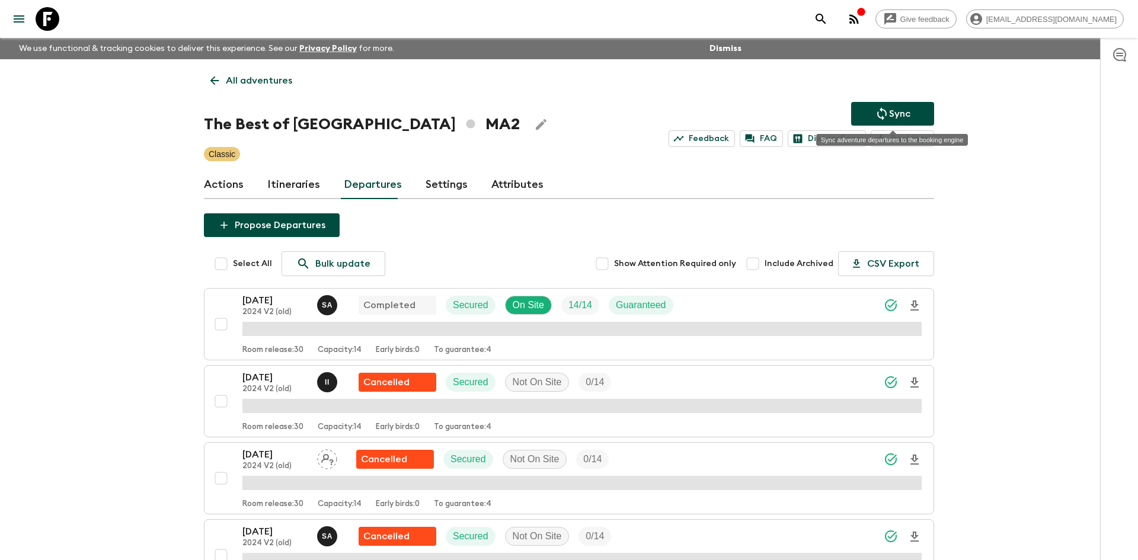
click at [885, 113] on icon "Sync adventure departures to the booking engine" at bounding box center [882, 114] width 14 height 14
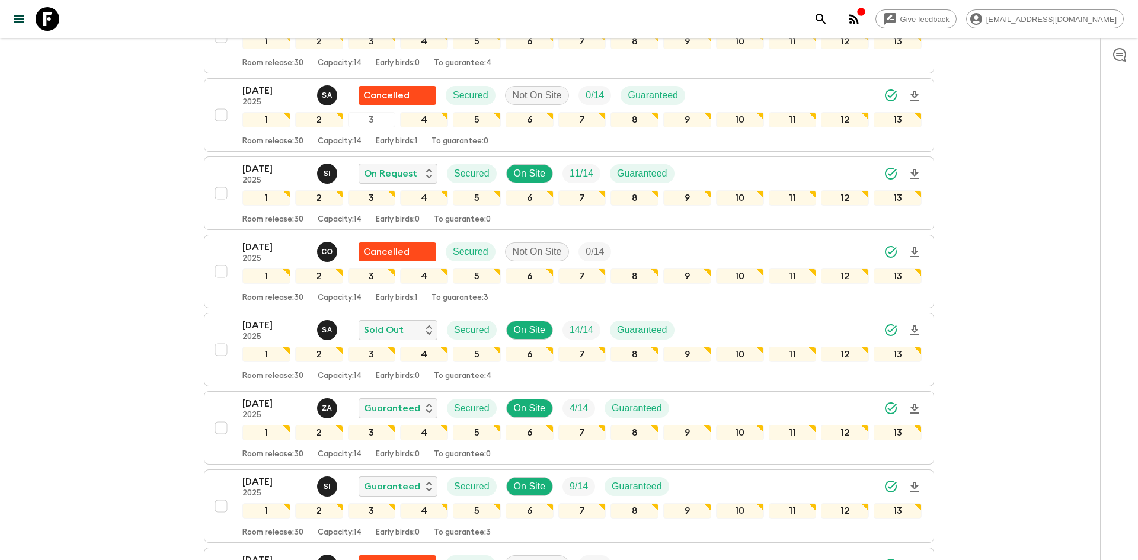
scroll to position [2166, 0]
click at [914, 407] on icon "Download Onboarding" at bounding box center [914, 408] width 14 height 14
